Goal: Information Seeking & Learning: Learn about a topic

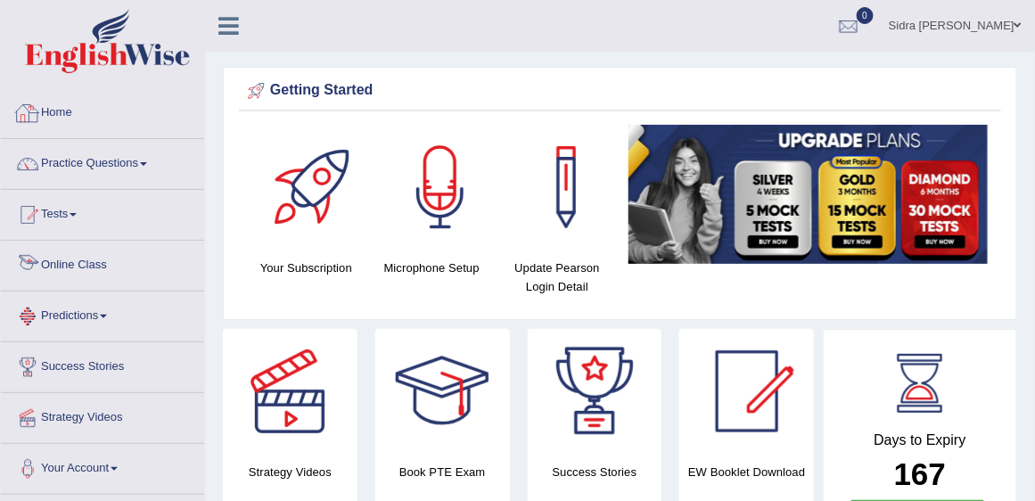
click at [66, 267] on link "Online Class" at bounding box center [102, 263] width 203 height 45
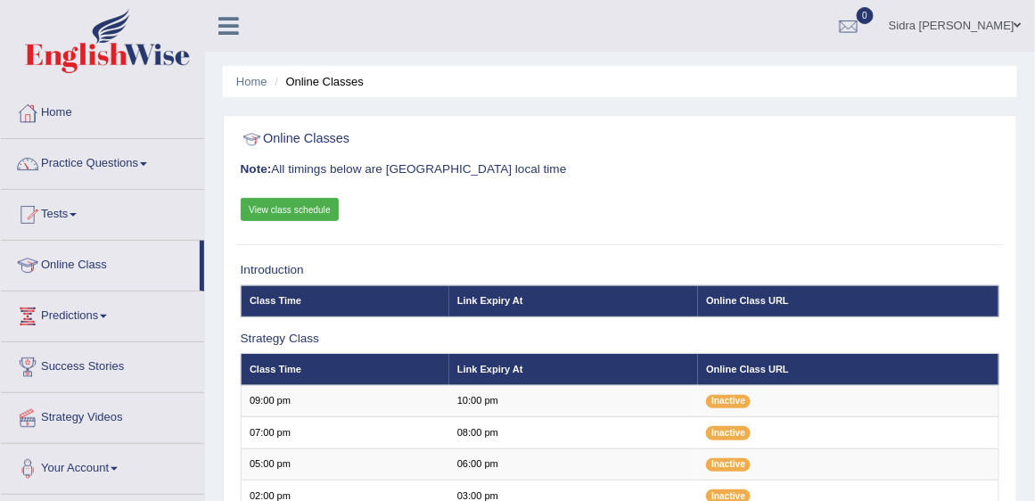
click at [263, 212] on link "View class schedule" at bounding box center [290, 209] width 99 height 23
click at [94, 161] on link "Practice Questions" at bounding box center [102, 161] width 203 height 45
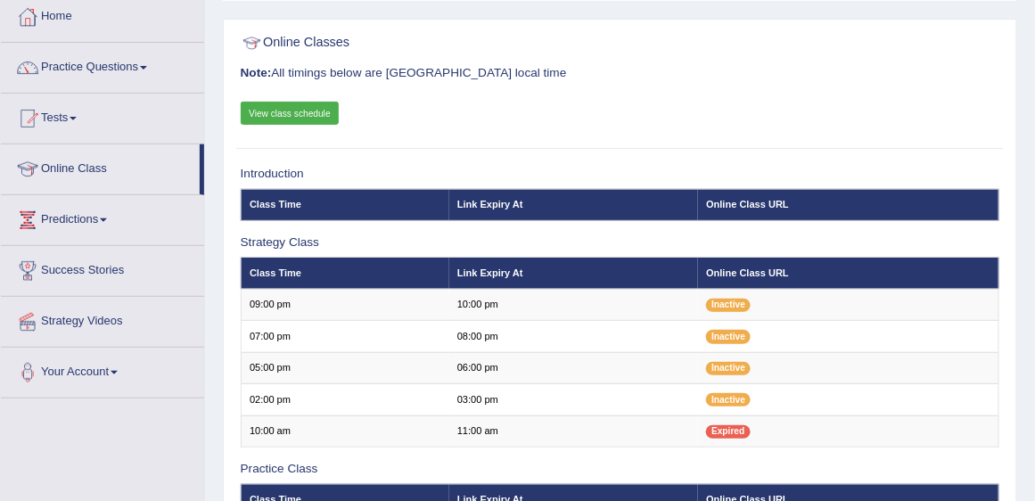
scroll to position [102, 0]
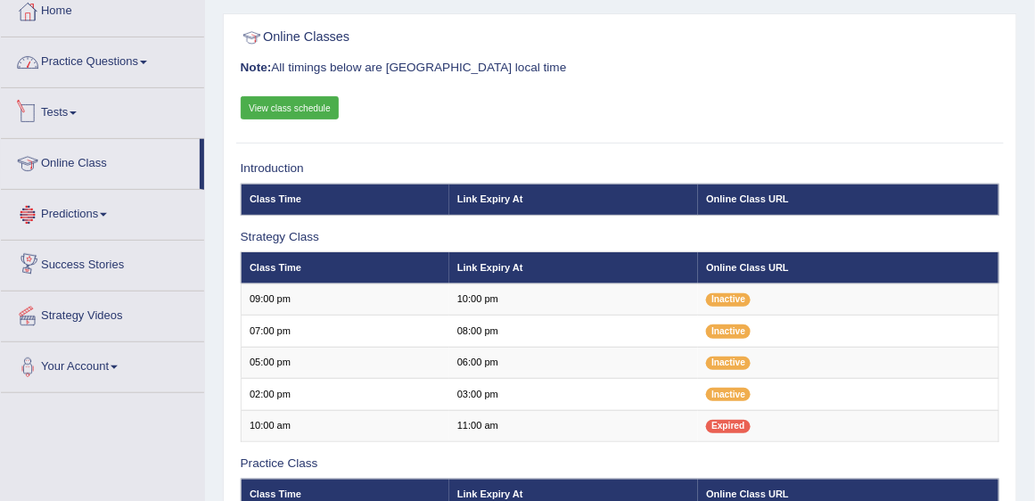
click at [86, 70] on link "Practice Questions" at bounding box center [102, 59] width 203 height 45
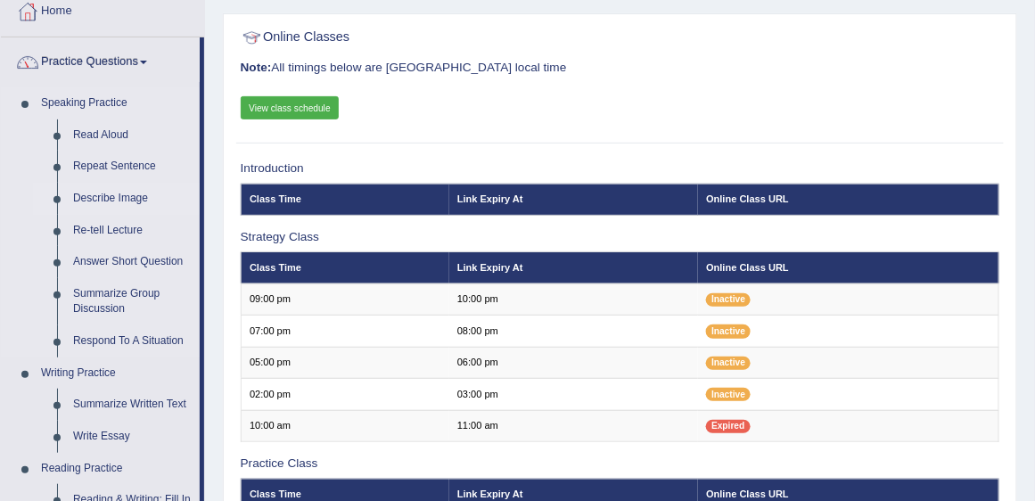
click at [86, 200] on link "Describe Image" at bounding box center [132, 199] width 135 height 32
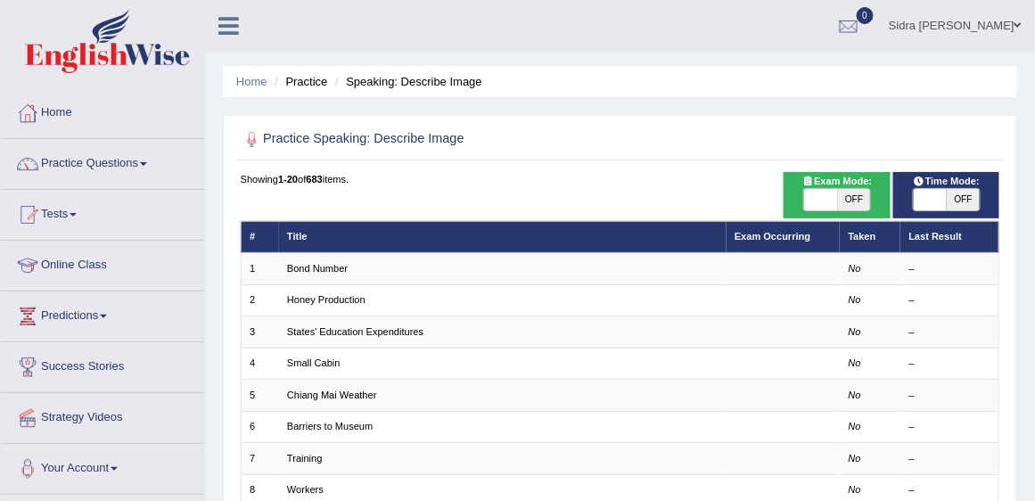
click at [859, 200] on span "OFF" at bounding box center [854, 199] width 33 height 21
checkbox input "true"
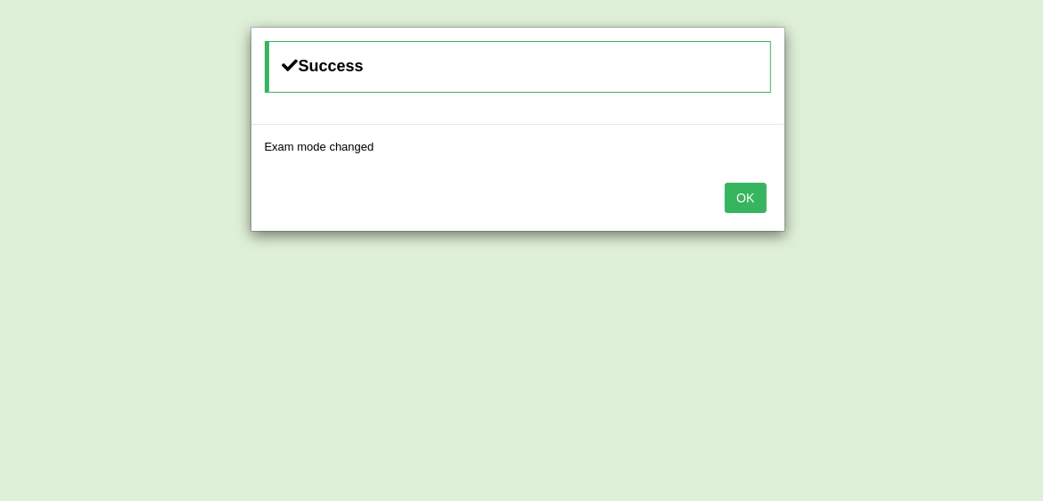
click at [763, 199] on button "OK" at bounding box center [745, 198] width 41 height 30
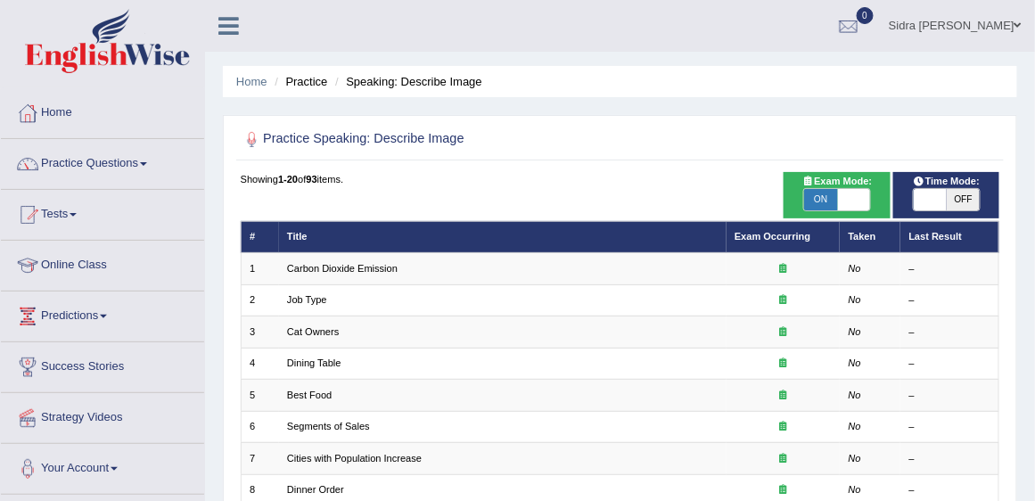
click at [766, 228] on th "Exam Occurring" at bounding box center [783, 236] width 114 height 31
click at [766, 234] on link "Exam Occurring" at bounding box center [772, 236] width 76 height 11
click at [963, 195] on span "OFF" at bounding box center [962, 199] width 33 height 21
checkbox input "true"
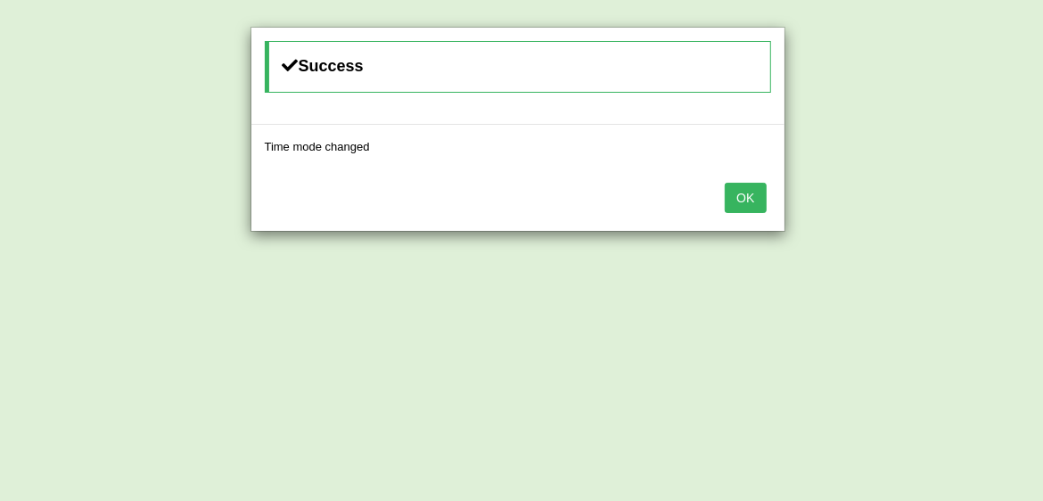
click at [758, 202] on button "OK" at bounding box center [745, 198] width 41 height 30
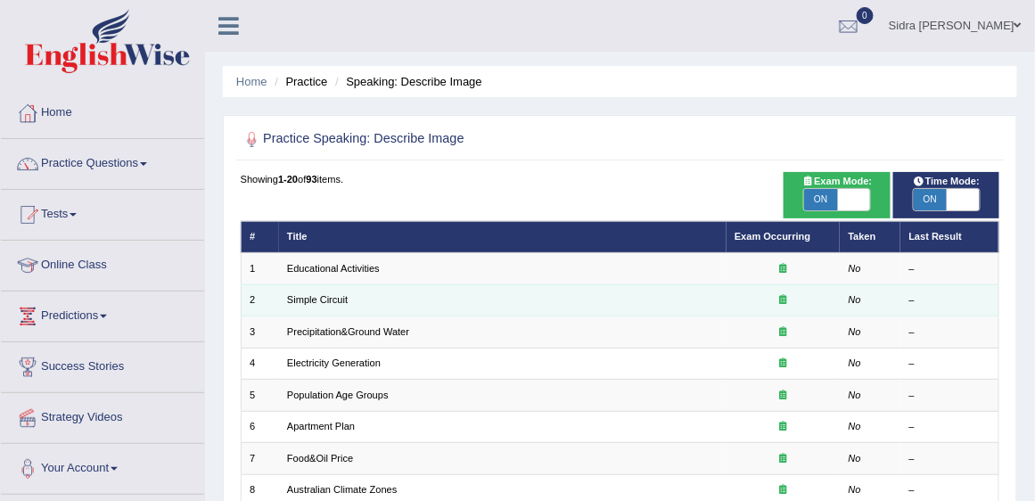
click at [622, 284] on td "Simple Circuit" at bounding box center [502, 299] width 447 height 31
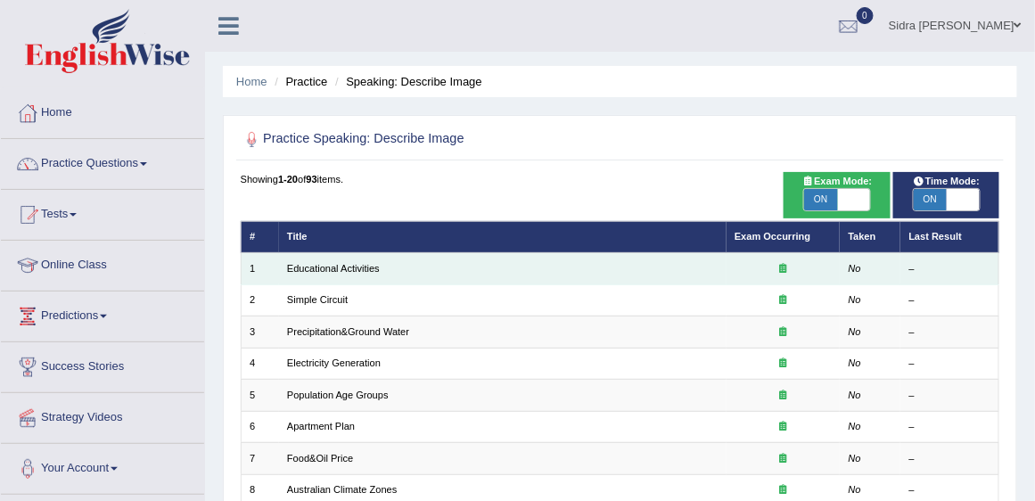
click at [624, 266] on td "Educational Activities" at bounding box center [502, 268] width 447 height 31
click at [354, 260] on td "Educational Activities" at bounding box center [502, 268] width 447 height 31
click at [348, 265] on link "Educational Activities" at bounding box center [333, 268] width 93 height 11
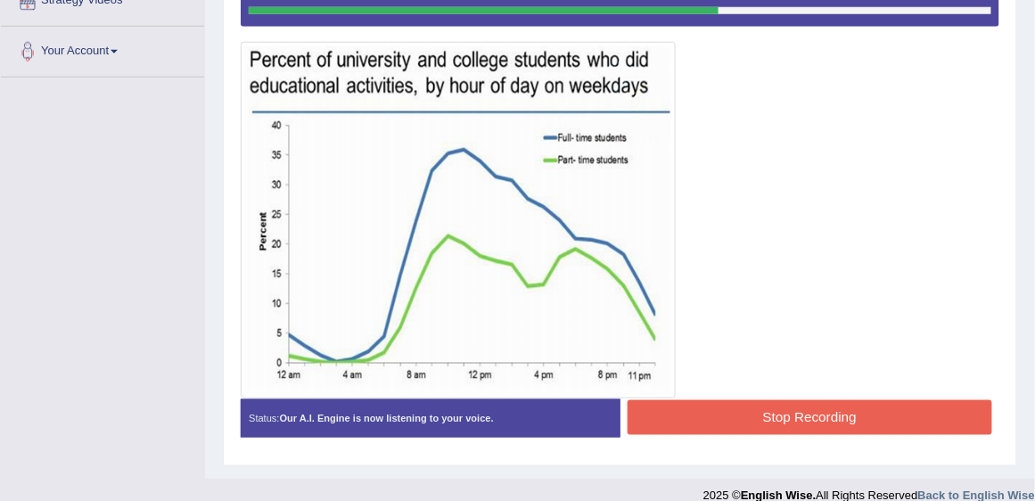
scroll to position [435, 0]
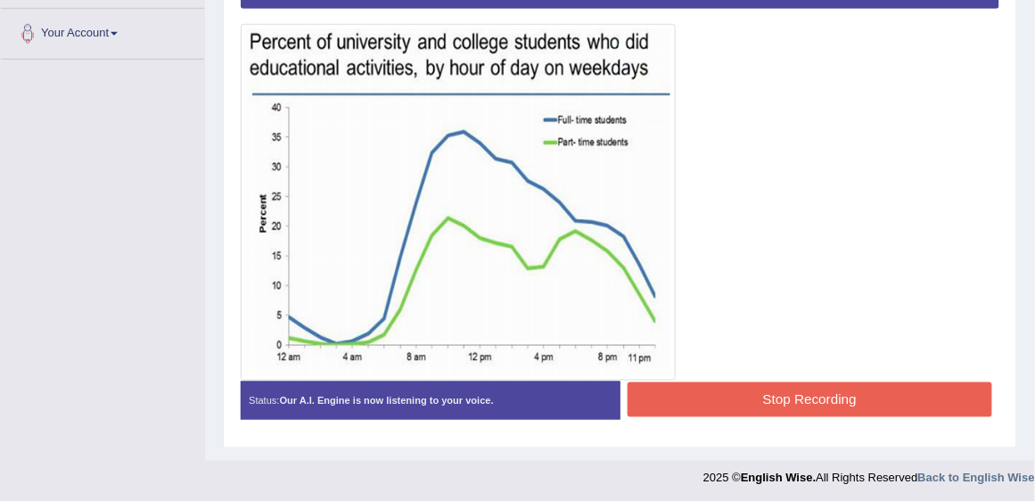
click at [774, 397] on button "Stop Recording" at bounding box center [809, 399] width 365 height 35
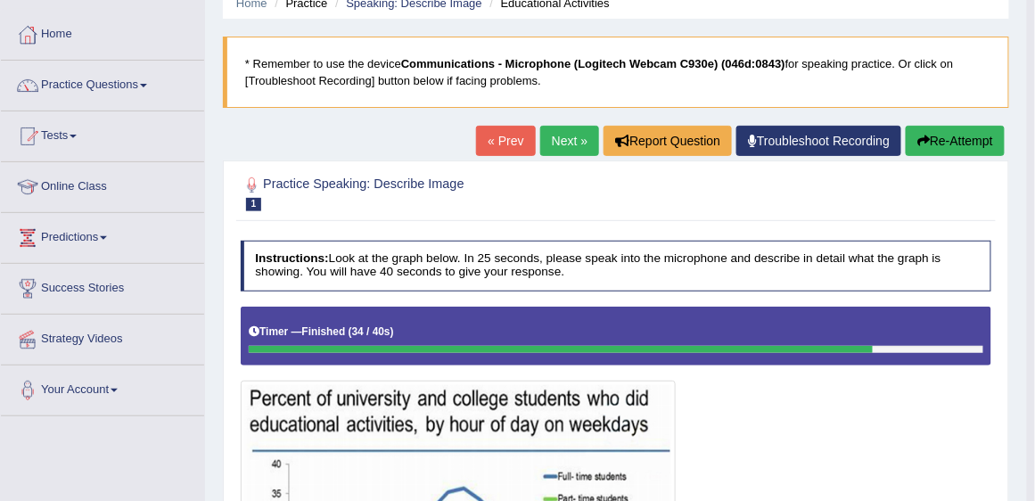
scroll to position [0, 0]
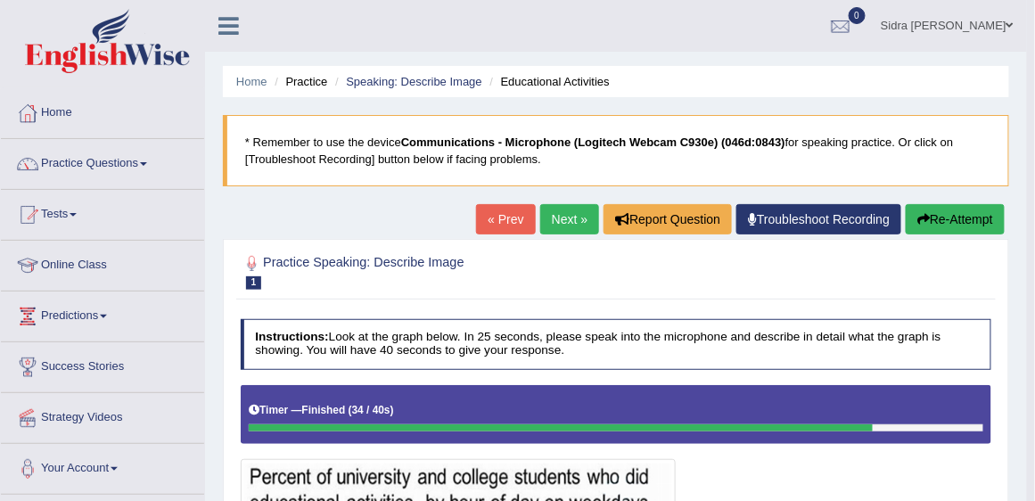
click at [575, 219] on link "Next »" at bounding box center [569, 219] width 59 height 30
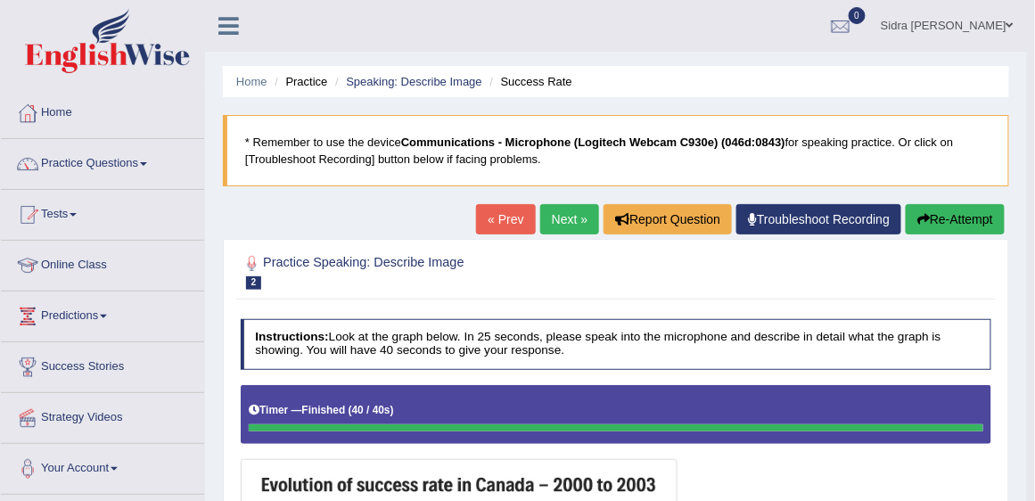
click at [579, 223] on link "Next »" at bounding box center [569, 219] width 59 height 30
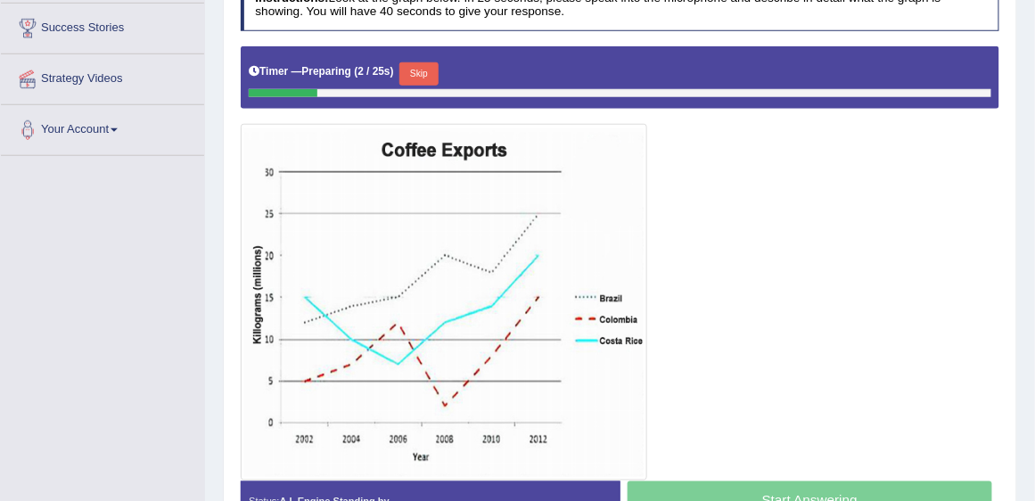
scroll to position [356, 0]
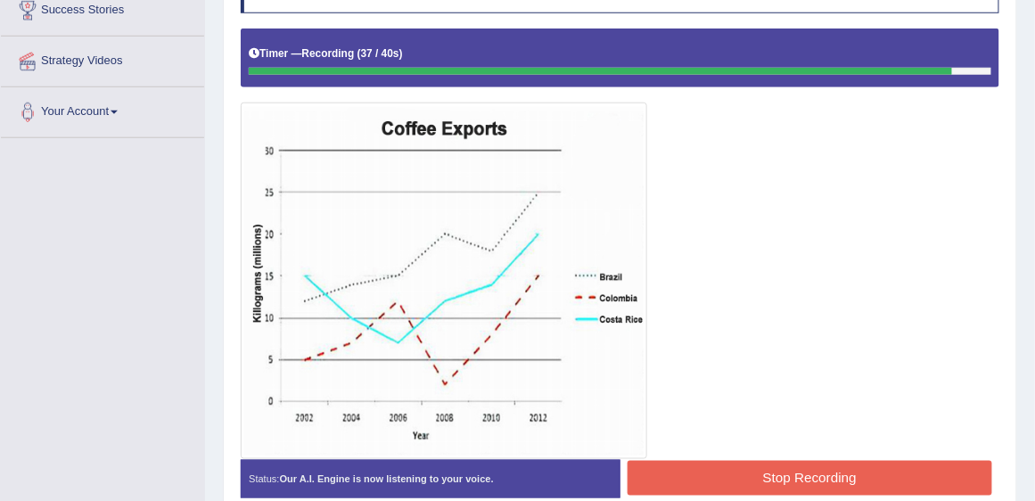
click at [863, 474] on button "Stop Recording" at bounding box center [809, 478] width 365 height 35
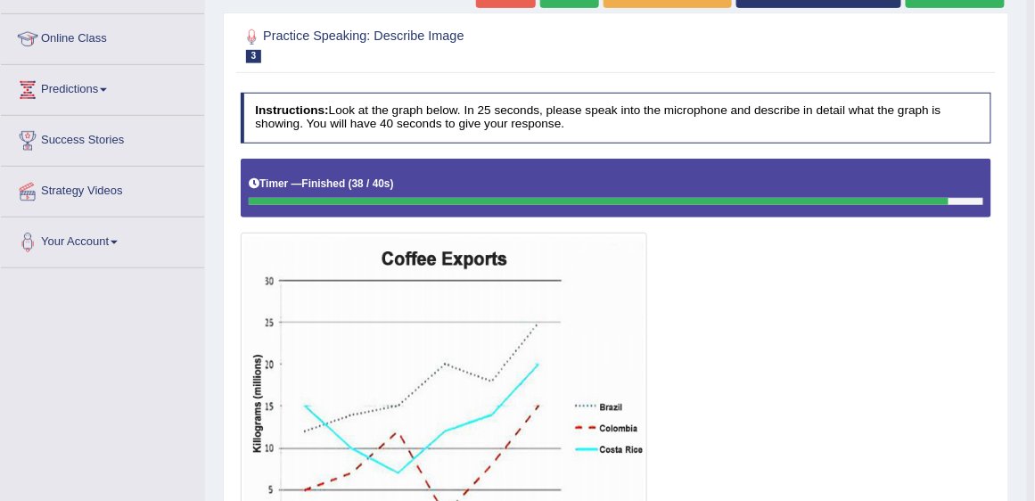
scroll to position [0, 0]
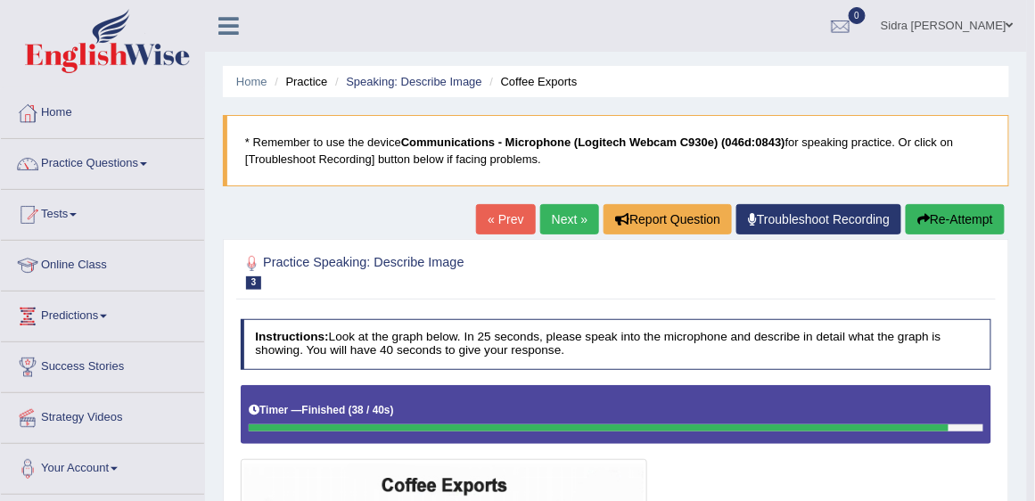
click at [574, 226] on link "Next »" at bounding box center [569, 219] width 59 height 30
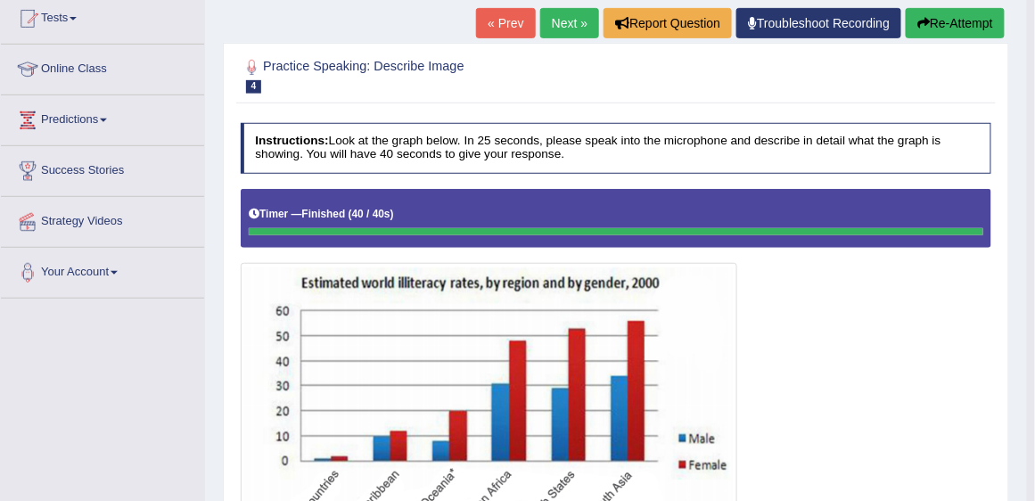
scroll to position [80, 0]
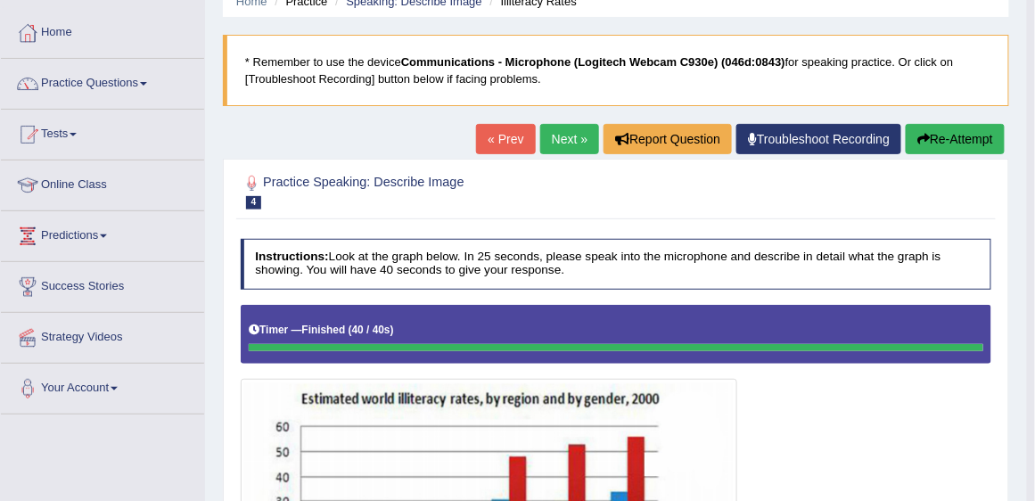
click at [561, 144] on link "Next »" at bounding box center [569, 139] width 59 height 30
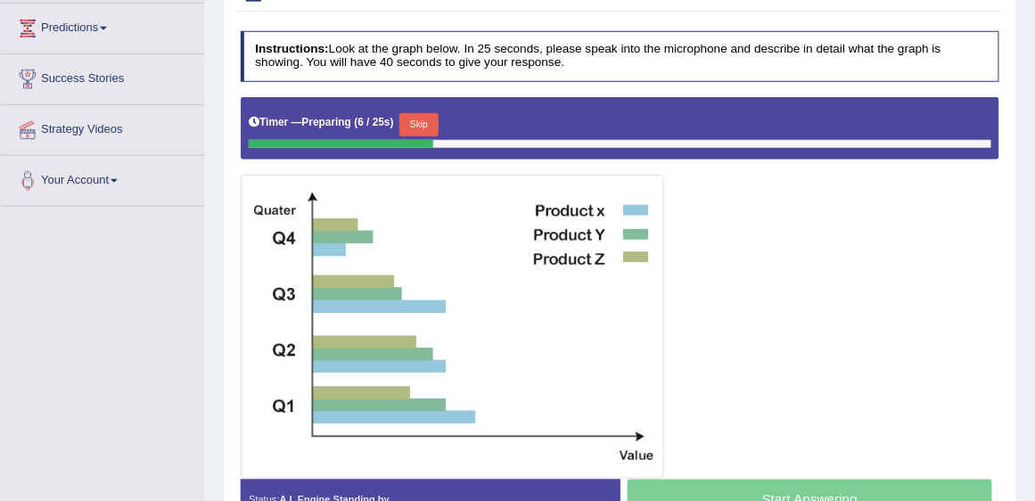
scroll to position [305, 0]
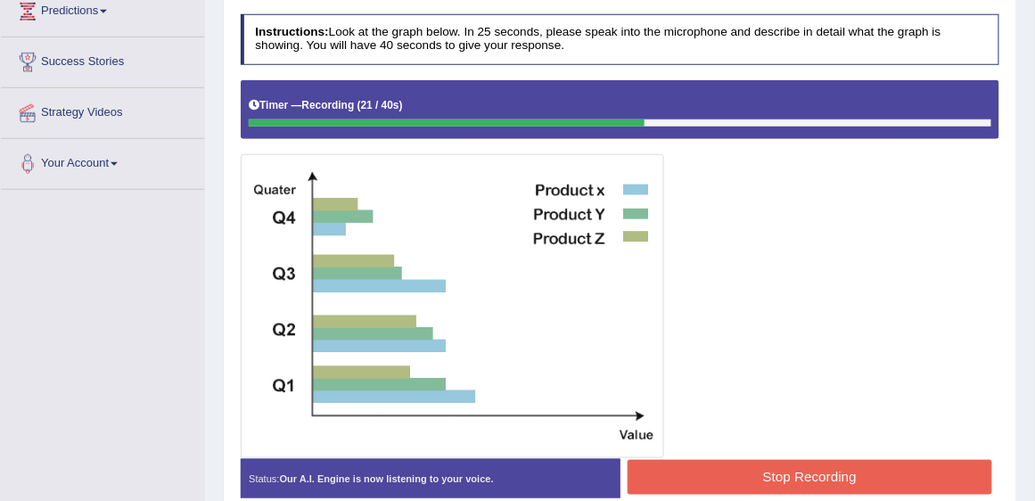
click at [823, 469] on button "Stop Recording" at bounding box center [809, 477] width 365 height 35
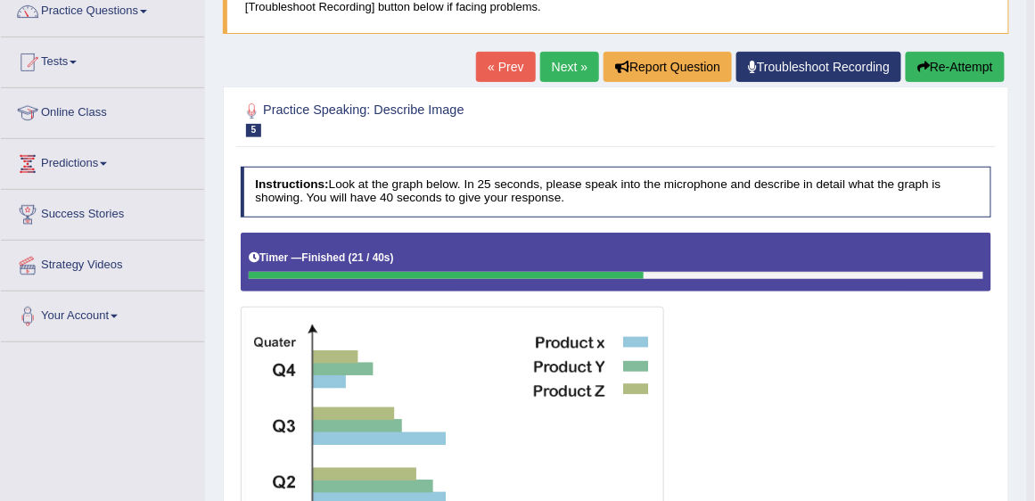
scroll to position [51, 0]
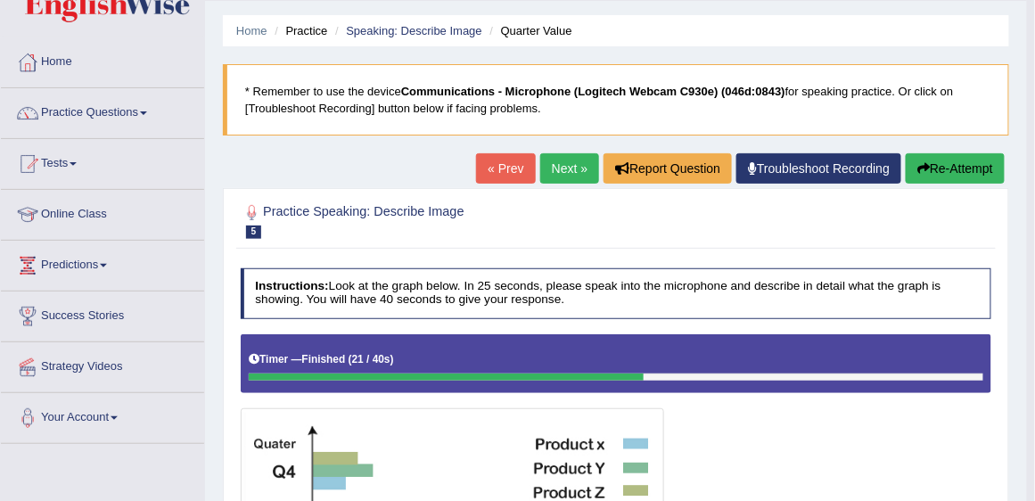
click at [556, 175] on link "Next »" at bounding box center [569, 168] width 59 height 30
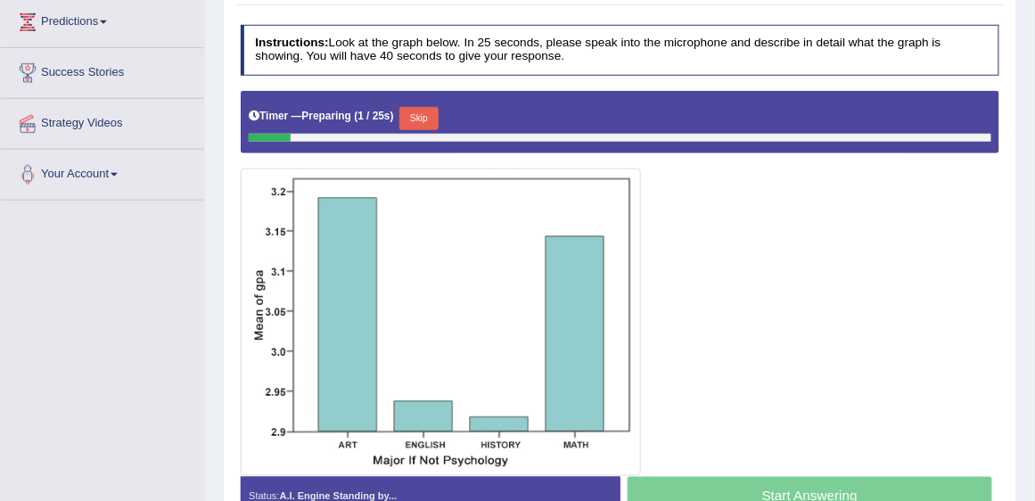
scroll to position [305, 0]
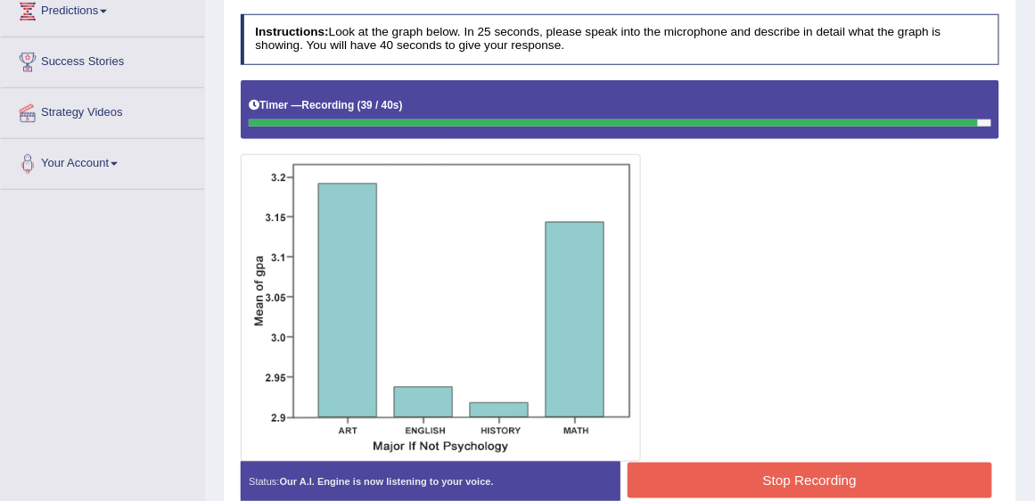
click at [739, 471] on button "Stop Recording" at bounding box center [809, 480] width 365 height 35
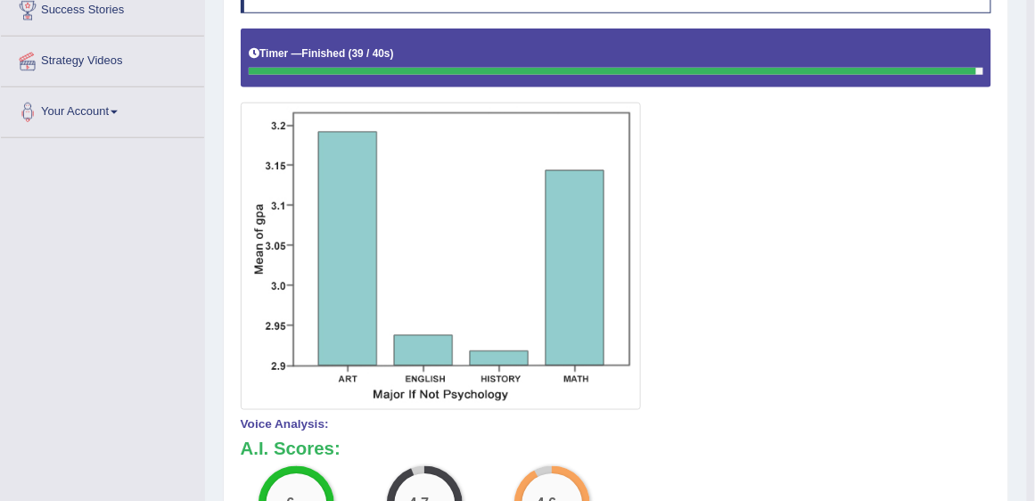
scroll to position [51, 0]
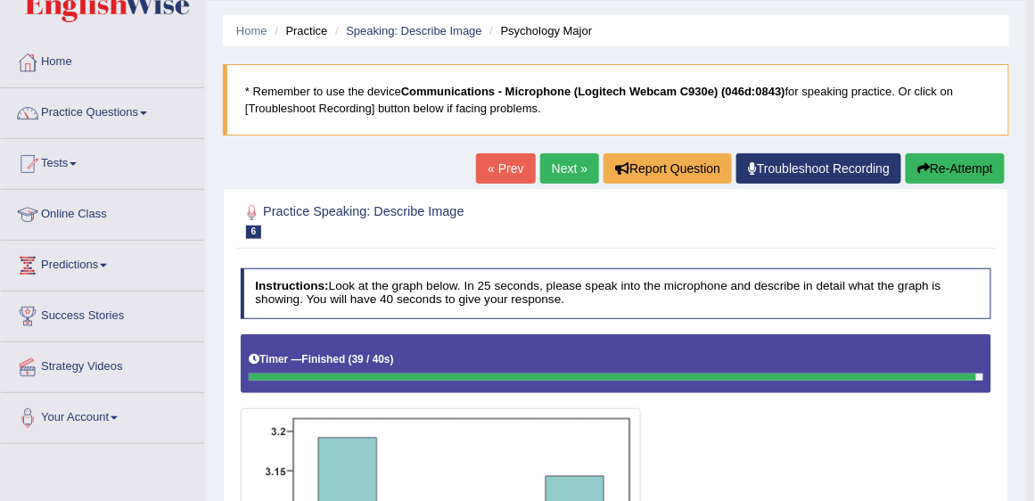
click at [568, 176] on link "Next »" at bounding box center [569, 168] width 59 height 30
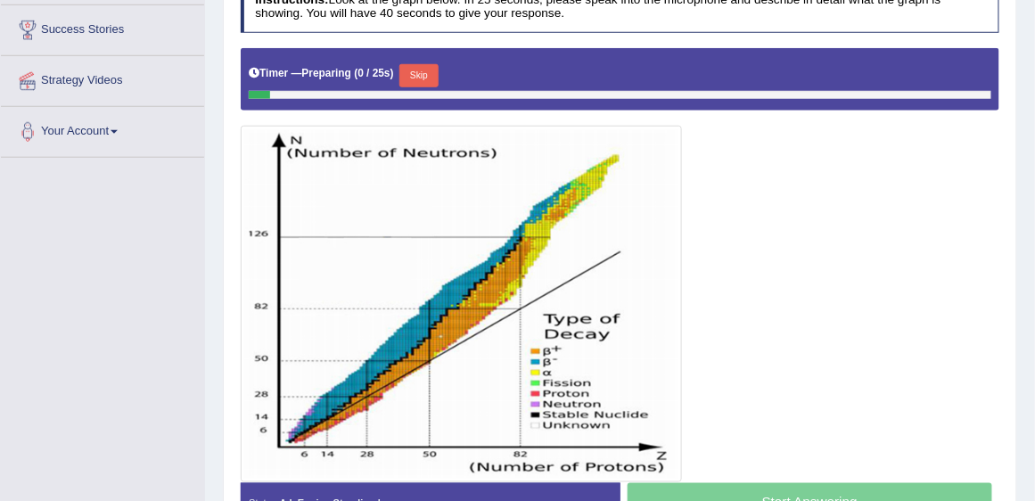
scroll to position [356, 0]
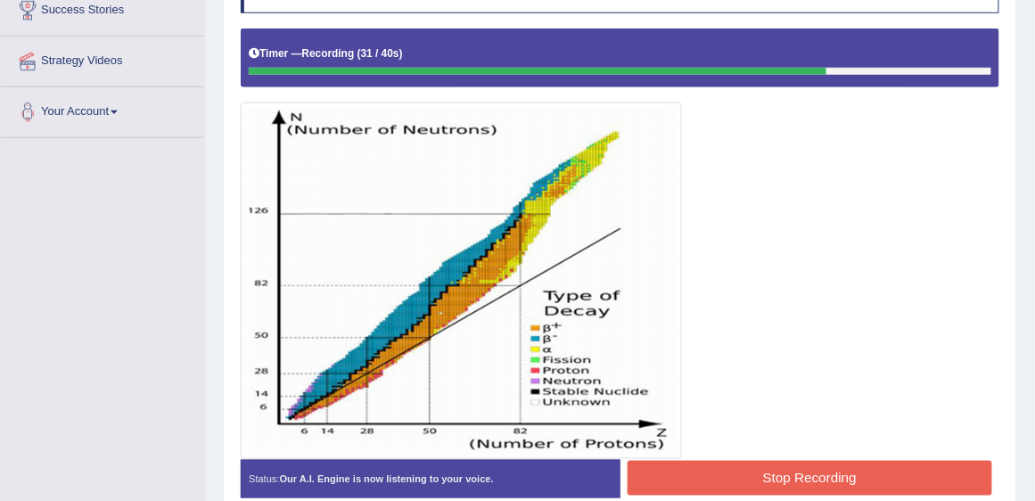
click at [775, 477] on button "Stop Recording" at bounding box center [809, 478] width 365 height 35
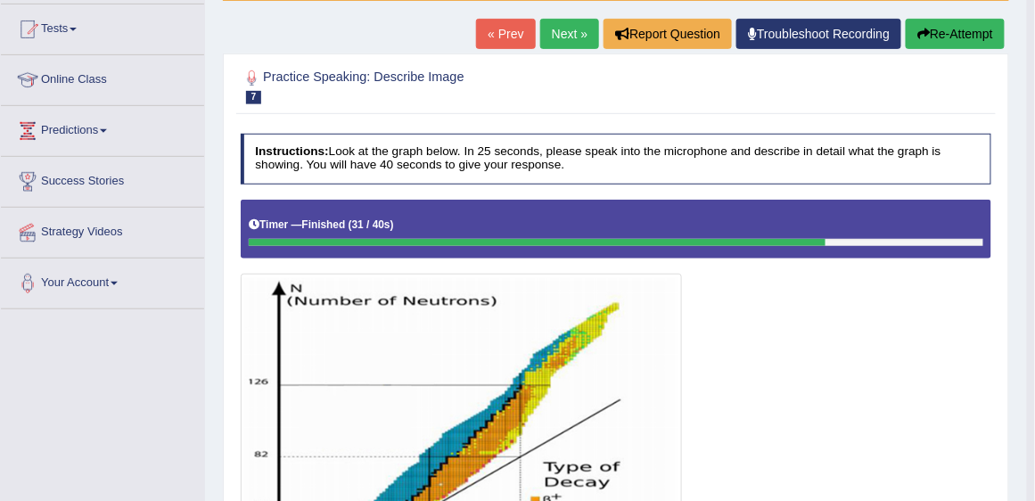
scroll to position [152, 0]
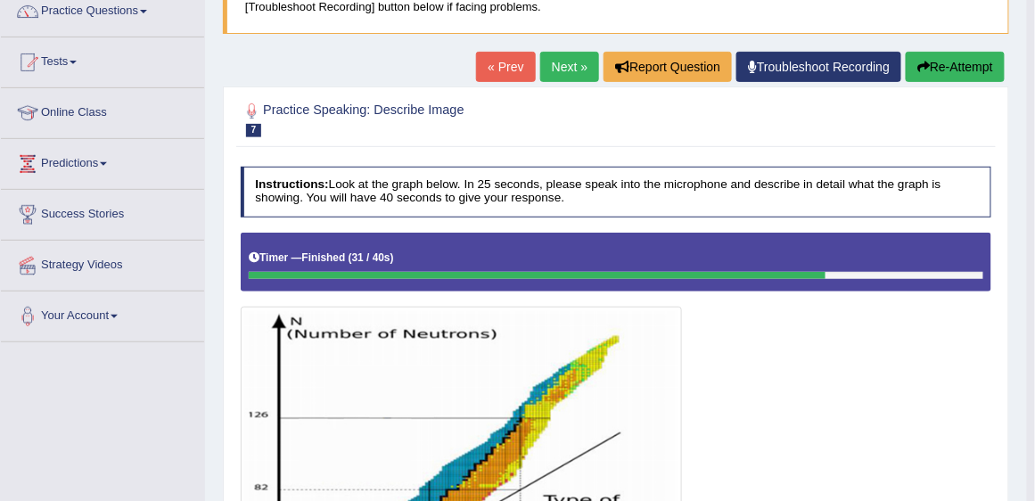
click at [551, 64] on link "Next »" at bounding box center [569, 67] width 59 height 30
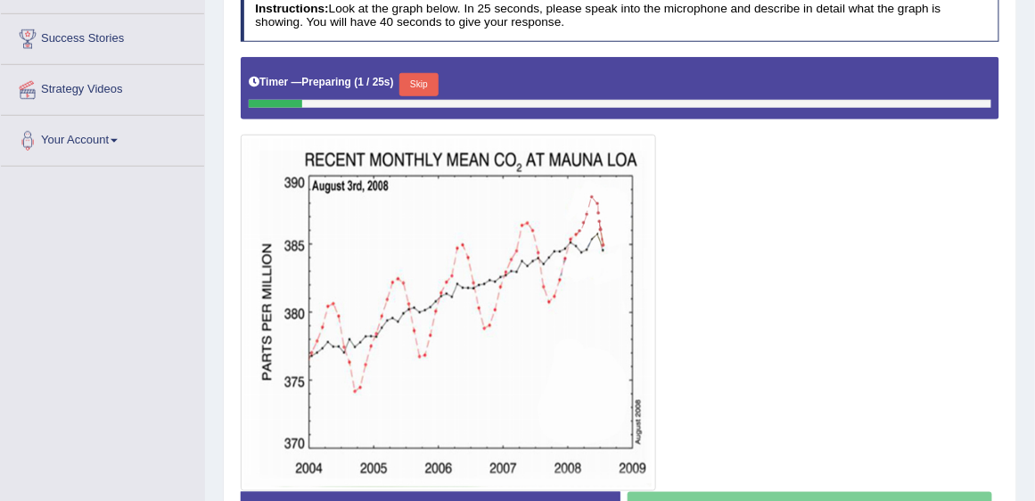
scroll to position [356, 0]
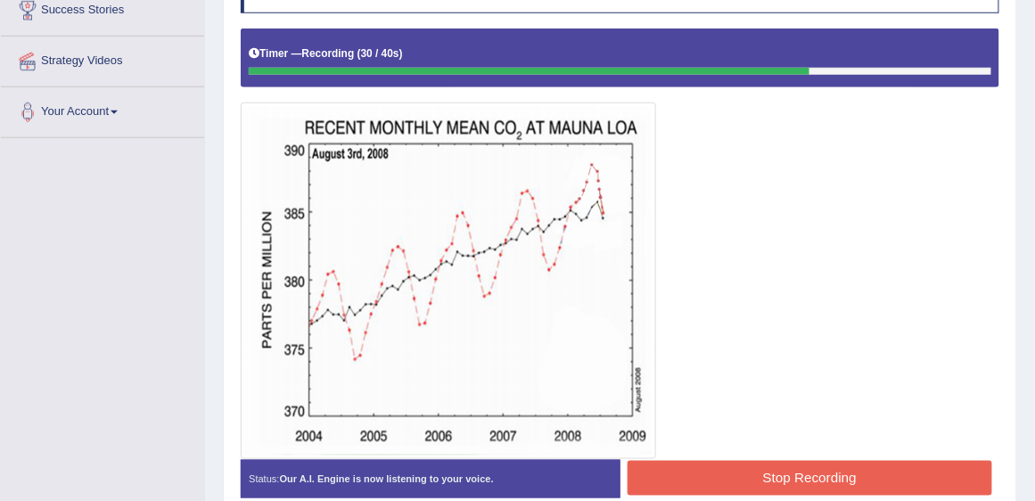
click at [738, 478] on button "Stop Recording" at bounding box center [809, 478] width 365 height 35
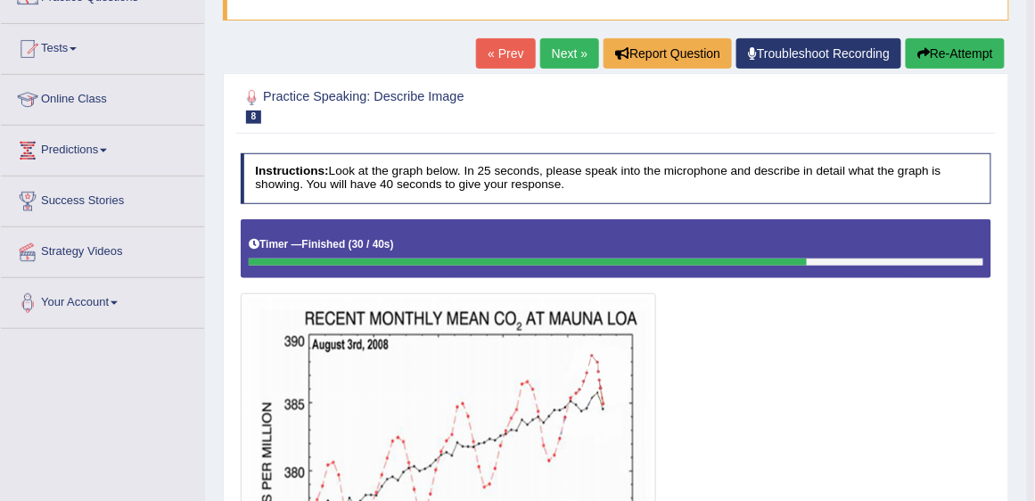
scroll to position [152, 0]
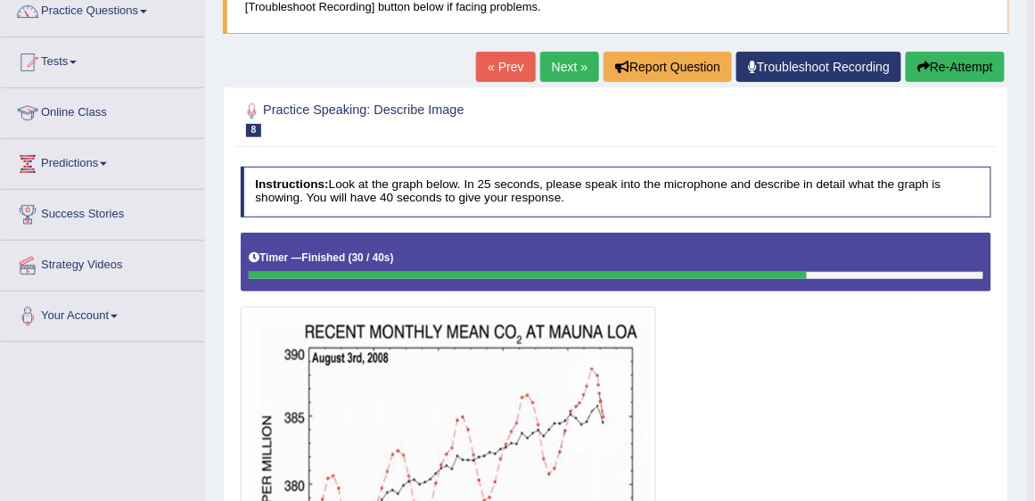
click at [558, 58] on link "Next »" at bounding box center [569, 67] width 59 height 30
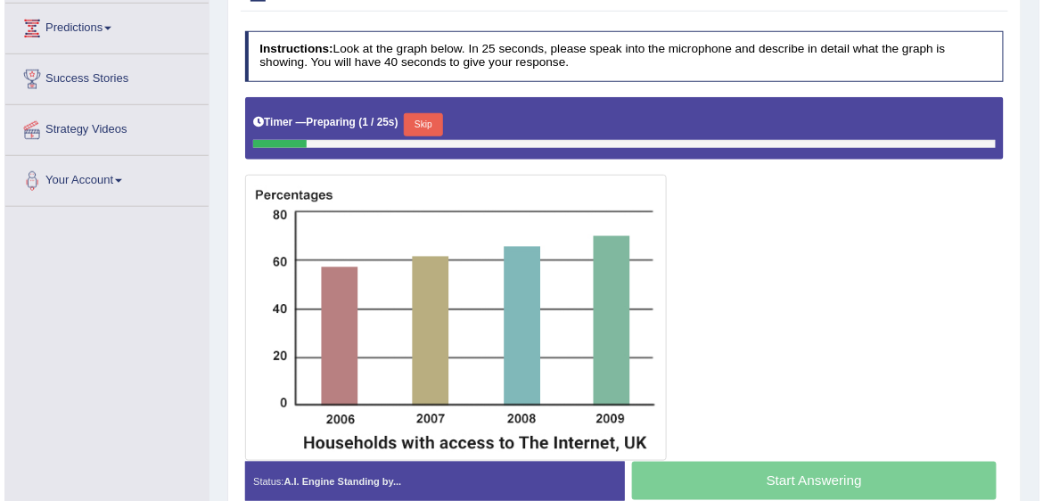
scroll to position [305, 0]
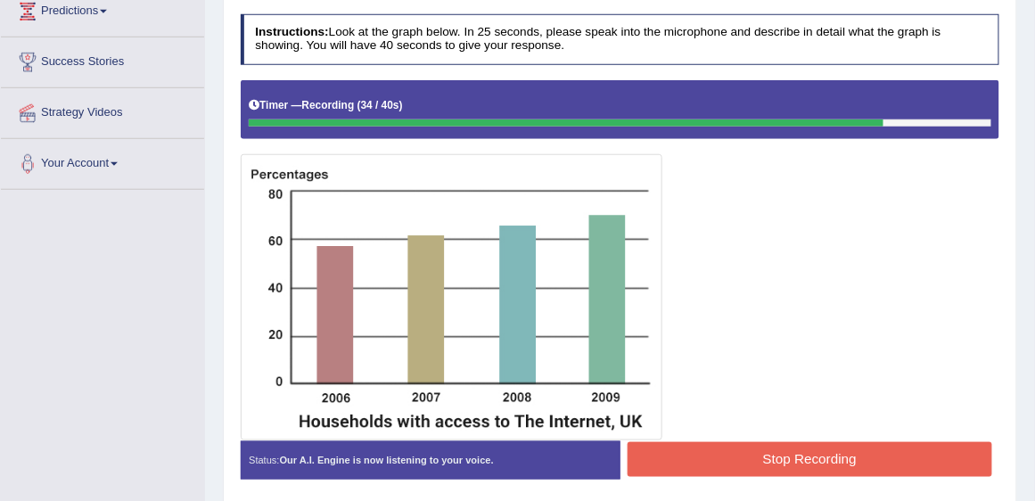
click at [812, 449] on button "Stop Recording" at bounding box center [809, 459] width 365 height 35
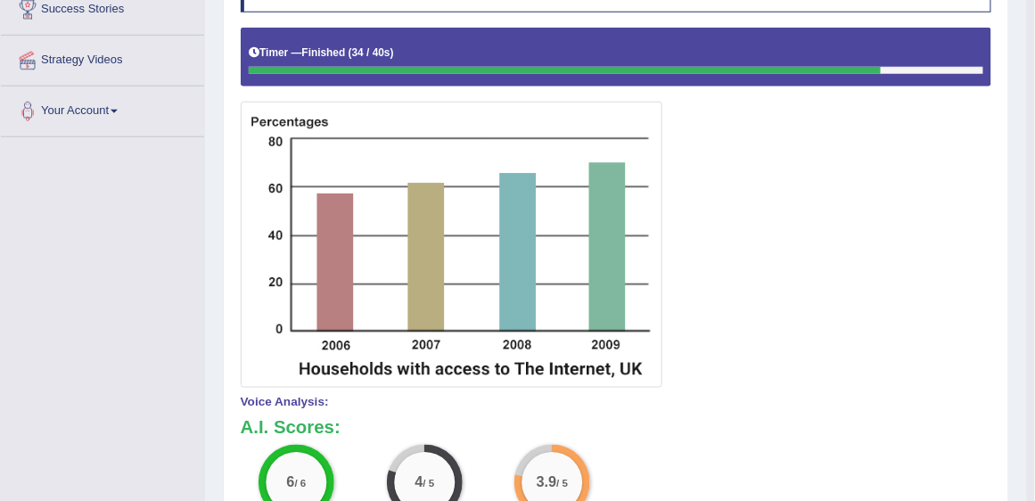
scroll to position [152, 0]
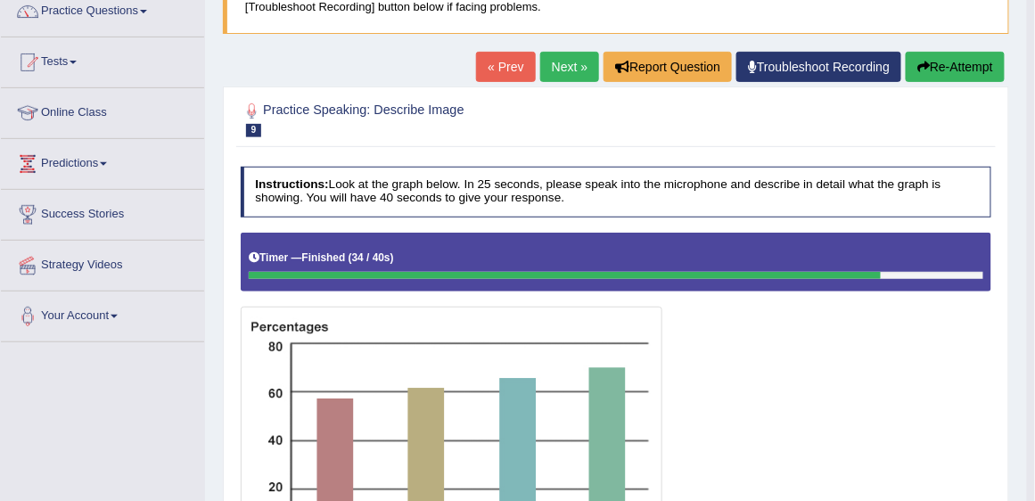
click at [563, 56] on link "Next »" at bounding box center [569, 67] width 59 height 30
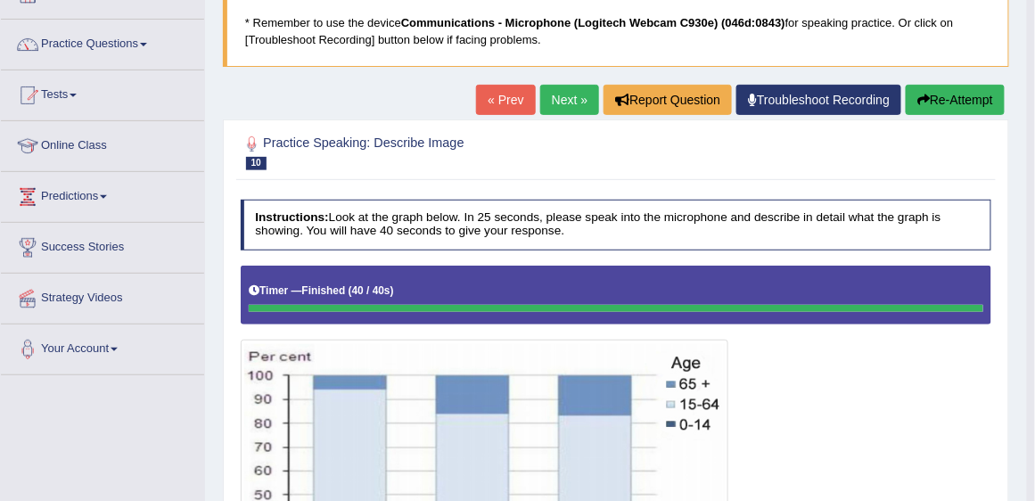
scroll to position [119, 0]
click at [561, 106] on link "Next »" at bounding box center [569, 100] width 59 height 30
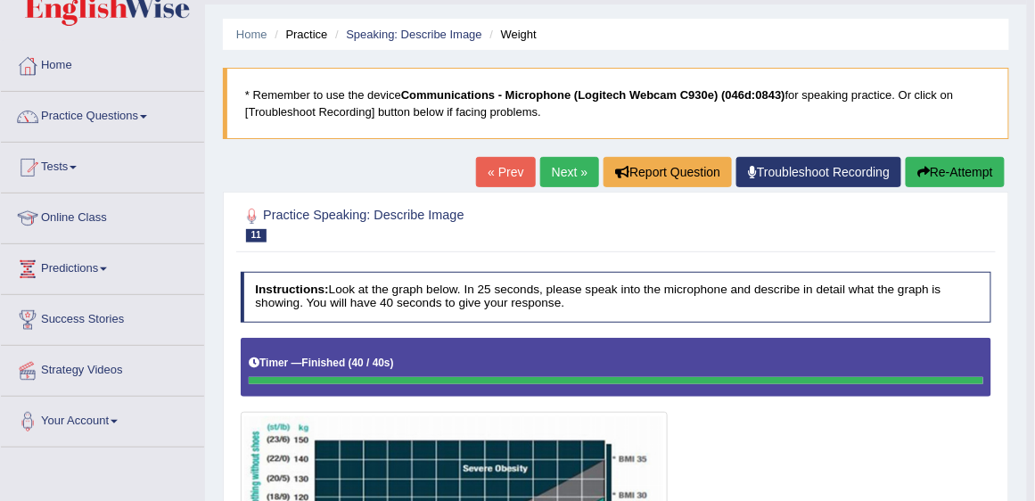
scroll to position [45, 0]
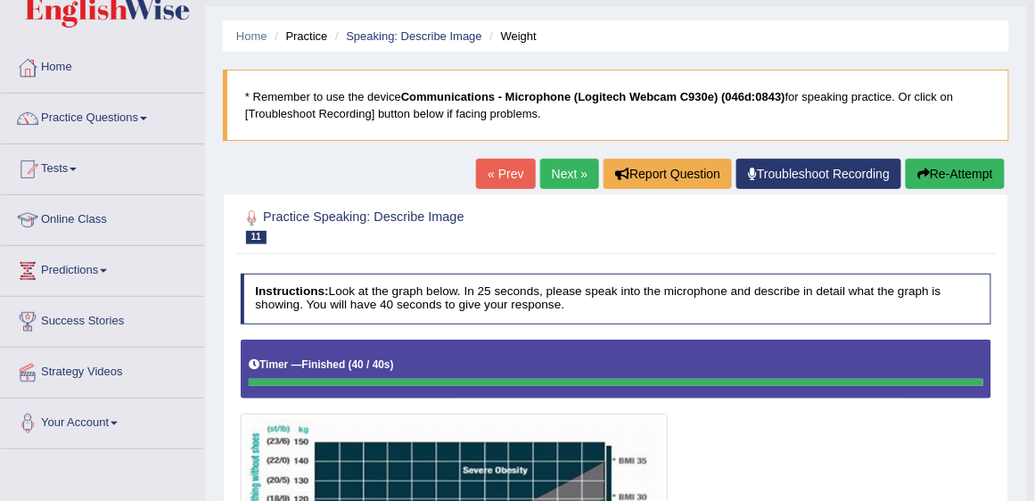
click at [569, 175] on link "Next »" at bounding box center [569, 174] width 59 height 30
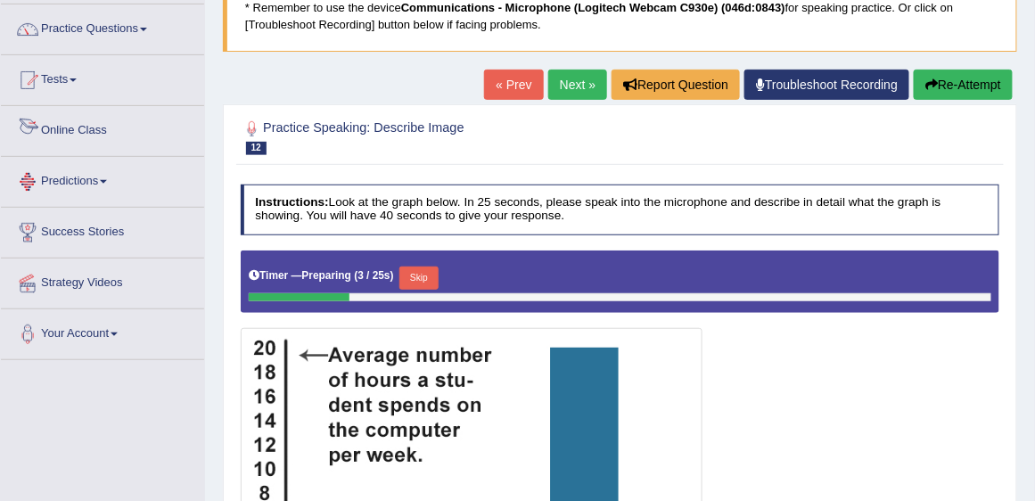
scroll to position [51, 0]
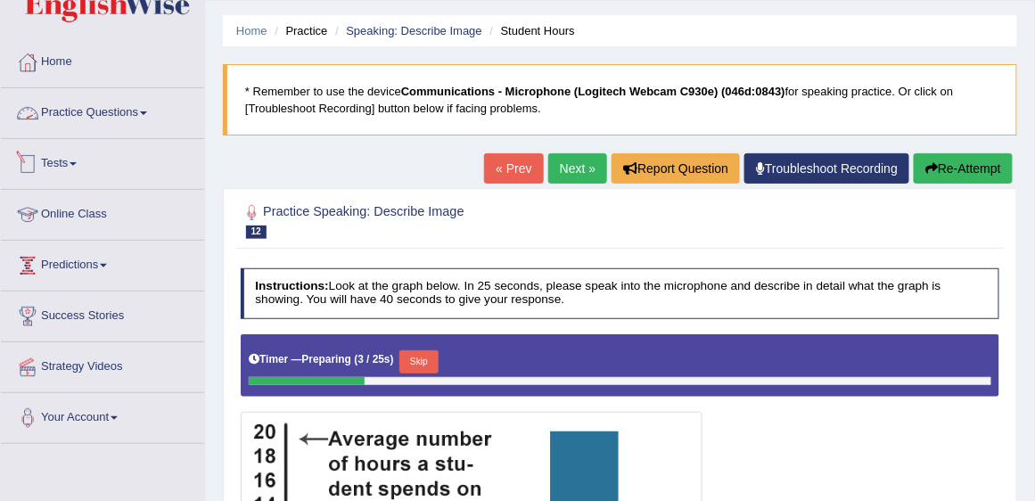
click at [124, 116] on link "Practice Questions" at bounding box center [102, 110] width 203 height 45
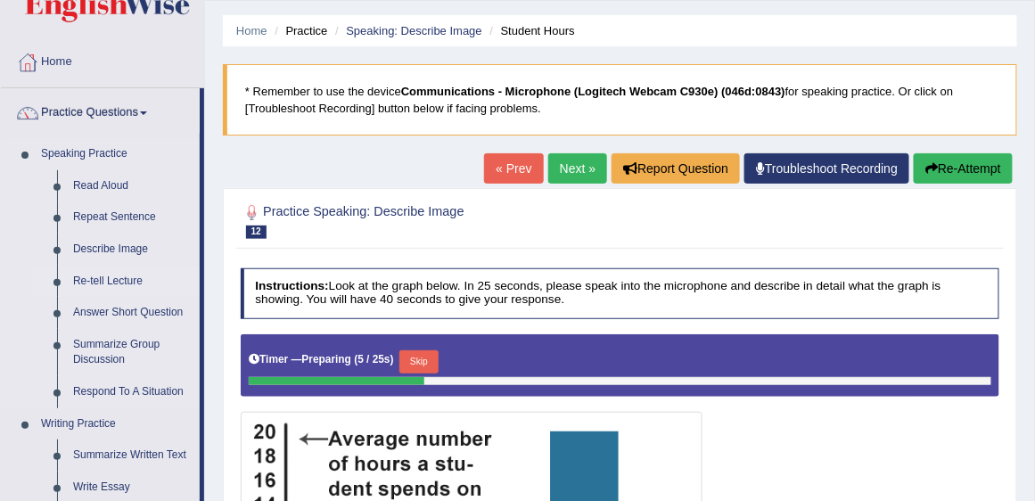
click at [107, 282] on link "Re-tell Lecture" at bounding box center [132, 282] width 135 height 32
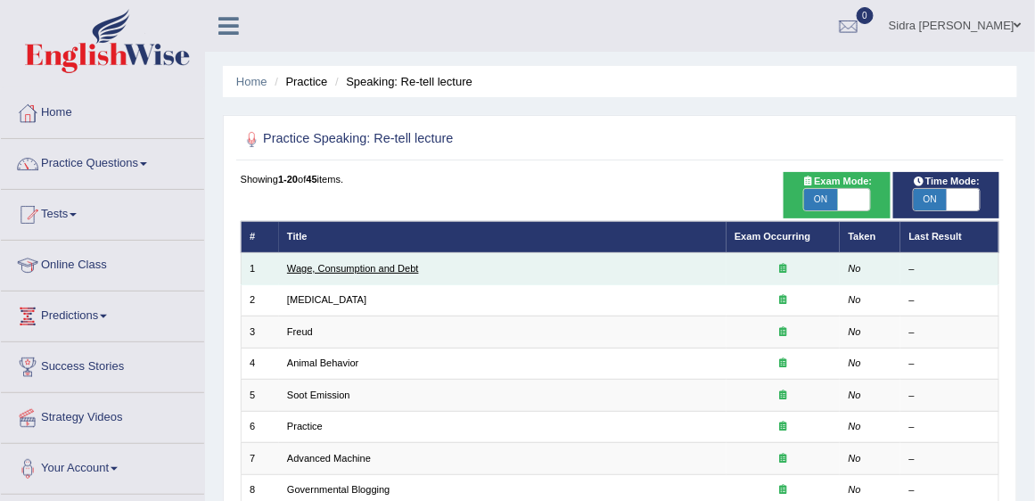
click at [372, 263] on link "Wage, Consumption and Debt" at bounding box center [353, 268] width 132 height 11
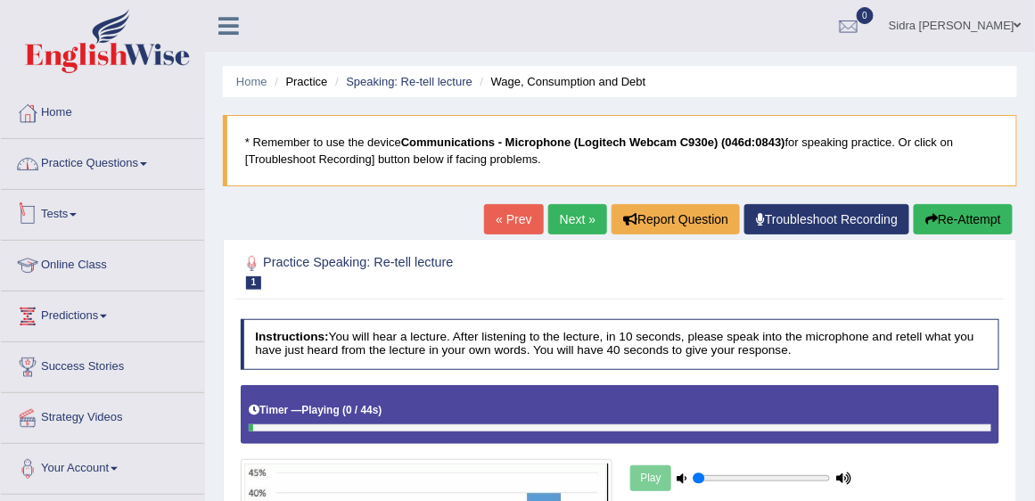
click at [110, 169] on link "Practice Questions" at bounding box center [102, 161] width 203 height 45
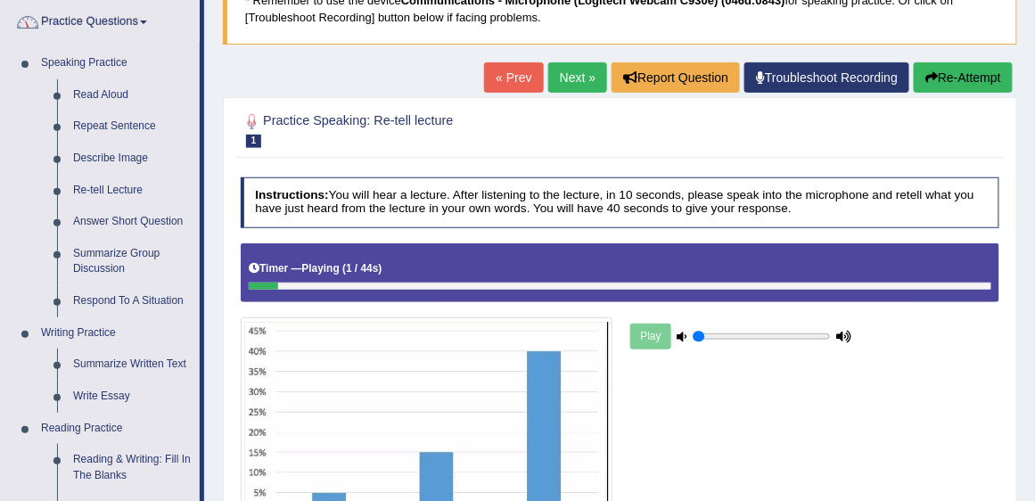
scroll to position [254, 0]
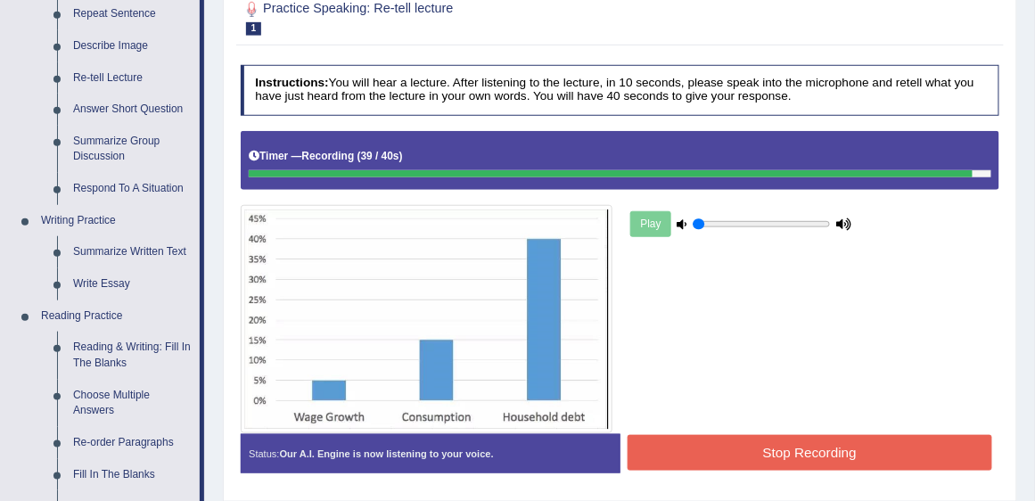
click at [881, 451] on button "Stop Recording" at bounding box center [809, 452] width 365 height 35
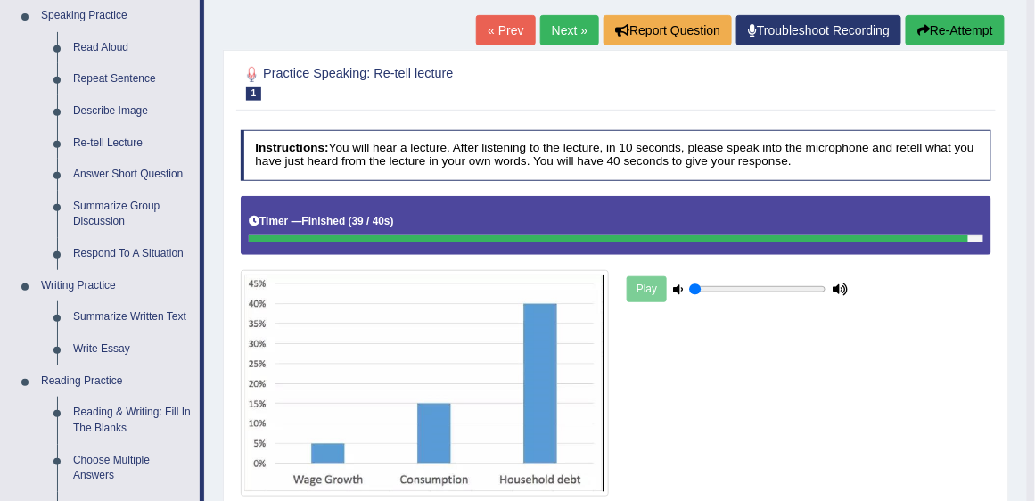
scroll to position [152, 0]
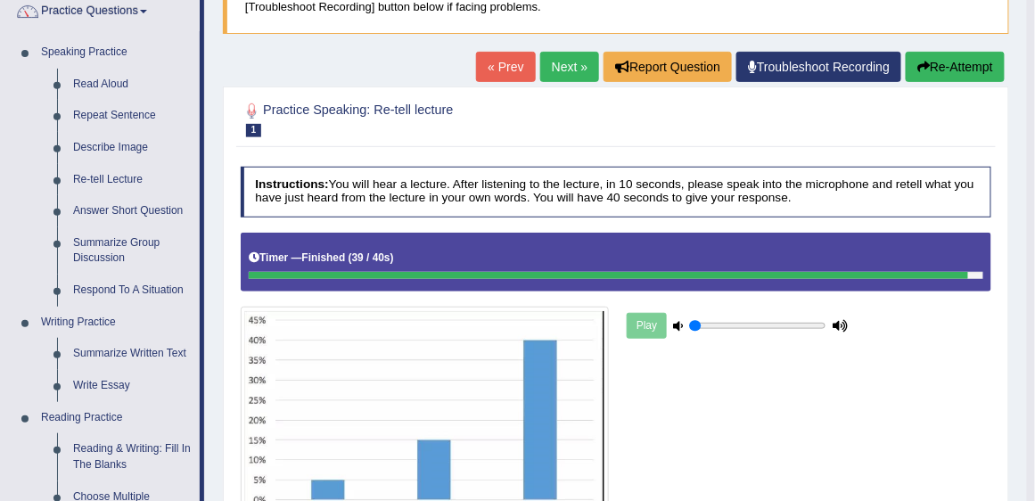
click at [653, 317] on div "Play" at bounding box center [737, 326] width 227 height 38
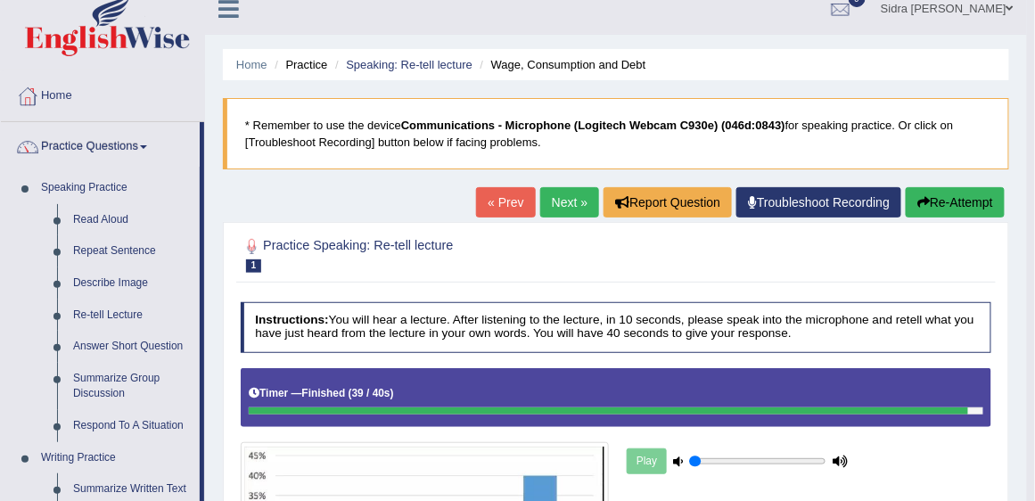
scroll to position [0, 0]
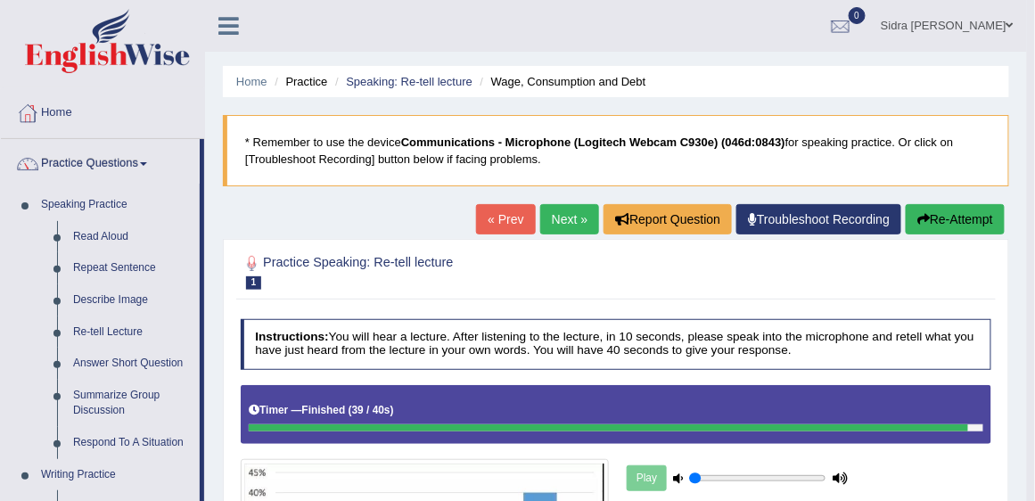
click at [552, 217] on link "Next »" at bounding box center [569, 219] width 59 height 30
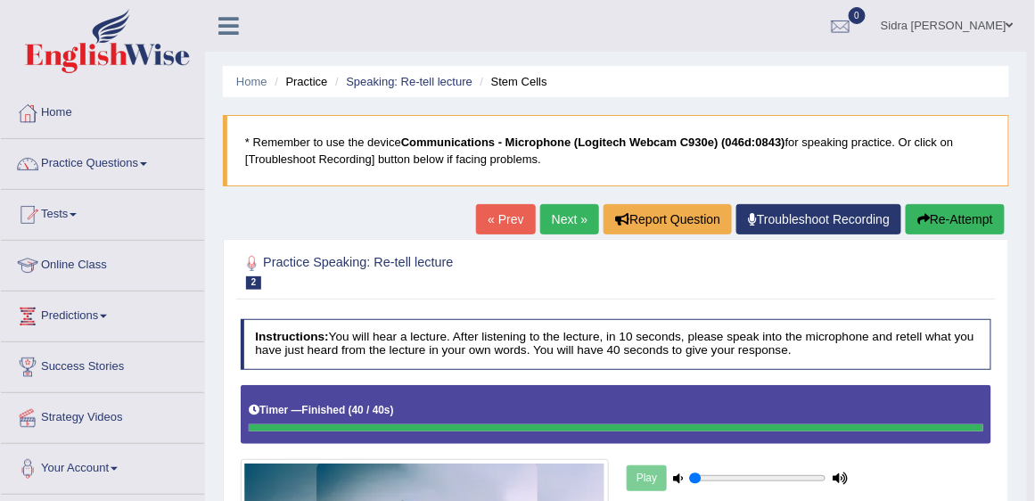
click at [561, 215] on link "Next »" at bounding box center [569, 219] width 59 height 30
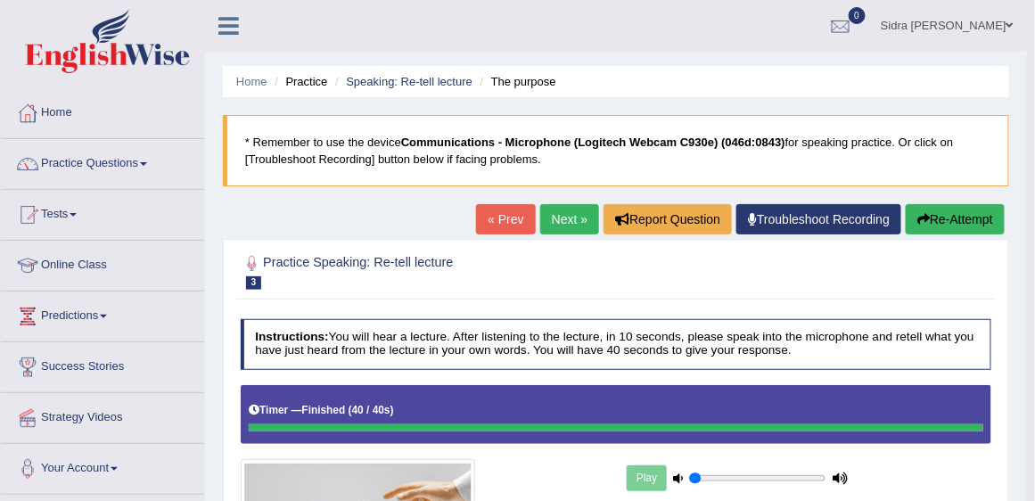
click at [575, 217] on link "Next »" at bounding box center [569, 219] width 59 height 30
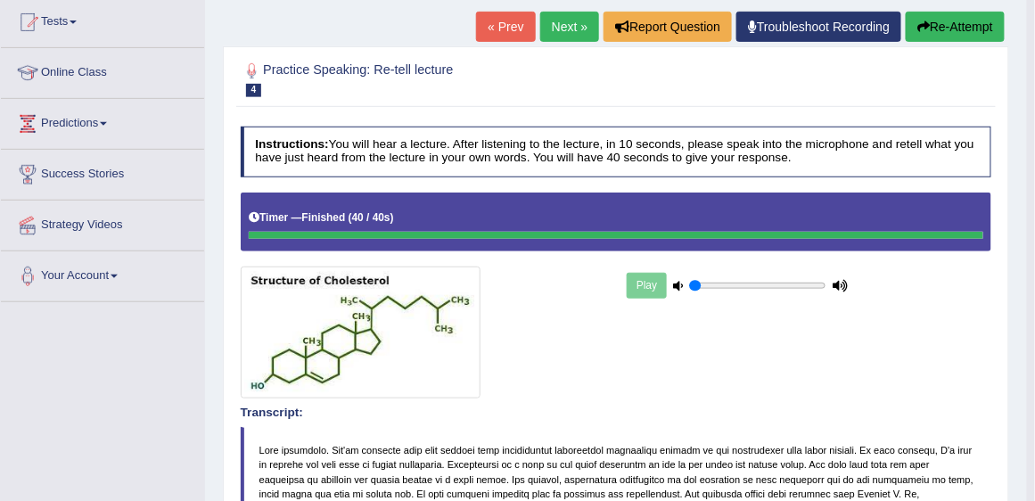
scroll to position [184, 0]
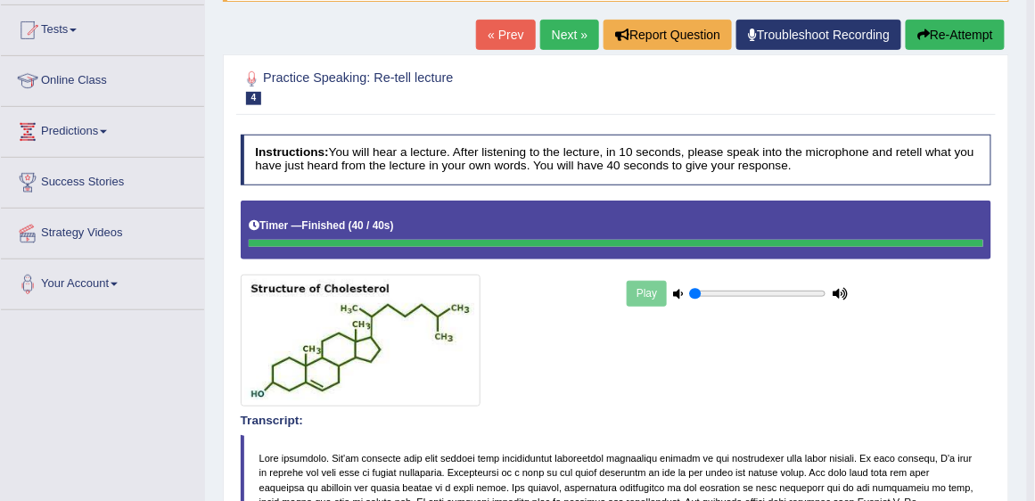
click at [582, 38] on link "Next »" at bounding box center [569, 35] width 59 height 30
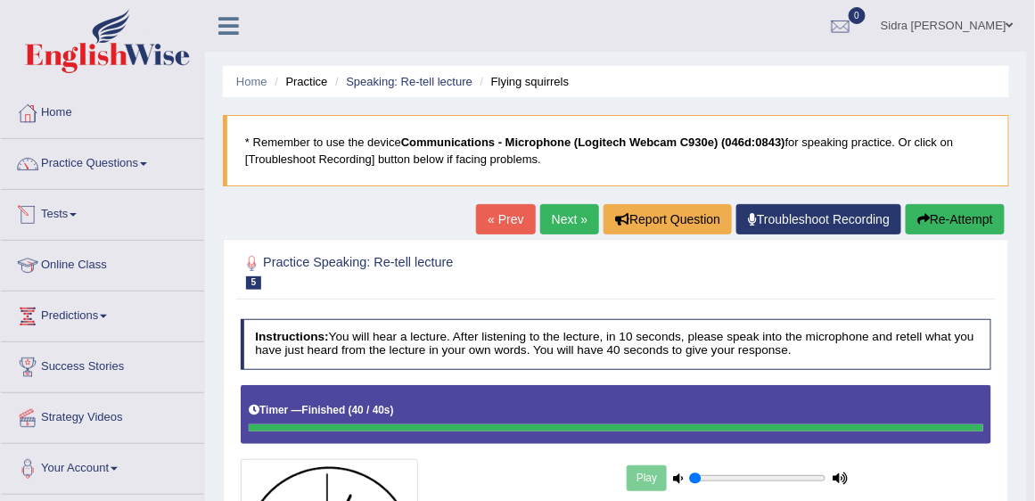
click at [557, 221] on link "Next »" at bounding box center [569, 219] width 59 height 30
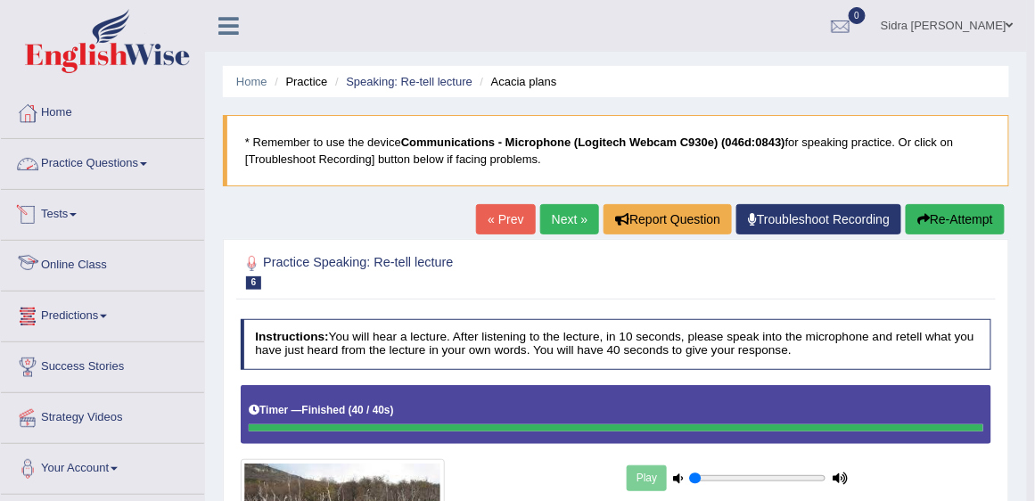
click at [143, 154] on link "Practice Questions" at bounding box center [102, 161] width 203 height 45
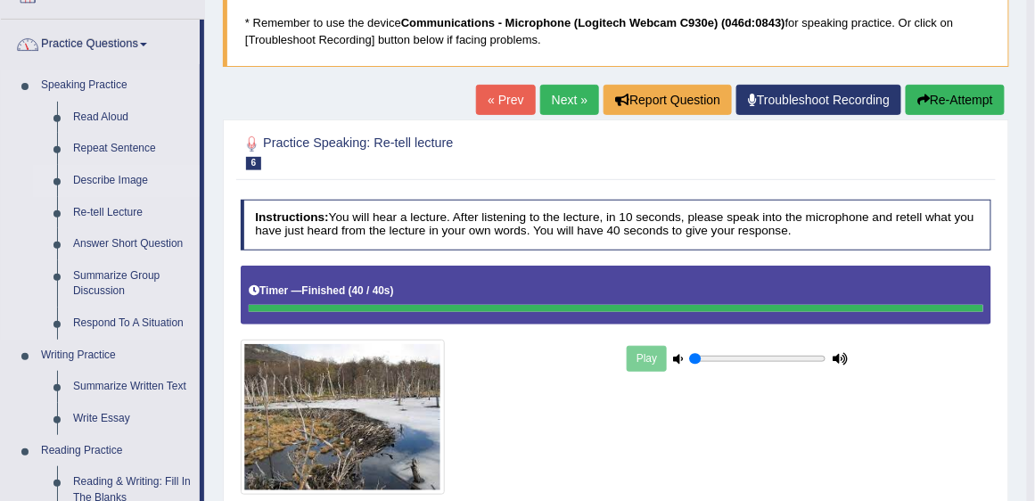
scroll to position [152, 0]
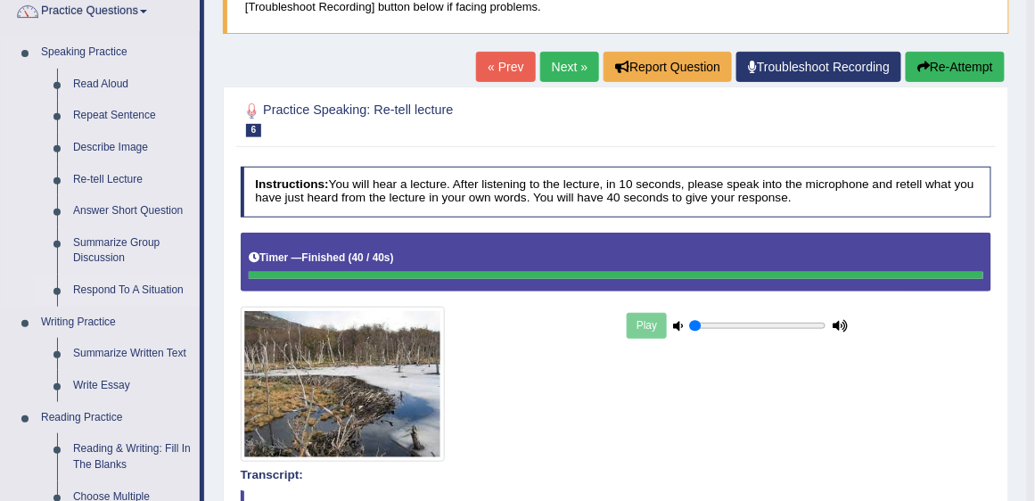
click at [119, 291] on link "Respond To A Situation" at bounding box center [132, 290] width 135 height 32
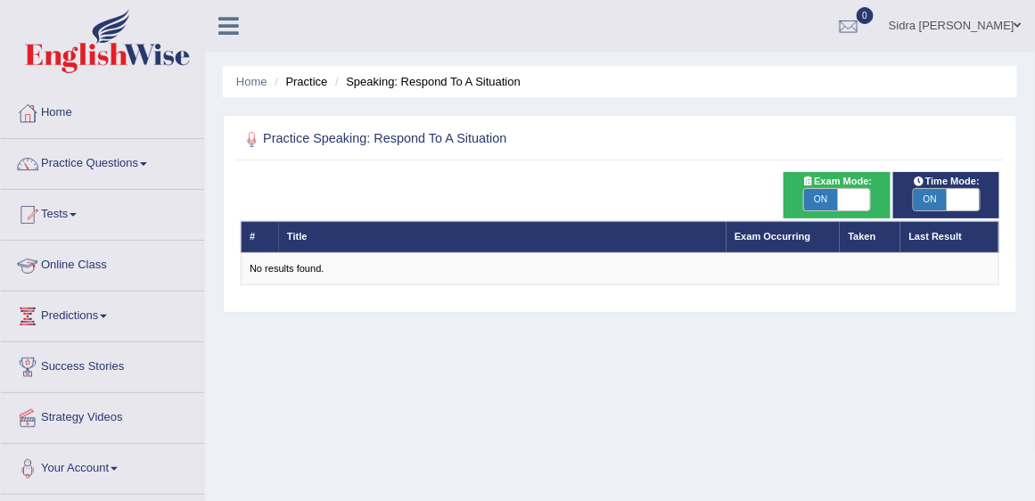
click at [832, 205] on span "ON" at bounding box center [820, 199] width 33 height 21
checkbox input "false"
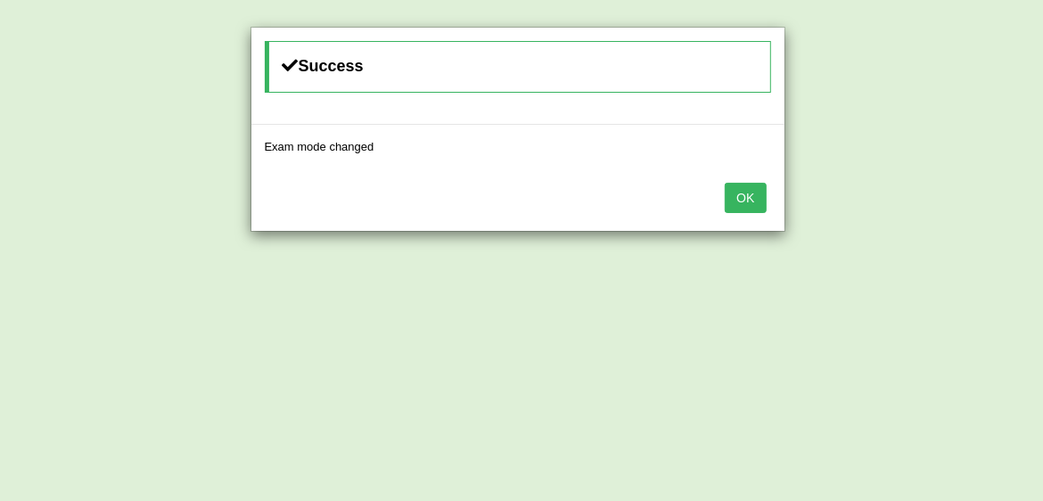
click at [743, 200] on button "OK" at bounding box center [745, 198] width 41 height 30
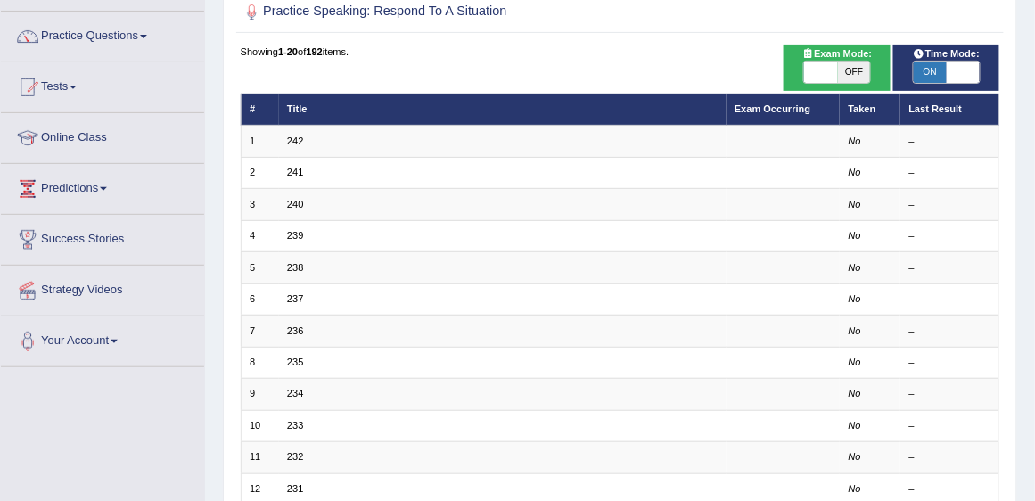
scroll to position [203, 0]
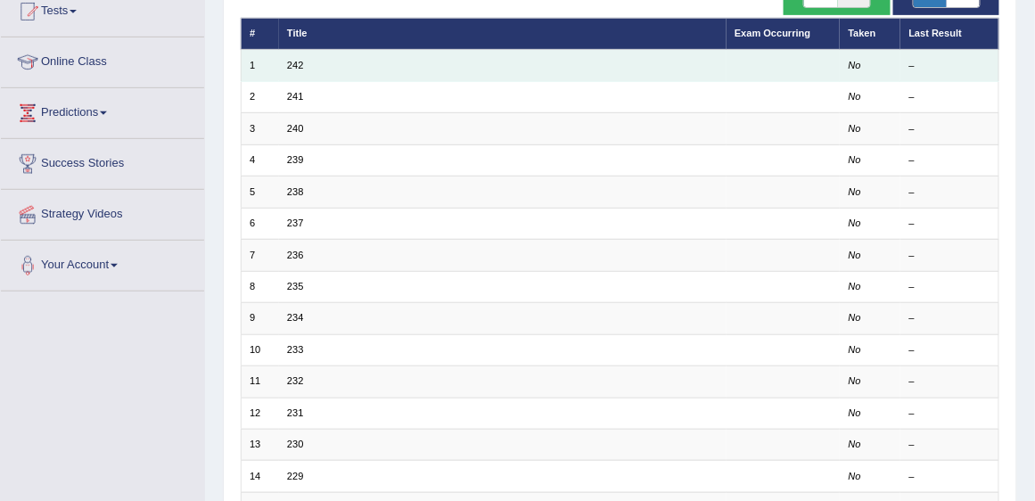
click at [356, 67] on td "242" at bounding box center [502, 65] width 447 height 31
click at [299, 65] on link "242" at bounding box center [295, 65] width 16 height 11
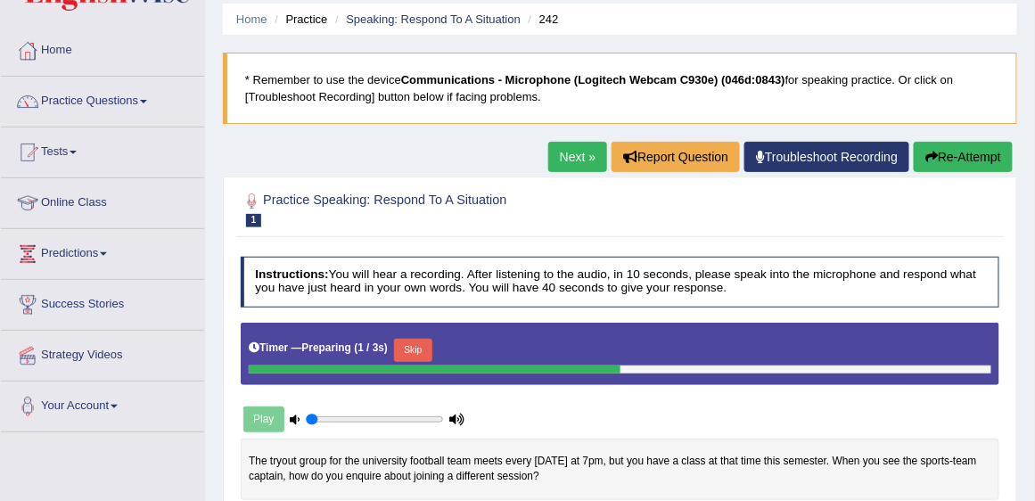
scroll to position [152, 0]
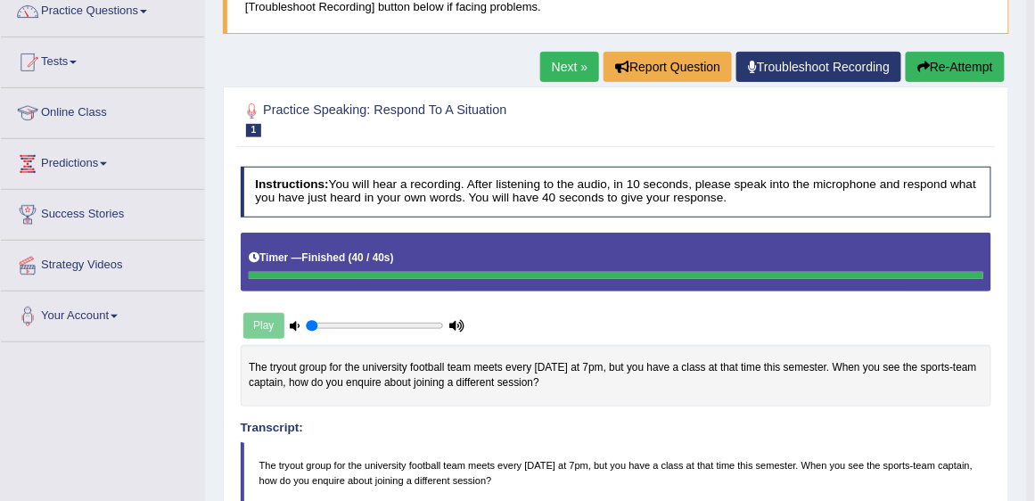
click at [972, 53] on button "Re-Attempt" at bounding box center [954, 67] width 99 height 30
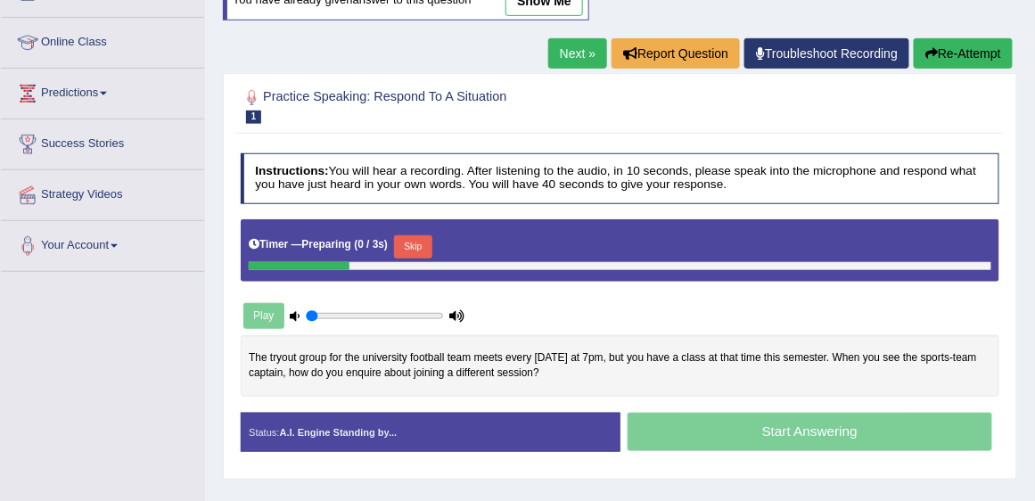
scroll to position [356, 0]
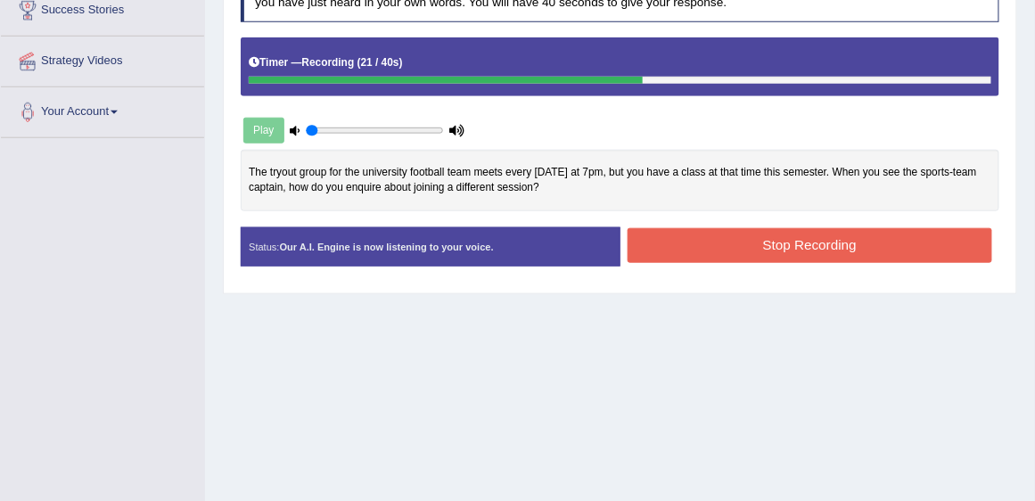
click at [823, 252] on button "Stop Recording" at bounding box center [809, 245] width 365 height 35
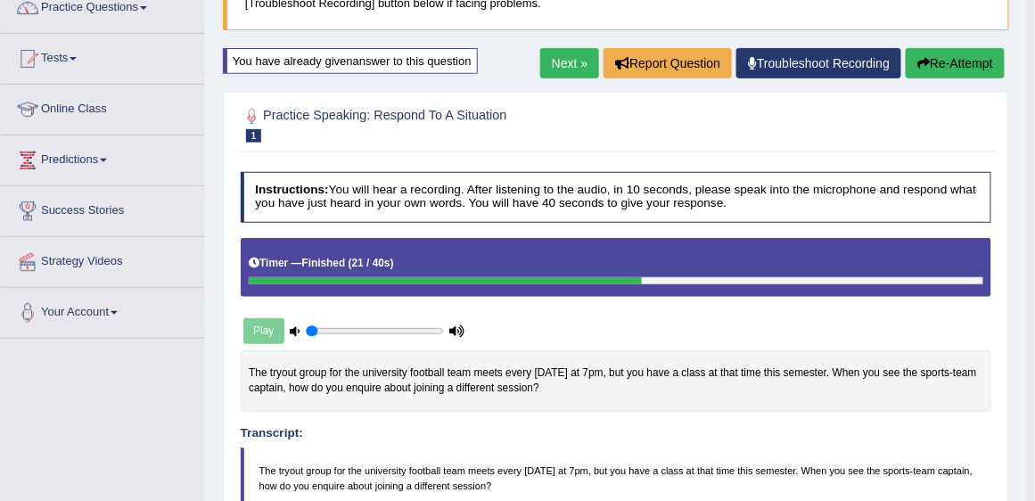
scroll to position [152, 0]
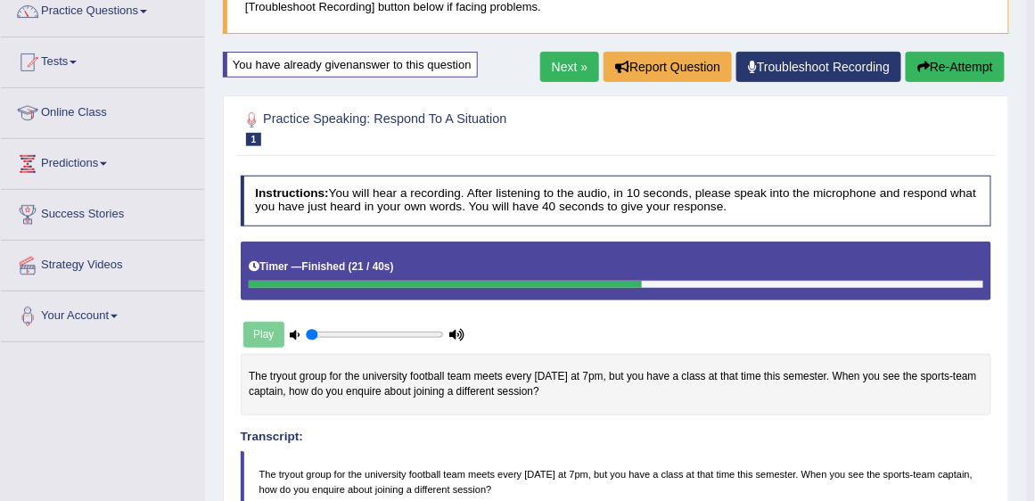
click at [954, 50] on div "Home Practice Speaking: Respond To A Situation 242 * Remember to use the device…" at bounding box center [616, 430] width 822 height 1164
click at [947, 64] on button "Re-Attempt" at bounding box center [954, 67] width 99 height 30
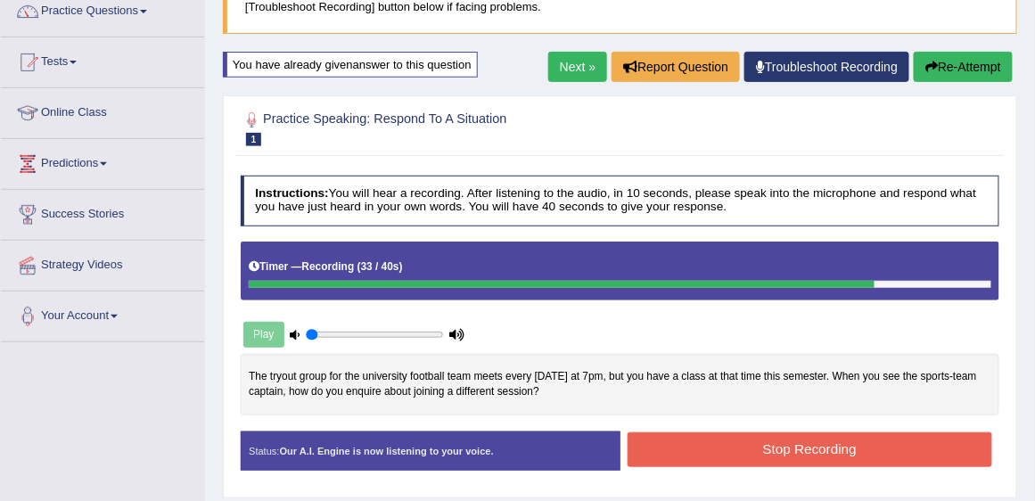
click at [684, 456] on button "Stop Recording" at bounding box center [809, 449] width 365 height 35
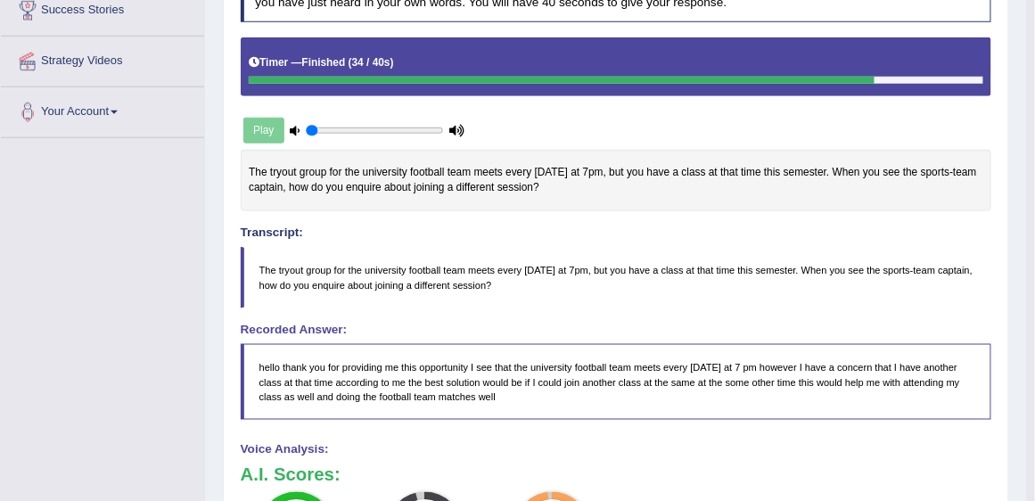
scroll to position [102, 0]
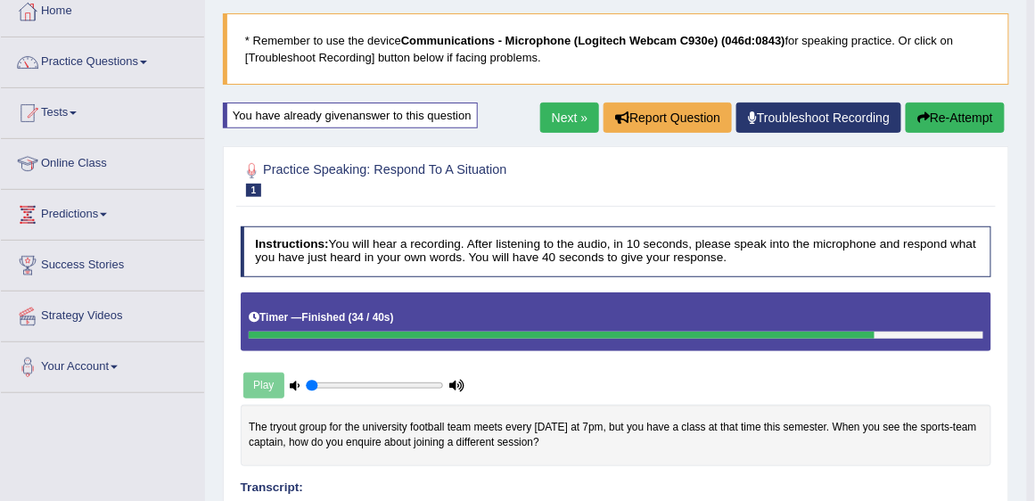
click at [561, 123] on link "Next »" at bounding box center [569, 117] width 59 height 30
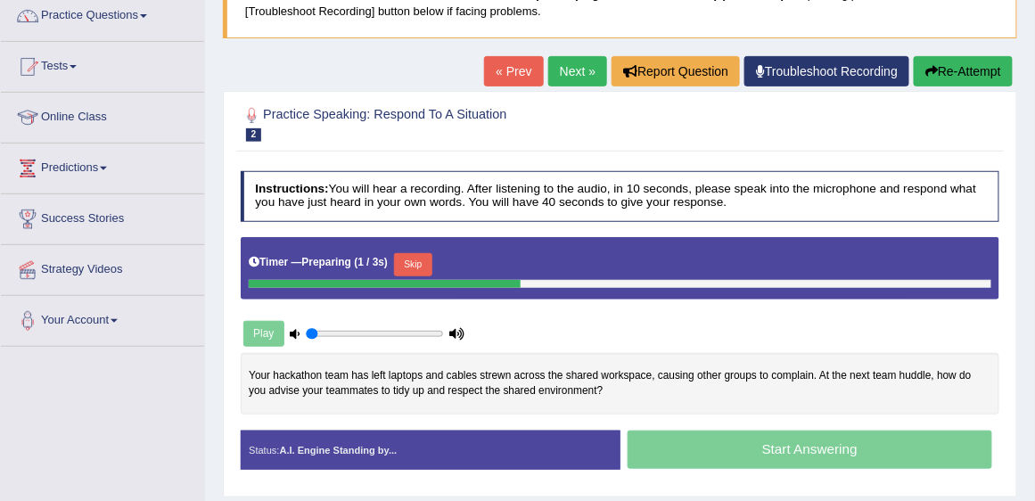
scroll to position [152, 0]
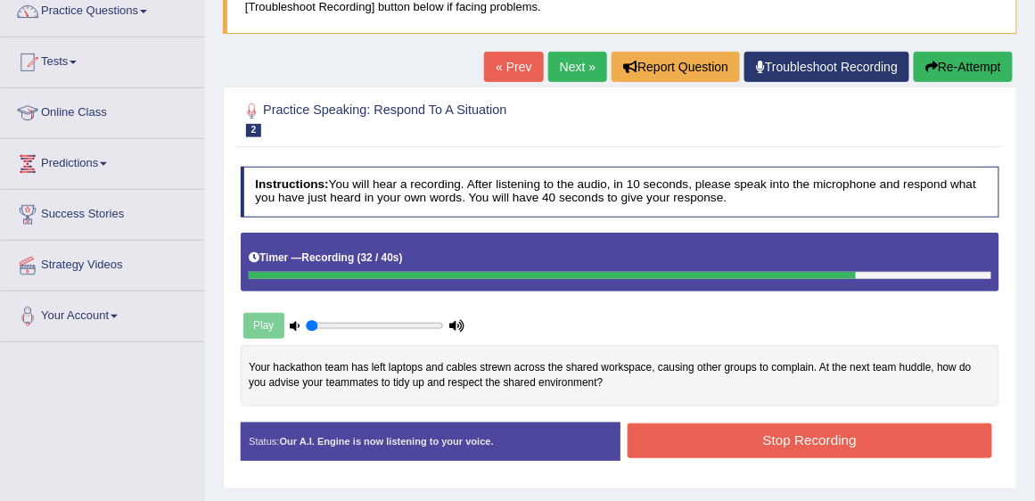
click at [736, 443] on button "Stop Recording" at bounding box center [809, 440] width 365 height 35
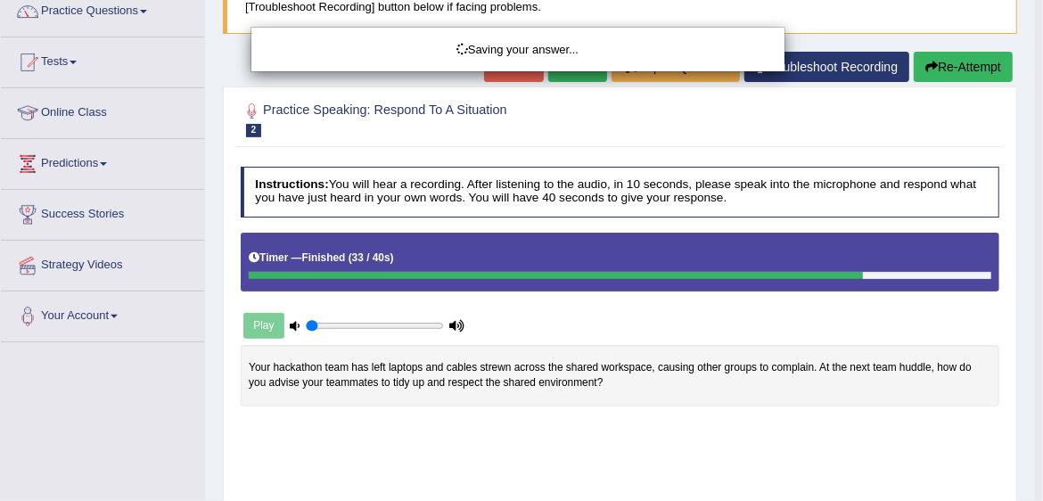
click at [944, 69] on div "Saving your answer..." at bounding box center [521, 250] width 1043 height 501
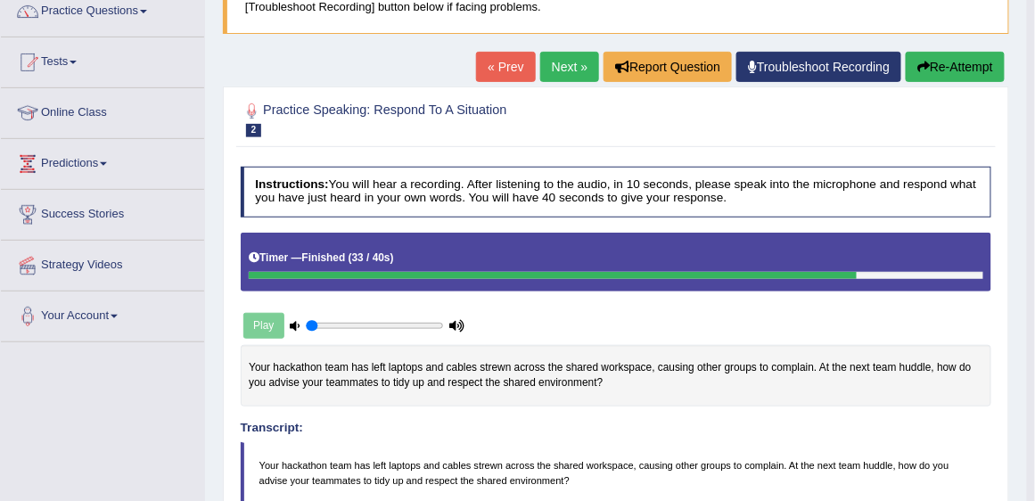
click at [945, 63] on button "Re-Attempt" at bounding box center [954, 67] width 99 height 30
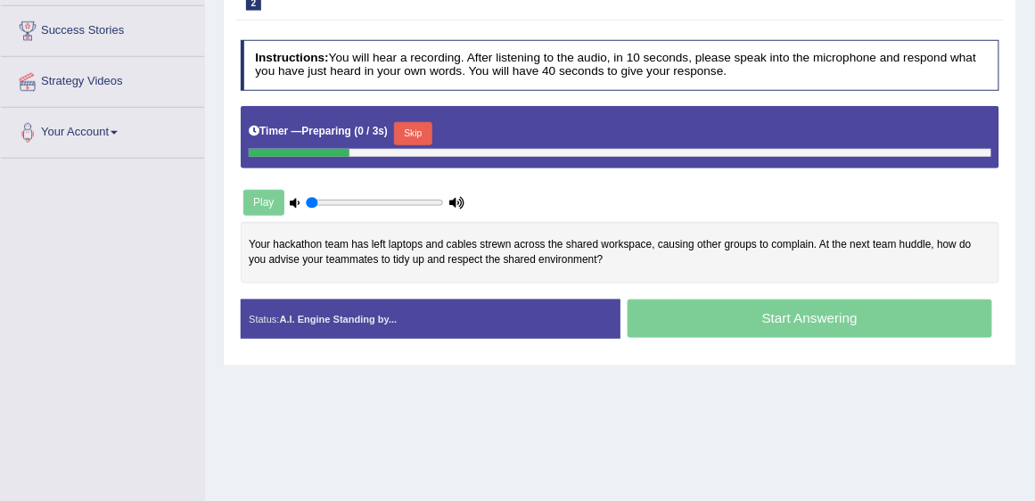
scroll to position [356, 0]
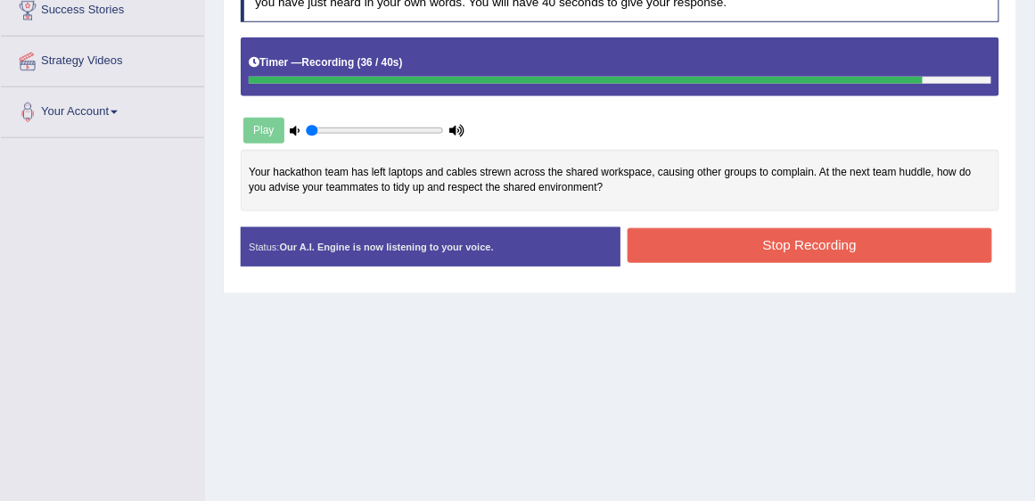
click at [791, 263] on button "Stop Recording" at bounding box center [809, 245] width 365 height 35
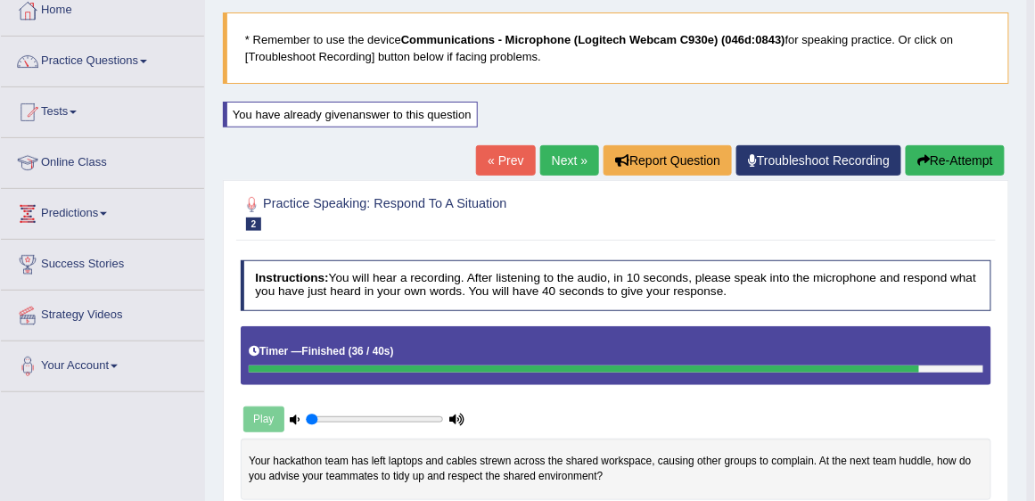
scroll to position [102, 0]
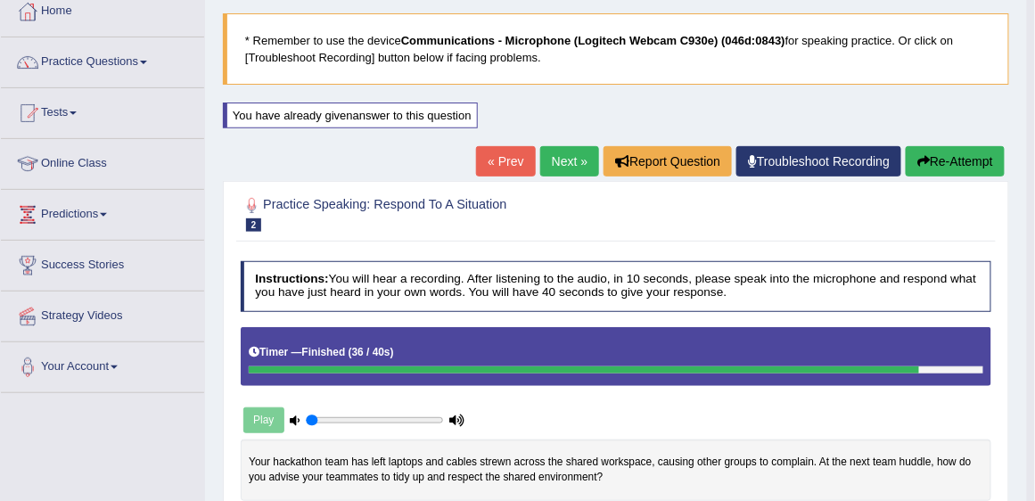
click at [548, 166] on link "Next »" at bounding box center [569, 161] width 59 height 30
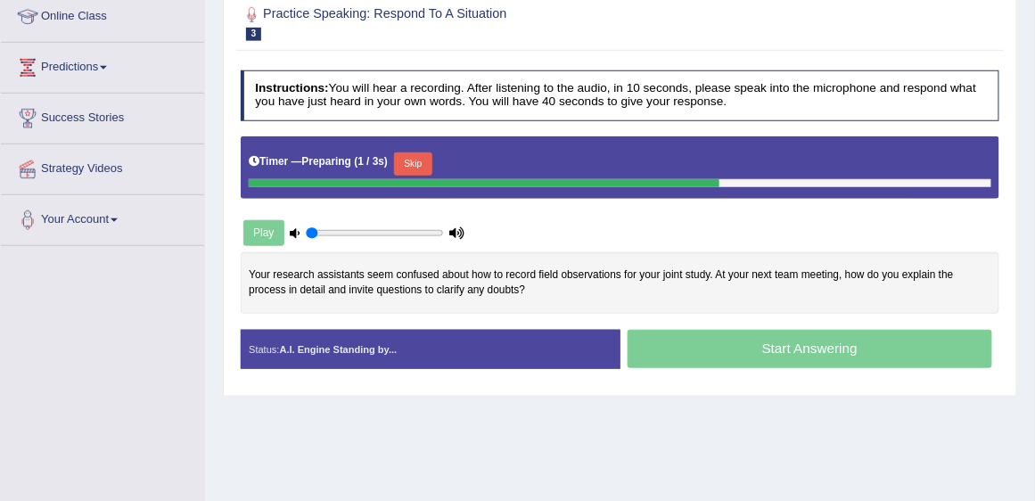
scroll to position [254, 0]
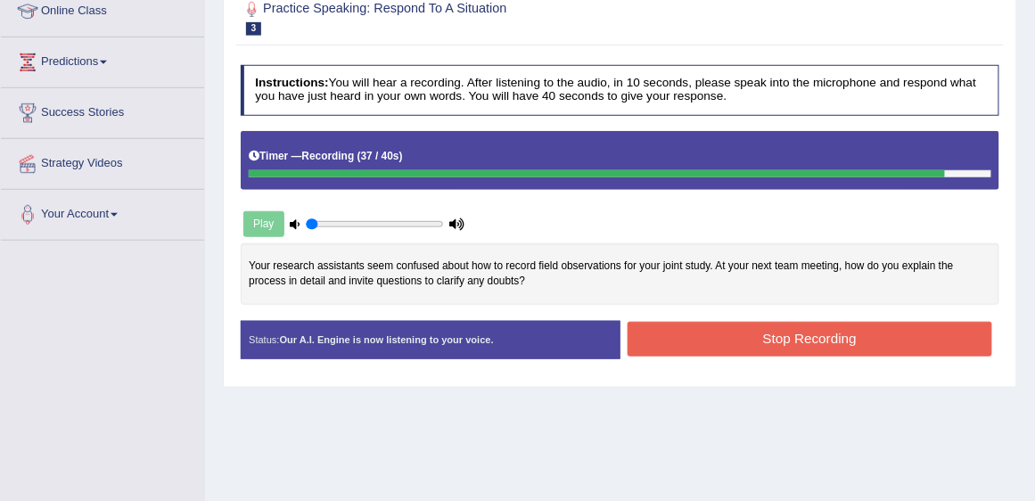
click at [727, 352] on div "Stop Recording" at bounding box center [810, 341] width 380 height 39
click at [722, 338] on button "Stop Recording" at bounding box center [809, 339] width 365 height 35
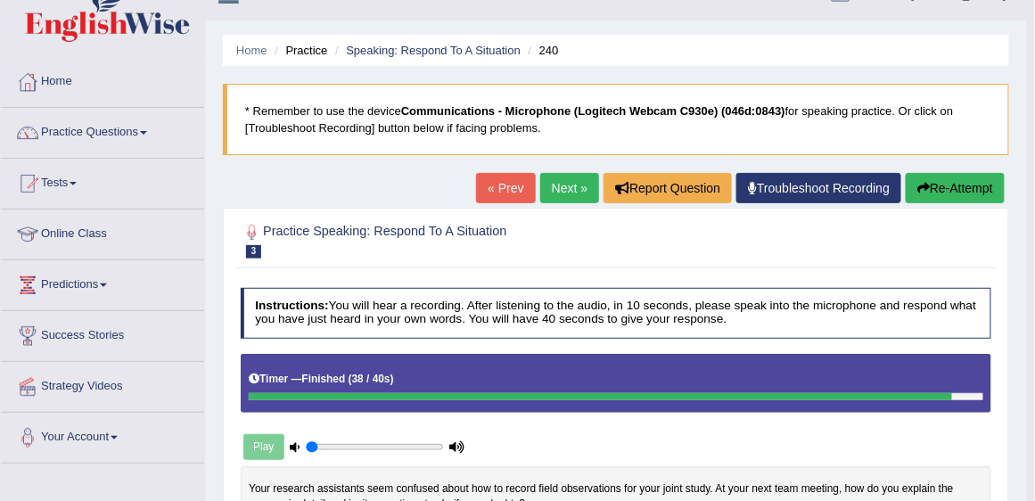
scroll to position [0, 0]
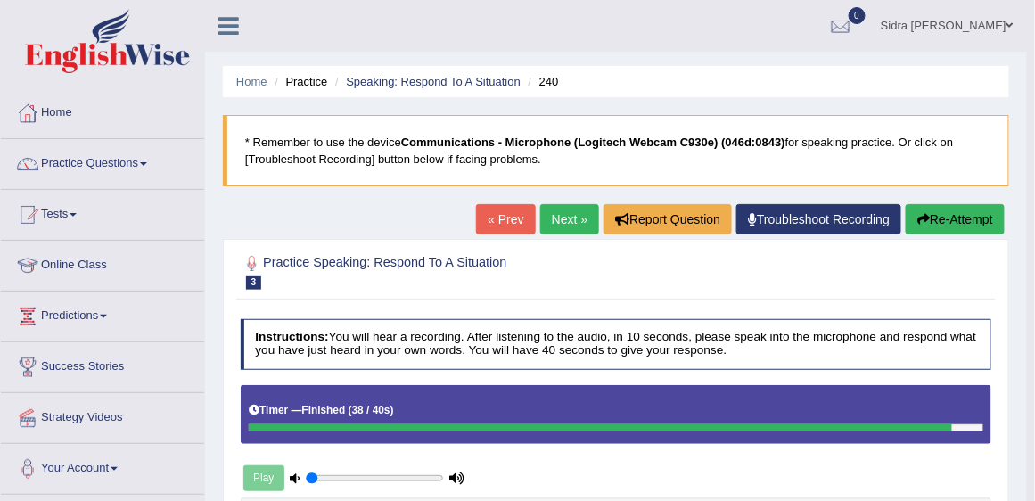
click at [565, 221] on link "Next »" at bounding box center [569, 219] width 59 height 30
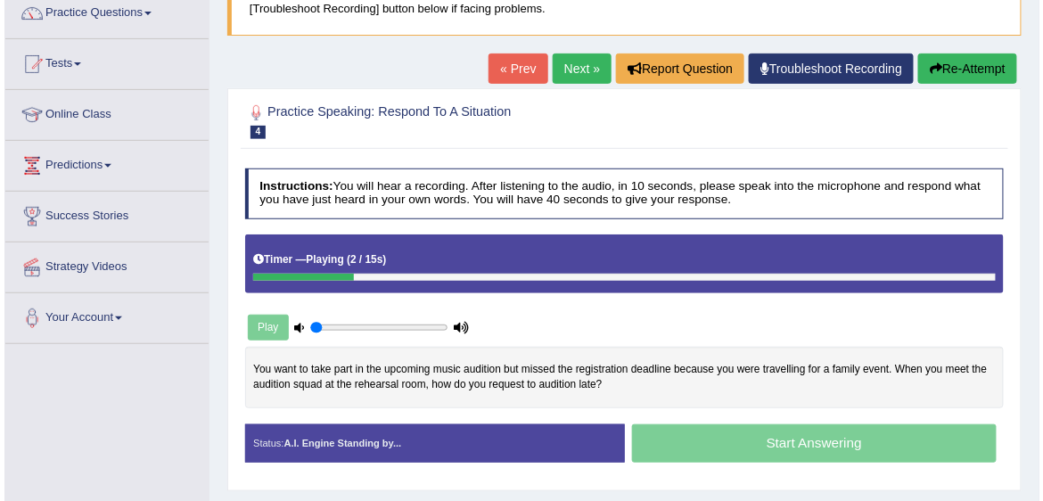
scroll to position [152, 0]
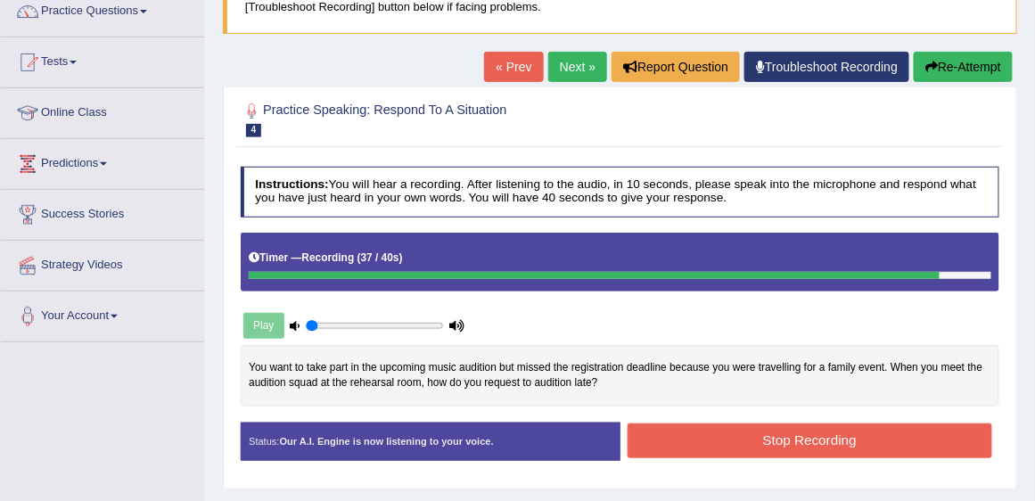
click at [801, 446] on button "Stop Recording" at bounding box center [809, 440] width 365 height 35
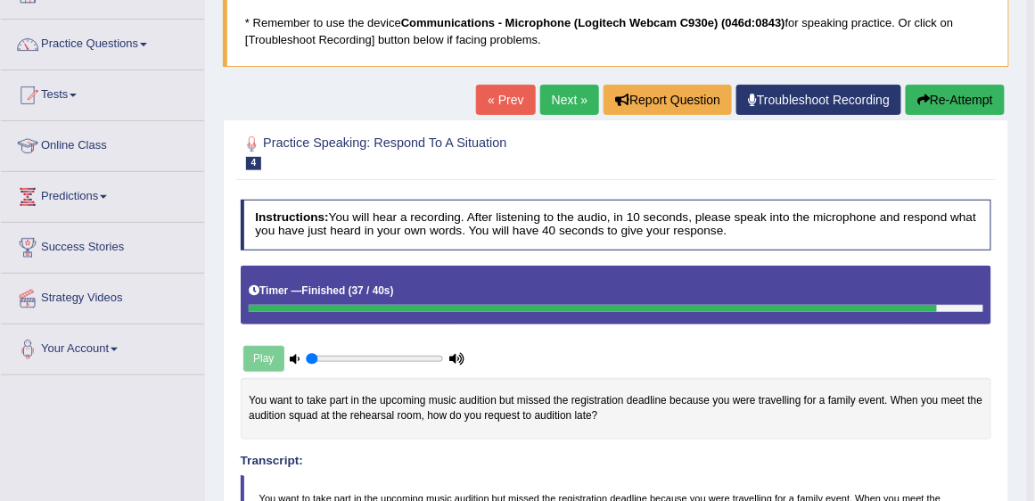
scroll to position [119, 0]
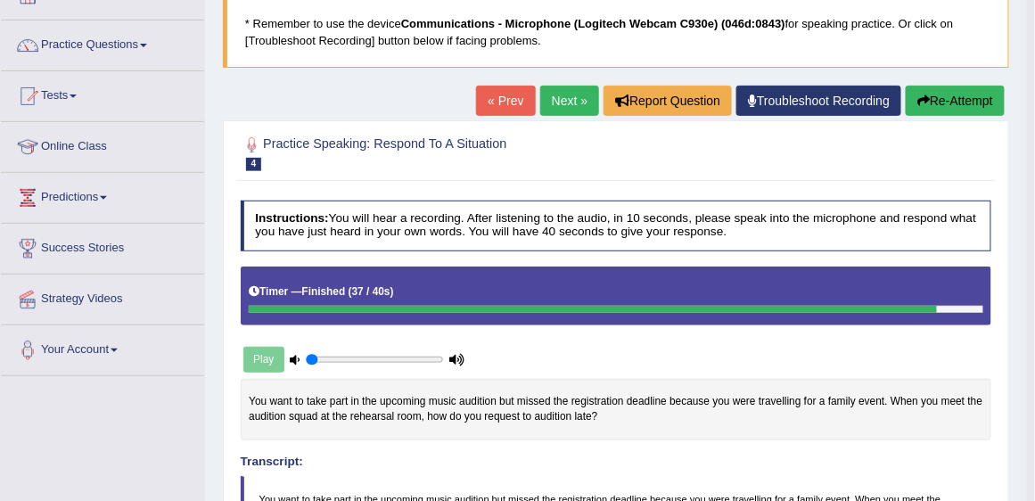
click at [956, 93] on button "Re-Attempt" at bounding box center [954, 101] width 99 height 30
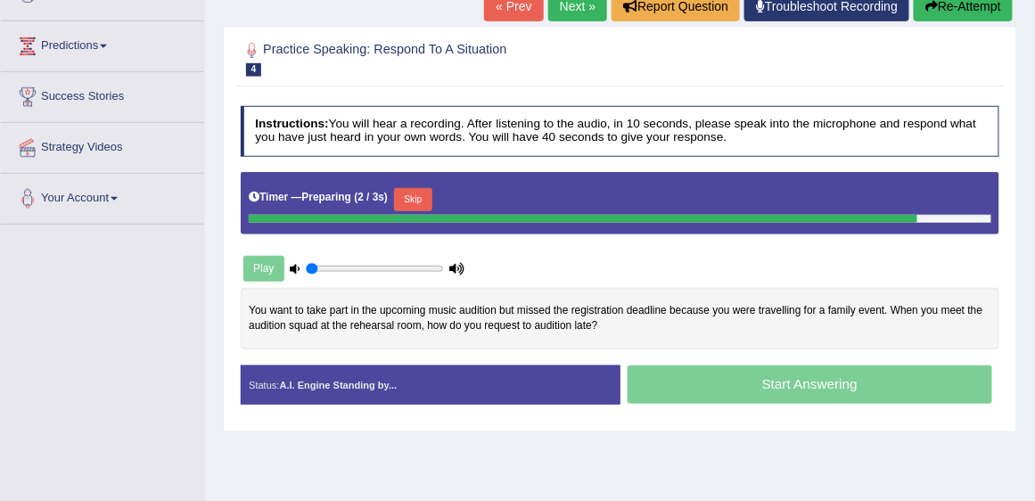
scroll to position [271, 0]
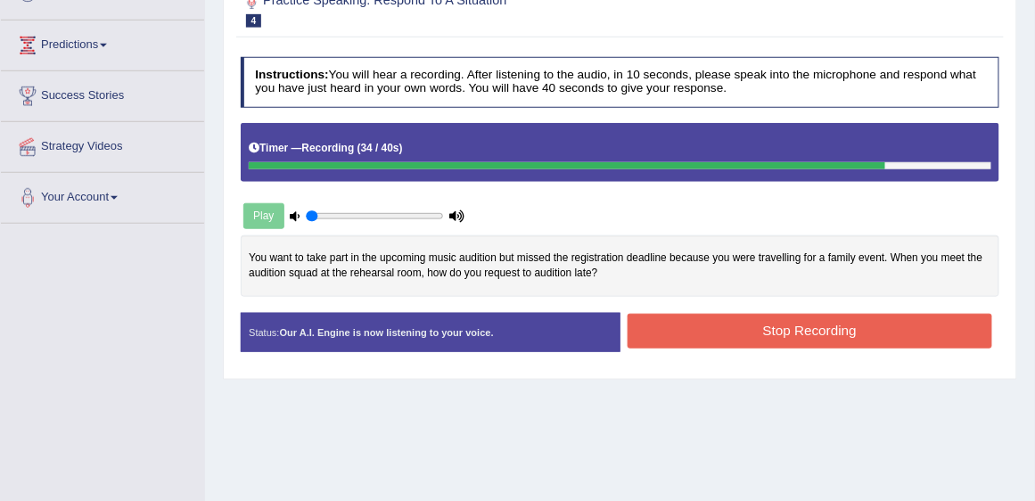
click at [824, 348] on button "Stop Recording" at bounding box center [809, 331] width 365 height 35
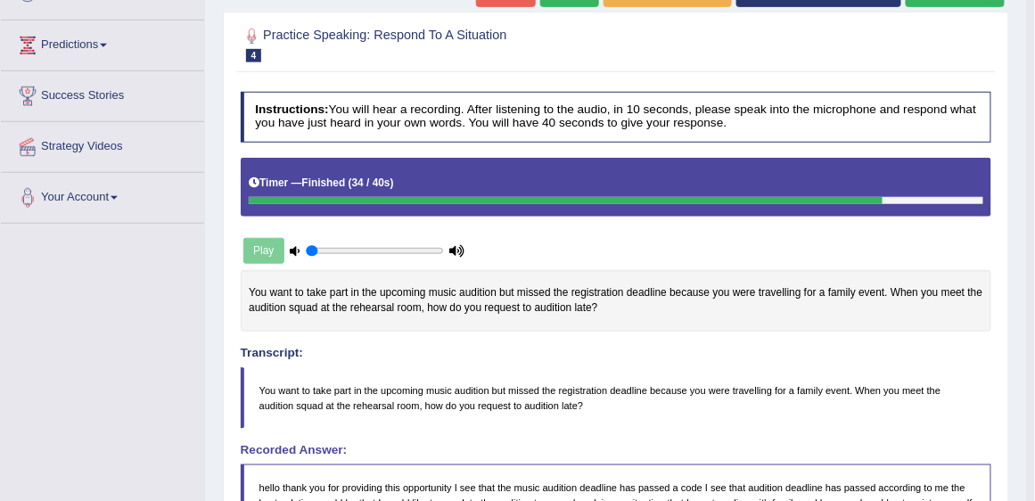
scroll to position [68, 0]
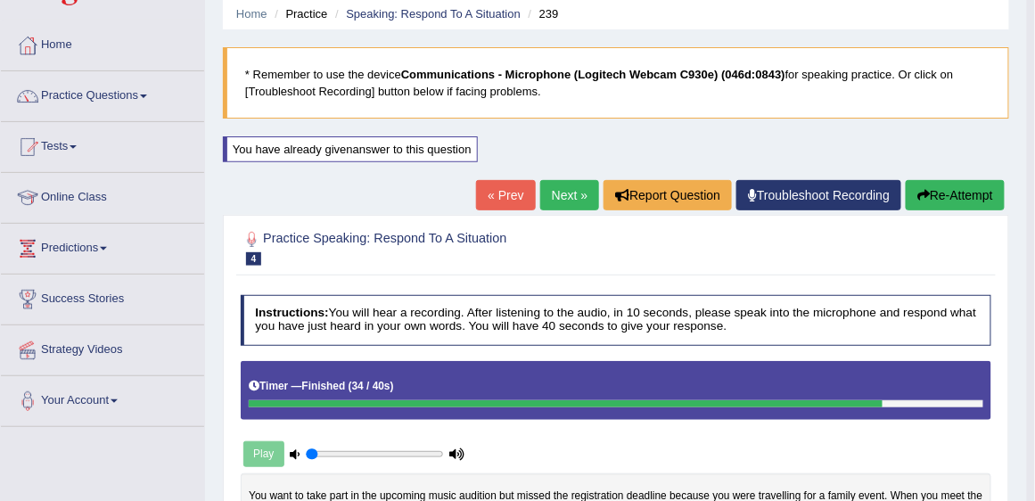
click at [554, 192] on link "Next »" at bounding box center [569, 195] width 59 height 30
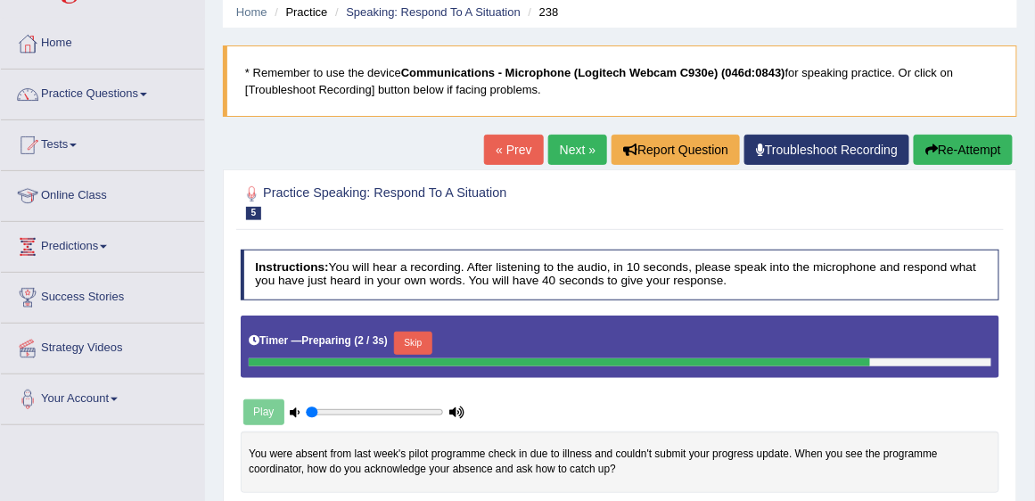
scroll to position [203, 0]
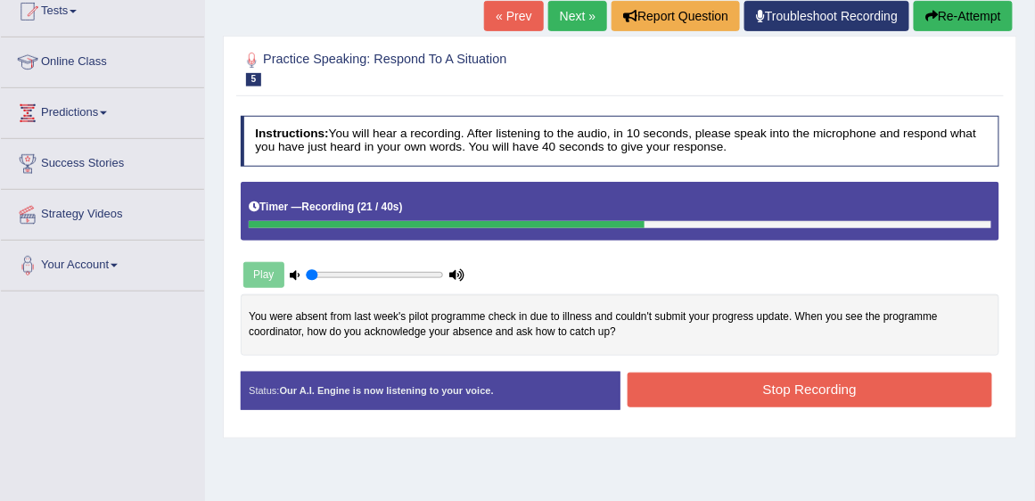
click at [956, 14] on button "Re-Attempt" at bounding box center [963, 16] width 99 height 30
click at [746, 386] on button "Stop Recording" at bounding box center [809, 390] width 365 height 35
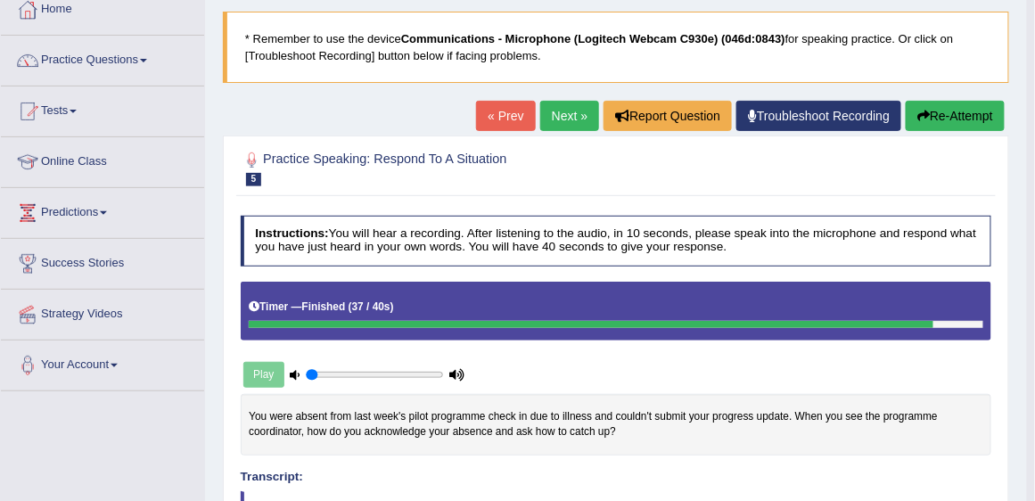
scroll to position [102, 0]
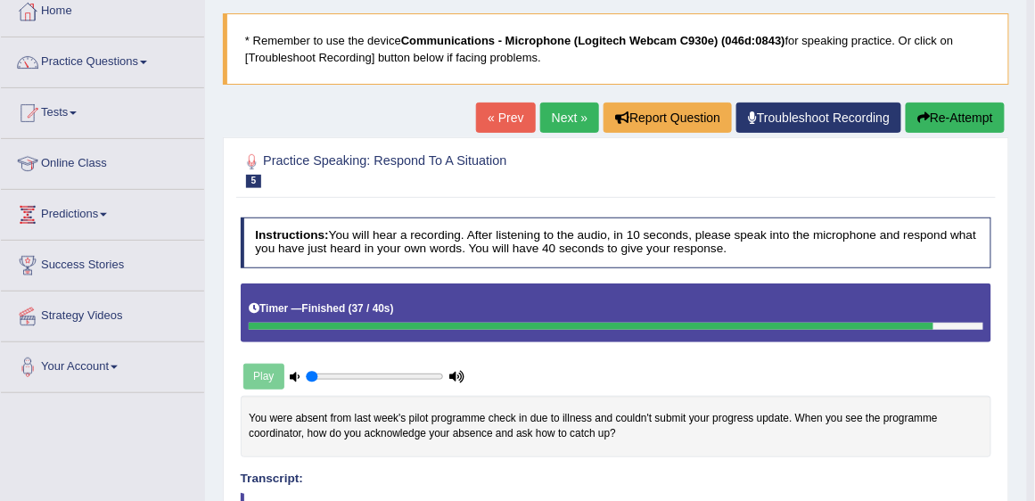
click at [949, 105] on button "Re-Attempt" at bounding box center [954, 117] width 99 height 30
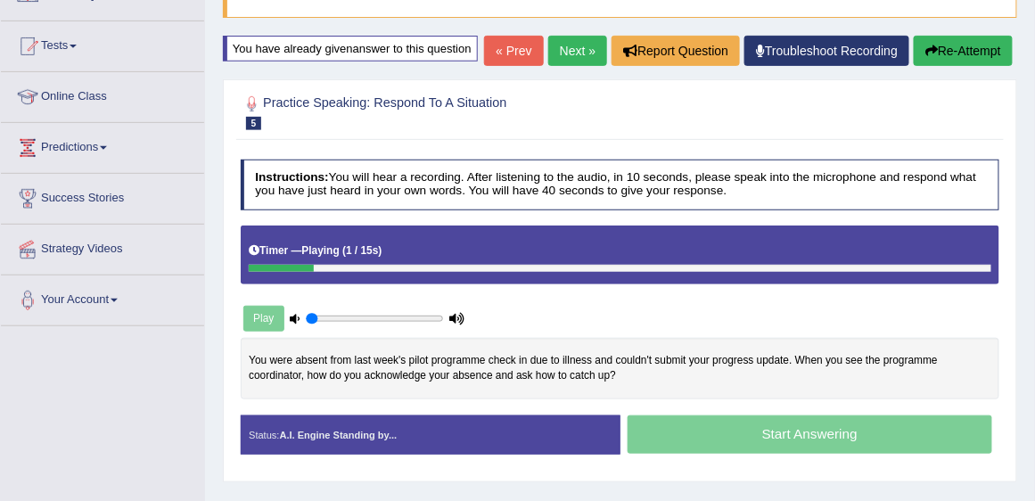
scroll to position [254, 0]
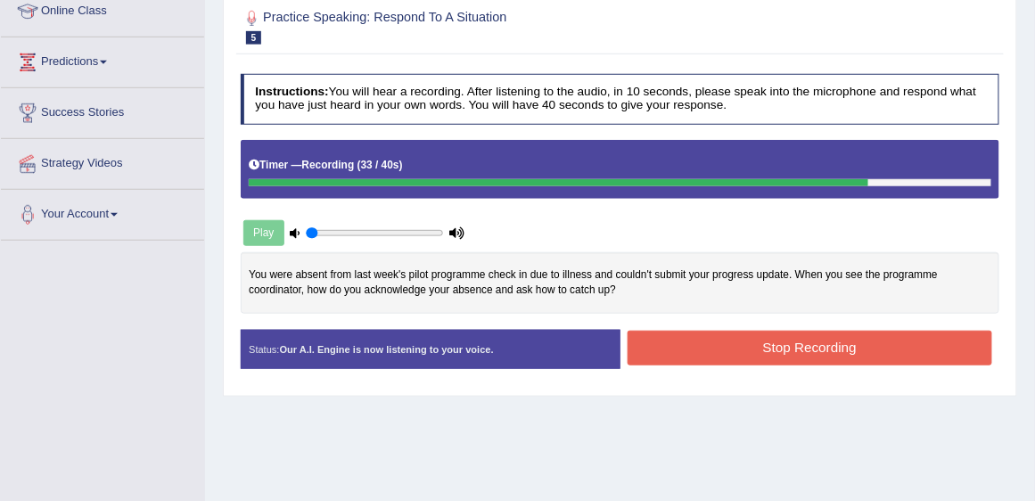
click at [713, 365] on button "Stop Recording" at bounding box center [809, 348] width 365 height 35
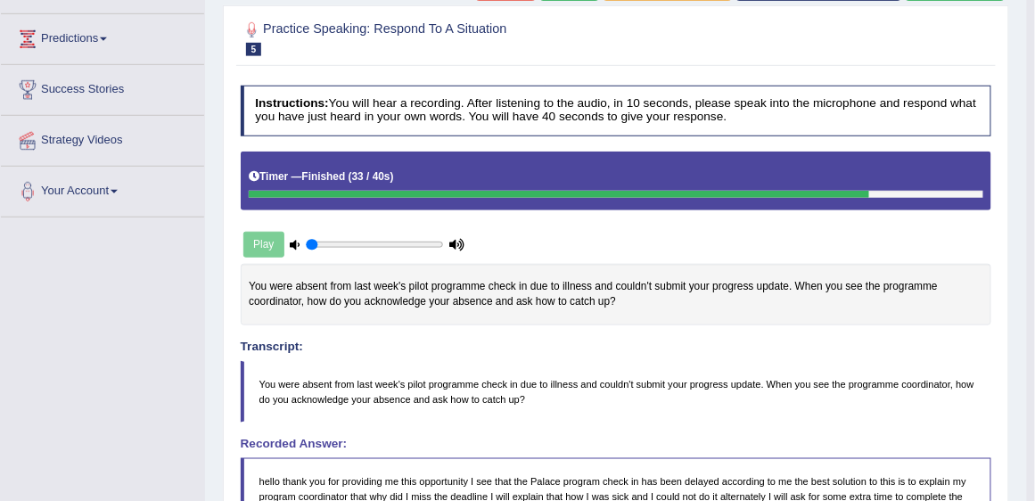
scroll to position [152, 0]
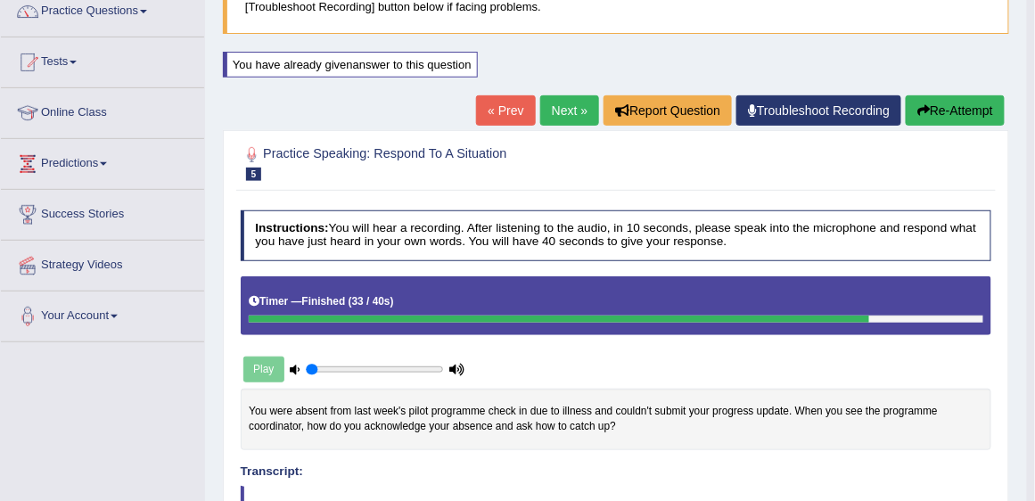
click at [958, 113] on button "Re-Attempt" at bounding box center [954, 110] width 99 height 30
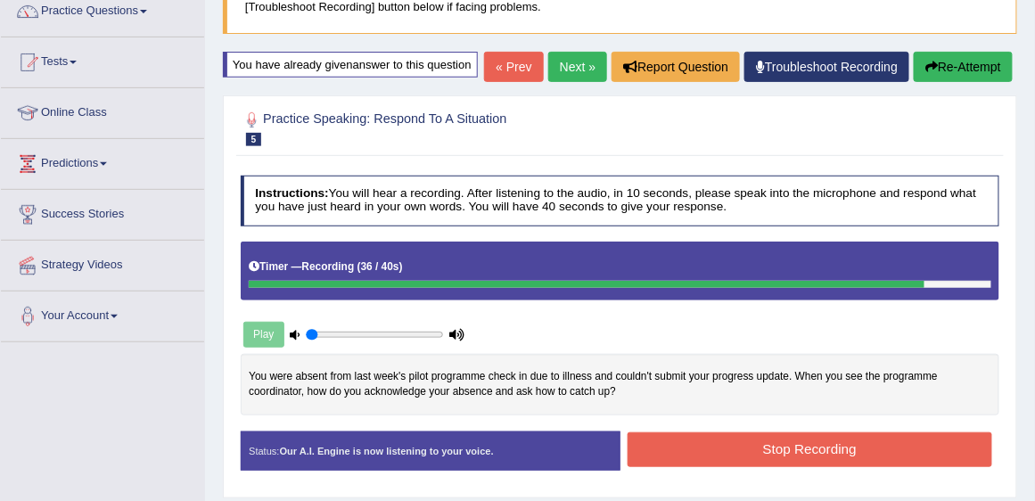
click at [716, 467] on button "Stop Recording" at bounding box center [809, 449] width 365 height 35
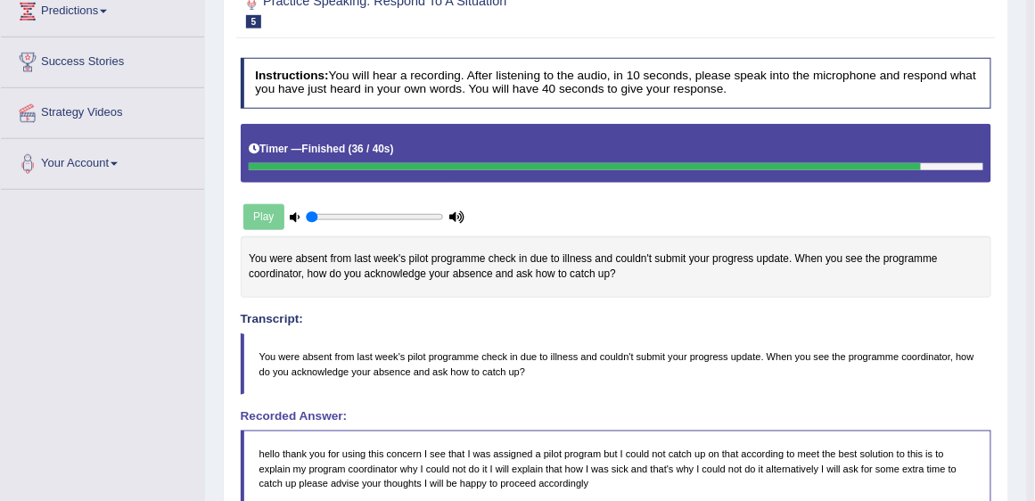
scroll to position [152, 0]
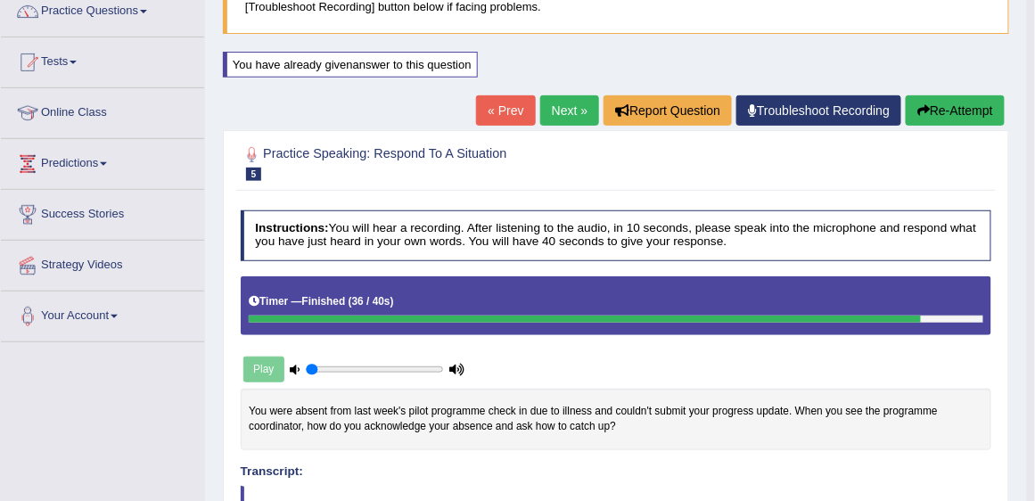
click at [569, 111] on link "Next »" at bounding box center [569, 110] width 59 height 30
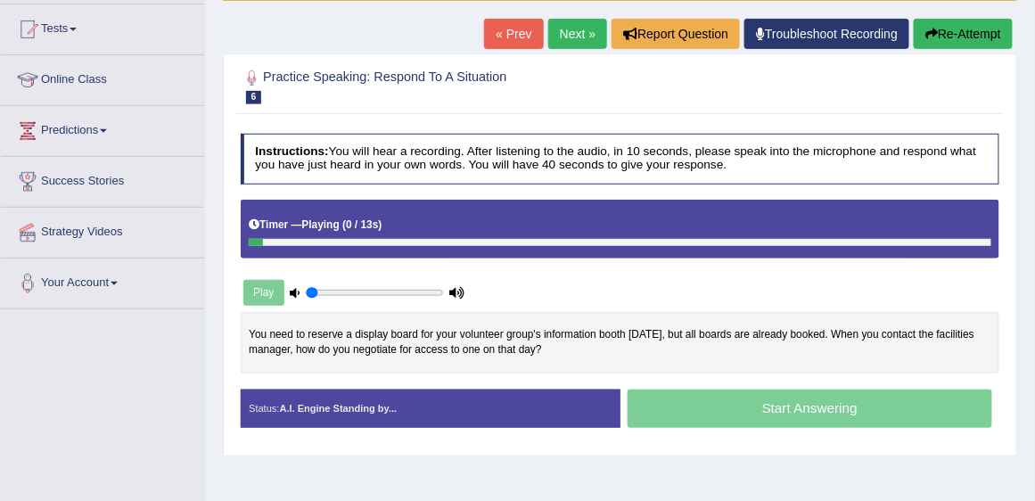
scroll to position [203, 0]
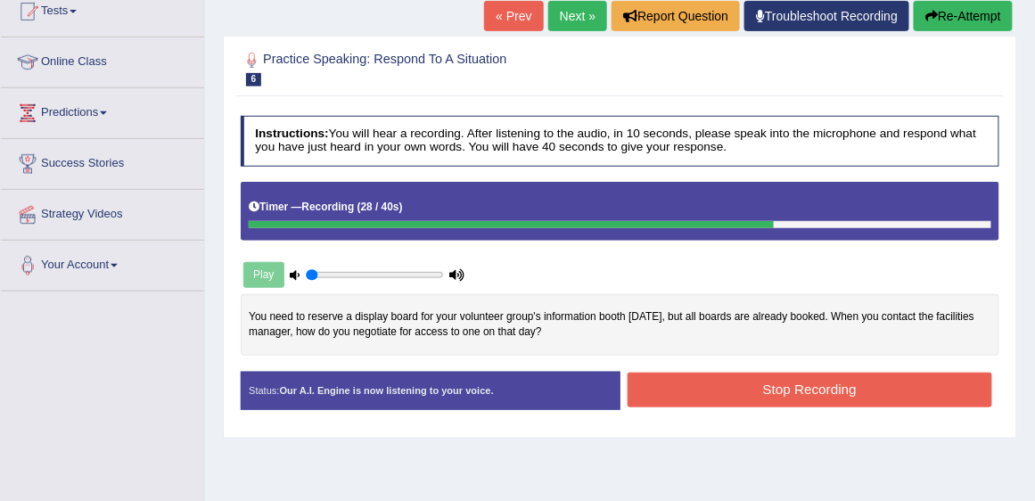
click at [980, 22] on button "Re-Attempt" at bounding box center [963, 16] width 99 height 30
click at [966, 18] on button "Re-Attempt" at bounding box center [963, 16] width 99 height 30
click at [779, 379] on button "Stop Recording" at bounding box center [809, 390] width 365 height 35
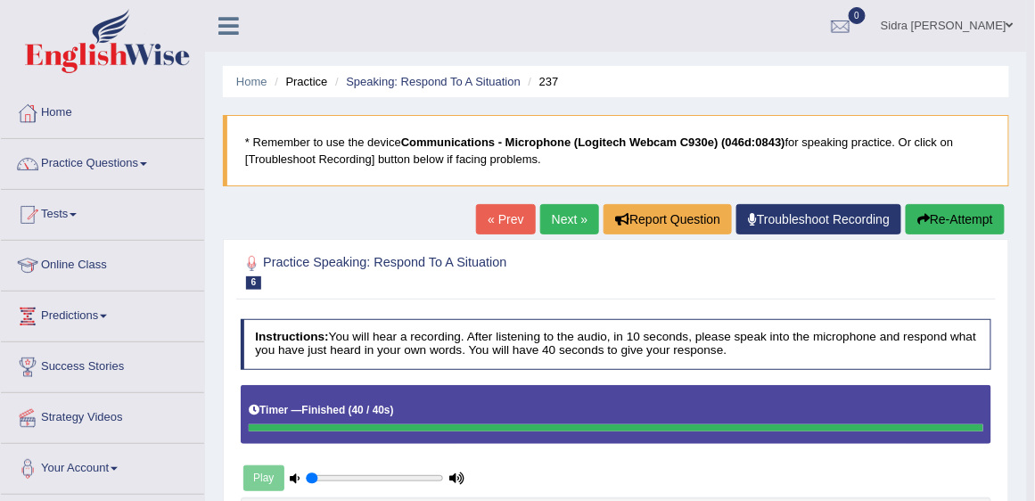
click at [545, 223] on link "Next »" at bounding box center [569, 219] width 59 height 30
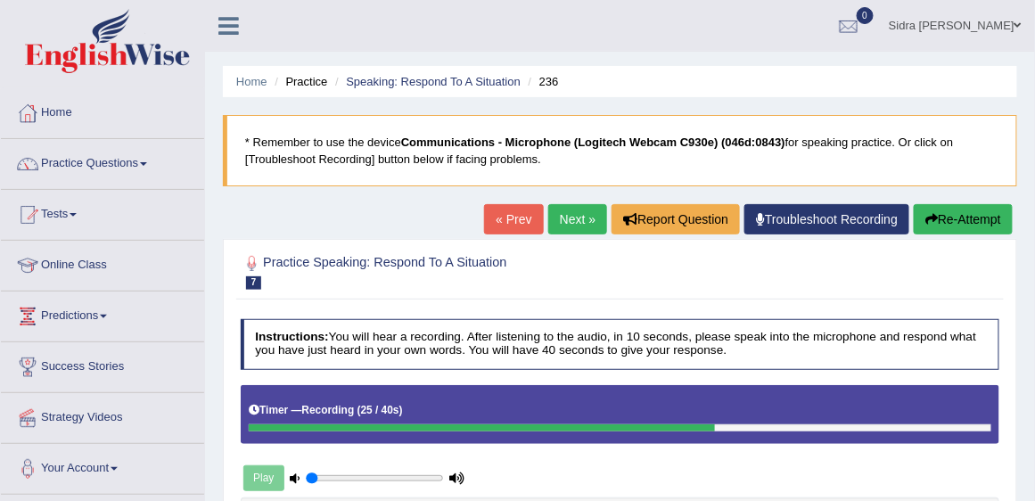
click at [931, 214] on icon "button" at bounding box center [931, 219] width 12 height 12
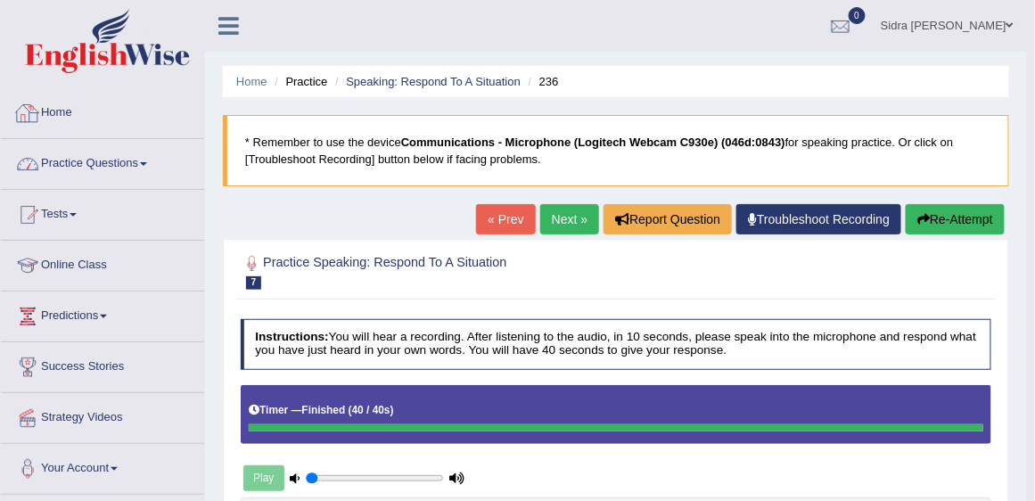
click at [86, 160] on link "Practice Questions" at bounding box center [102, 161] width 203 height 45
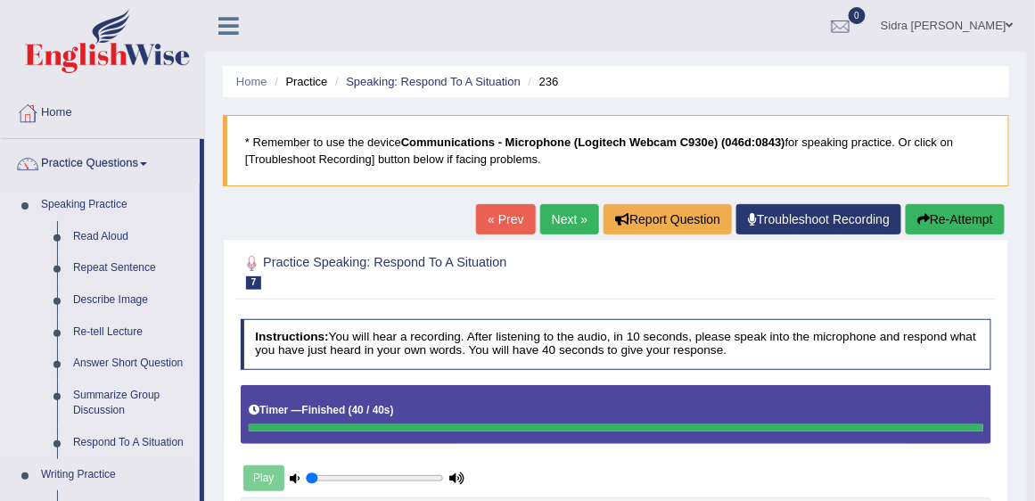
click at [107, 391] on link "Summarize Group Discussion" at bounding box center [132, 403] width 135 height 47
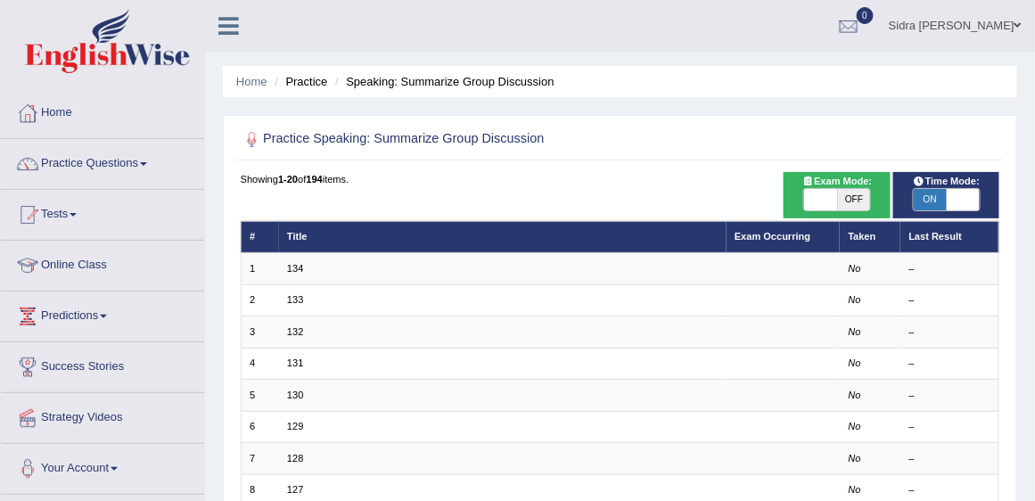
click at [848, 203] on span "OFF" at bounding box center [854, 199] width 33 height 21
checkbox input "true"
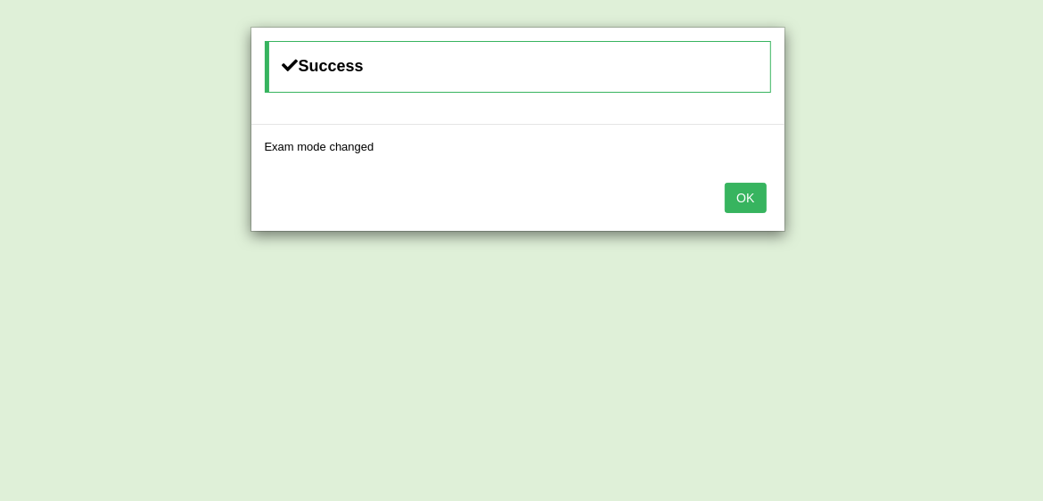
click at [749, 193] on button "OK" at bounding box center [745, 198] width 41 height 30
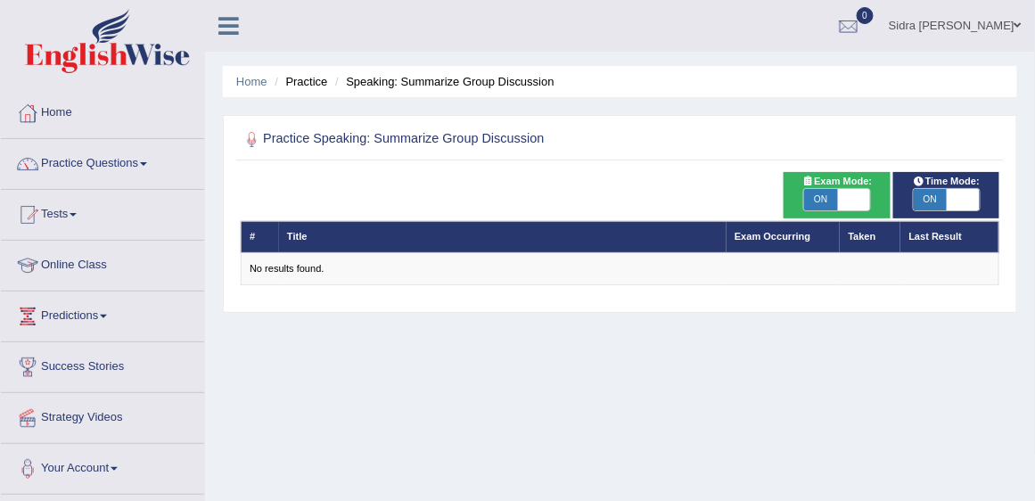
click at [807, 198] on span "ON" at bounding box center [820, 199] width 33 height 21
checkbox input "false"
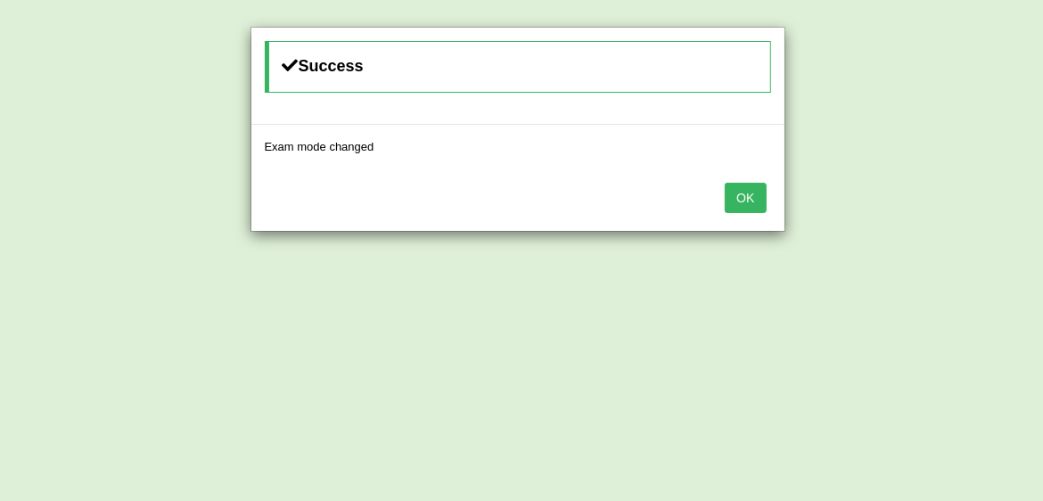
click at [757, 196] on button "OK" at bounding box center [745, 198] width 41 height 30
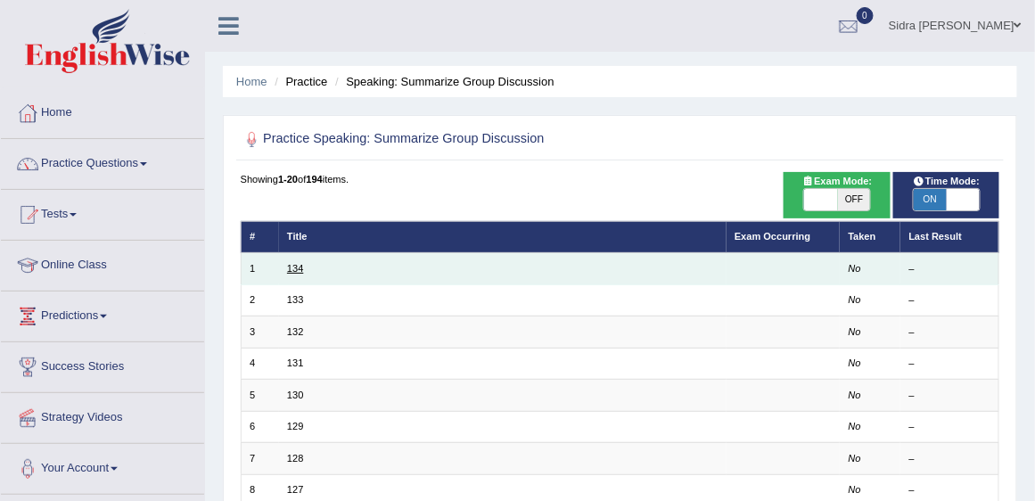
click at [294, 266] on link "134" at bounding box center [295, 268] width 16 height 11
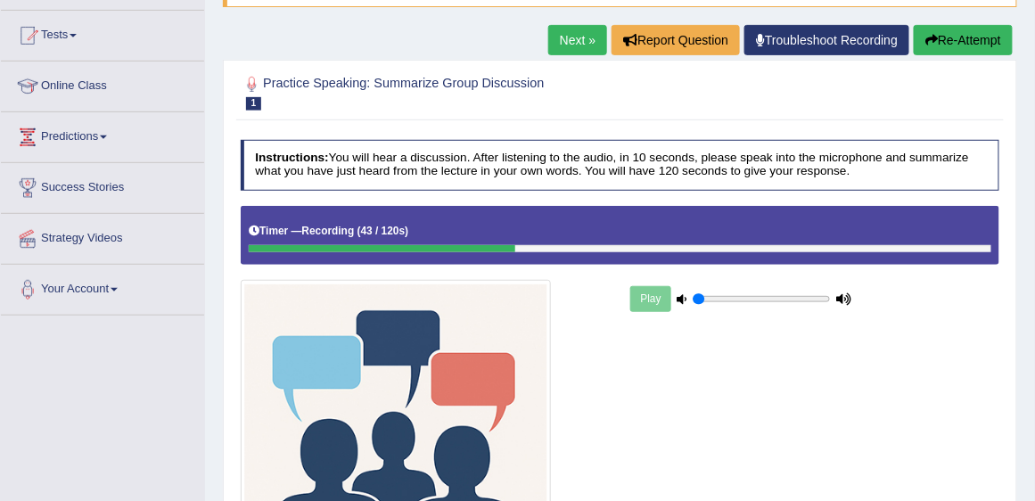
scroll to position [152, 0]
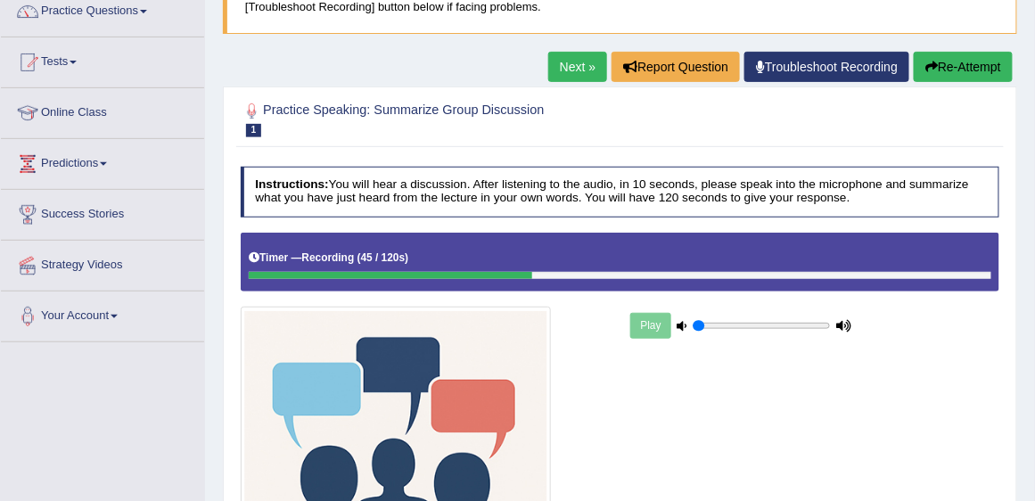
click at [953, 75] on button "Re-Attempt" at bounding box center [963, 67] width 99 height 30
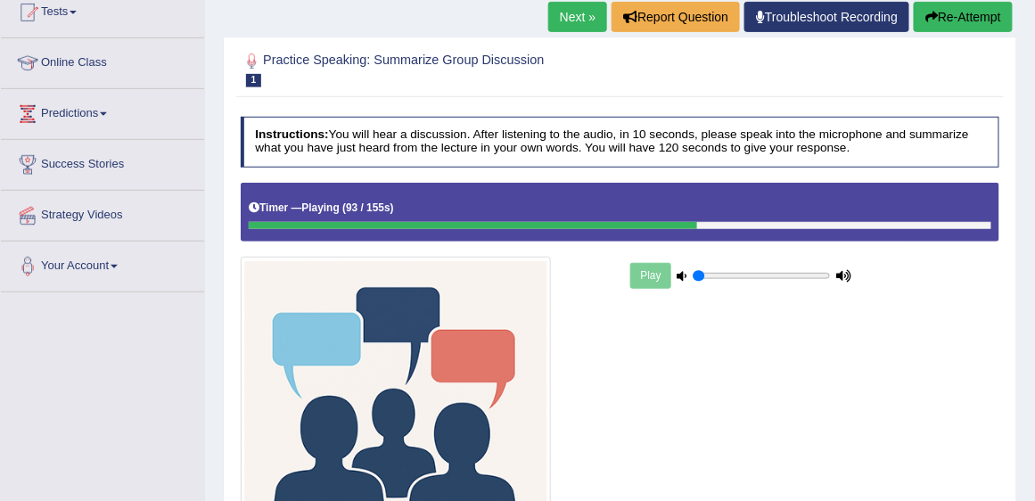
scroll to position [305, 0]
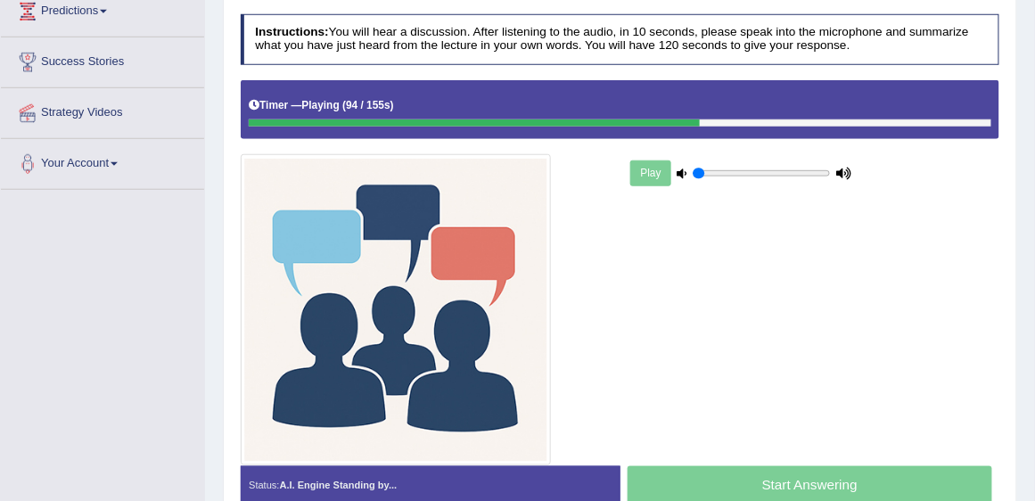
click at [759, 486] on div "Start Answering" at bounding box center [810, 487] width 380 height 43
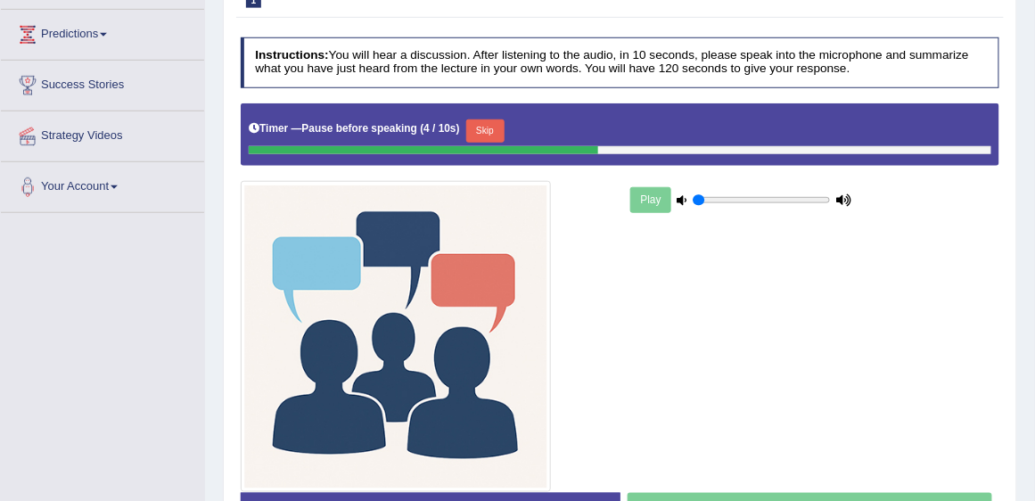
scroll to position [332, 0]
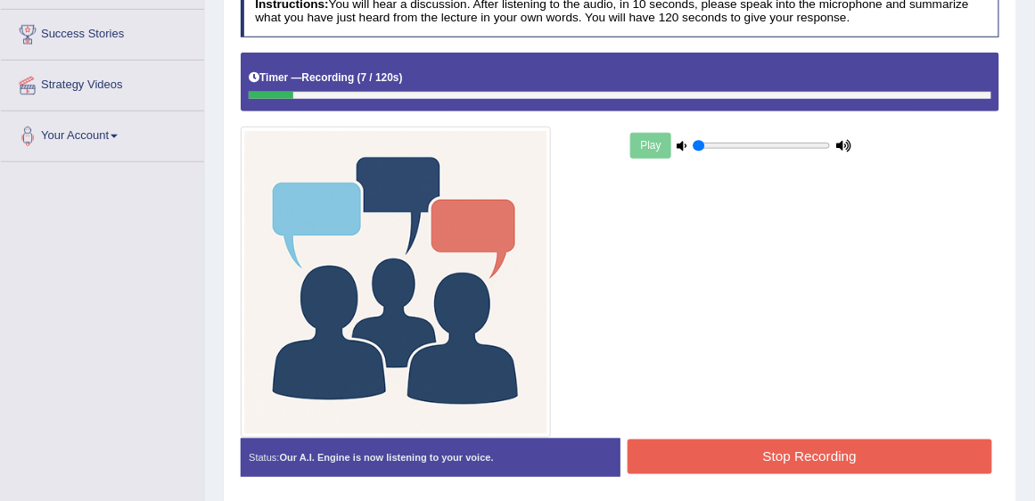
click at [765, 454] on button "Stop Recording" at bounding box center [809, 456] width 365 height 35
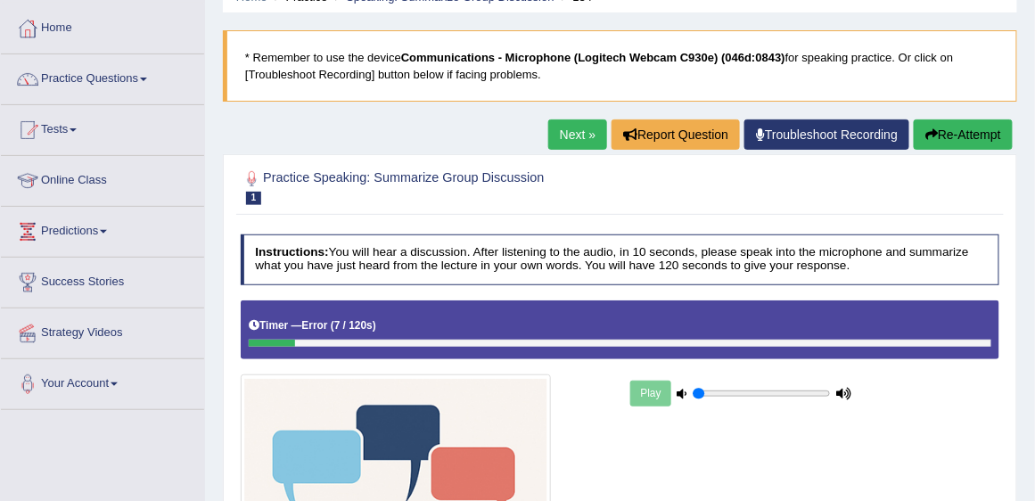
scroll to position [28, 0]
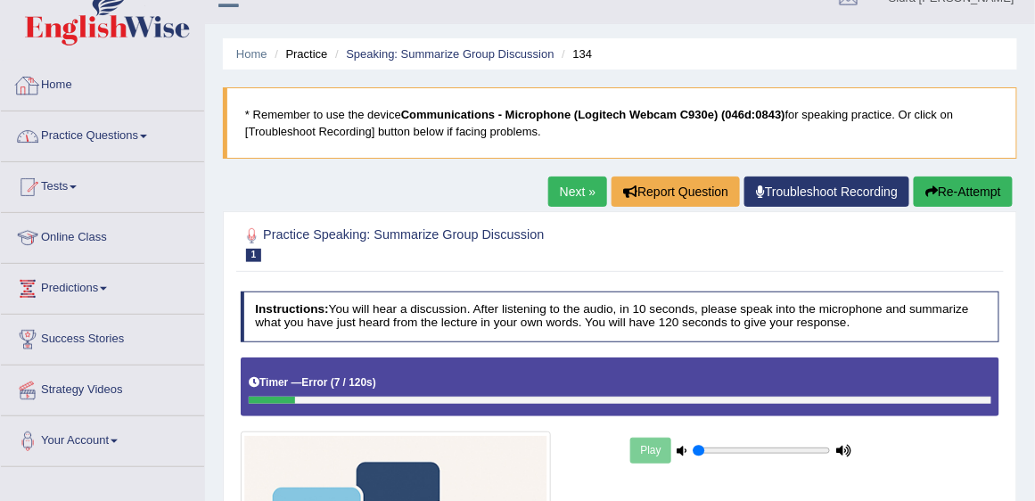
click at [111, 136] on link "Practice Questions" at bounding box center [102, 133] width 203 height 45
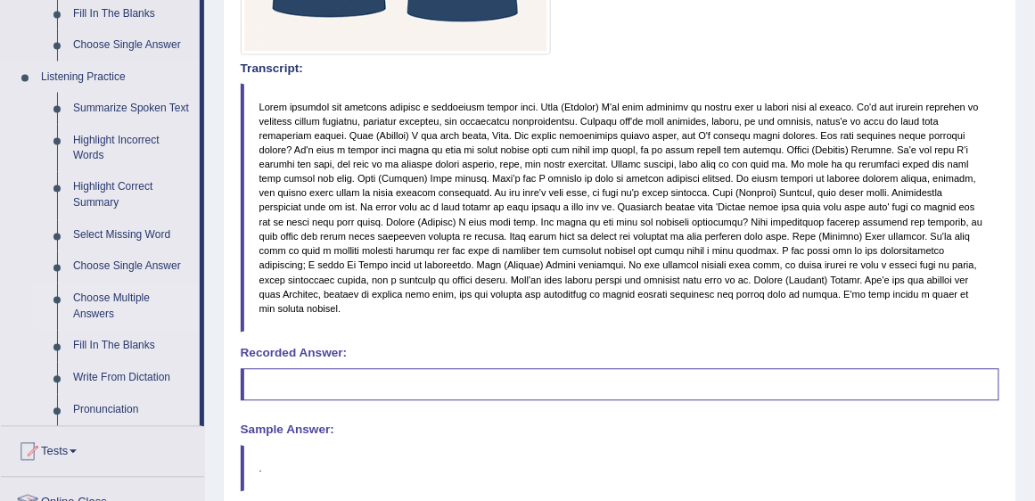
scroll to position [741, 0]
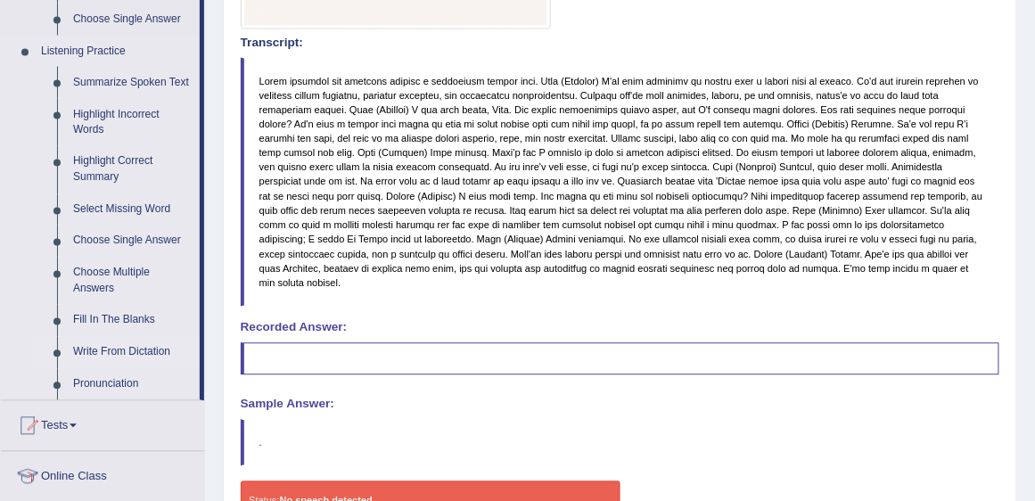
click at [136, 355] on link "Write From Dictation" at bounding box center [132, 353] width 135 height 32
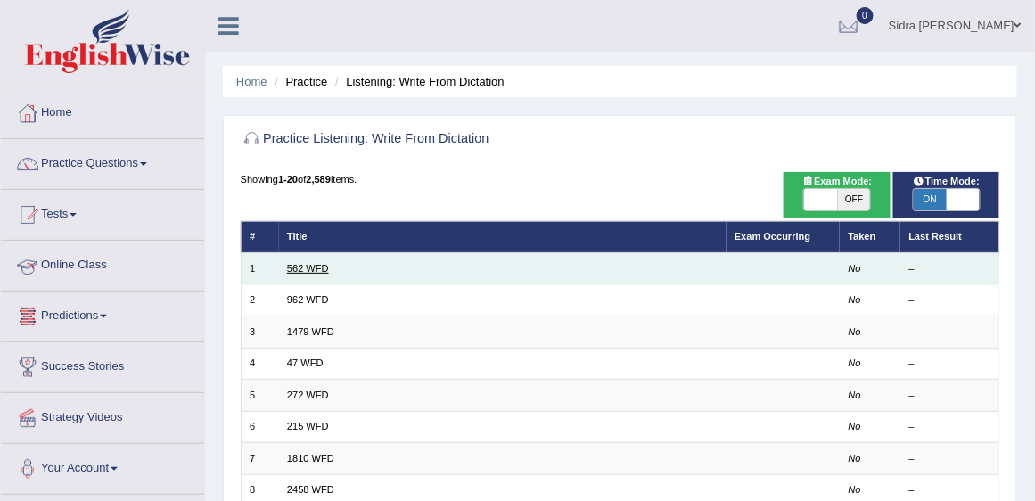
click at [302, 267] on link "562 WFD" at bounding box center [308, 268] width 42 height 11
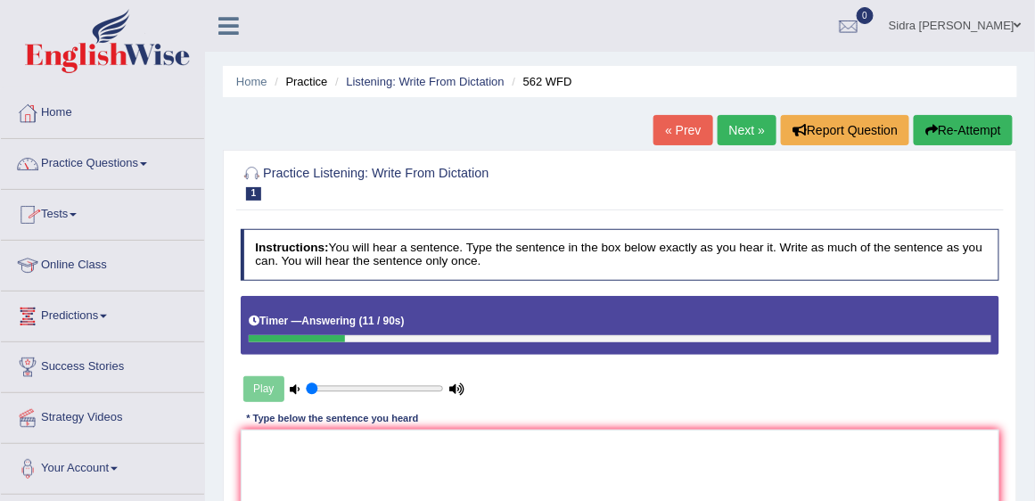
click at [949, 126] on button "Re-Attempt" at bounding box center [963, 130] width 99 height 30
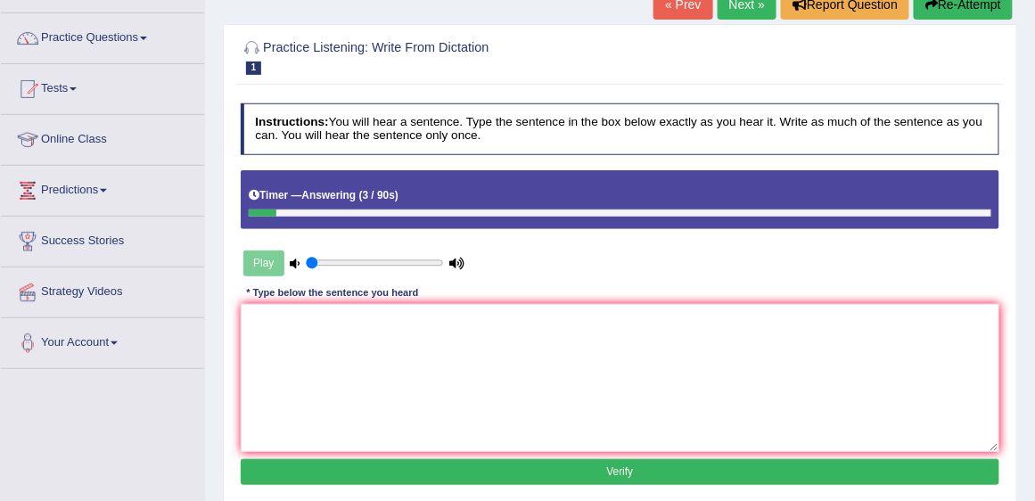
scroll to position [152, 0]
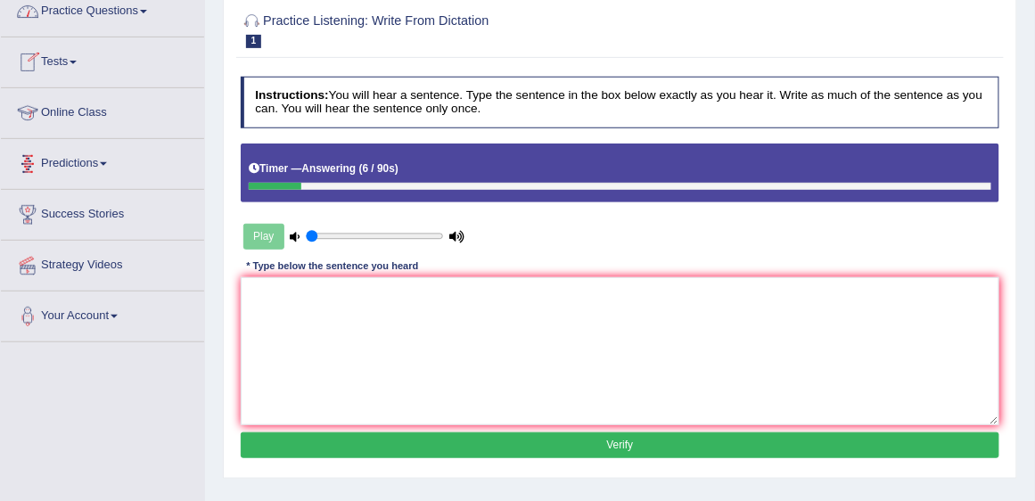
click at [86, 20] on link "Practice Questions" at bounding box center [102, 9] width 203 height 45
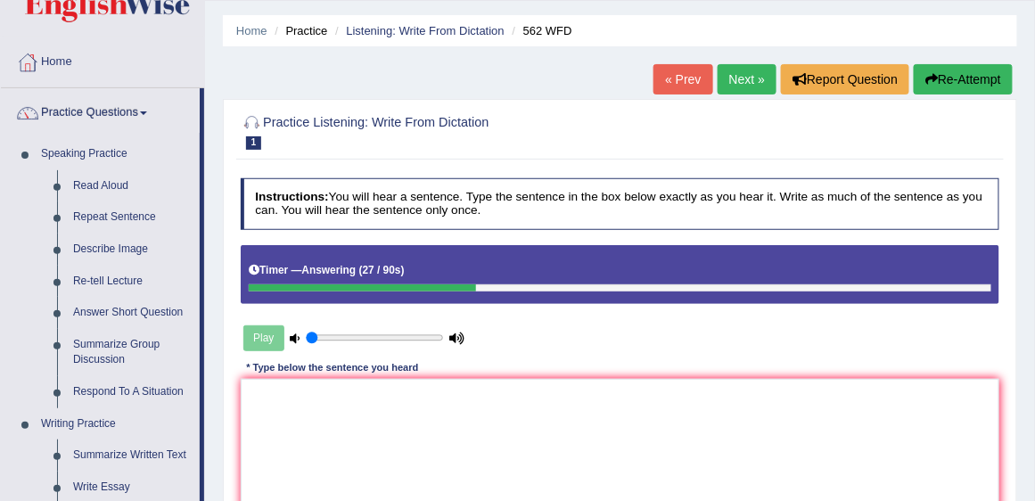
scroll to position [0, 0]
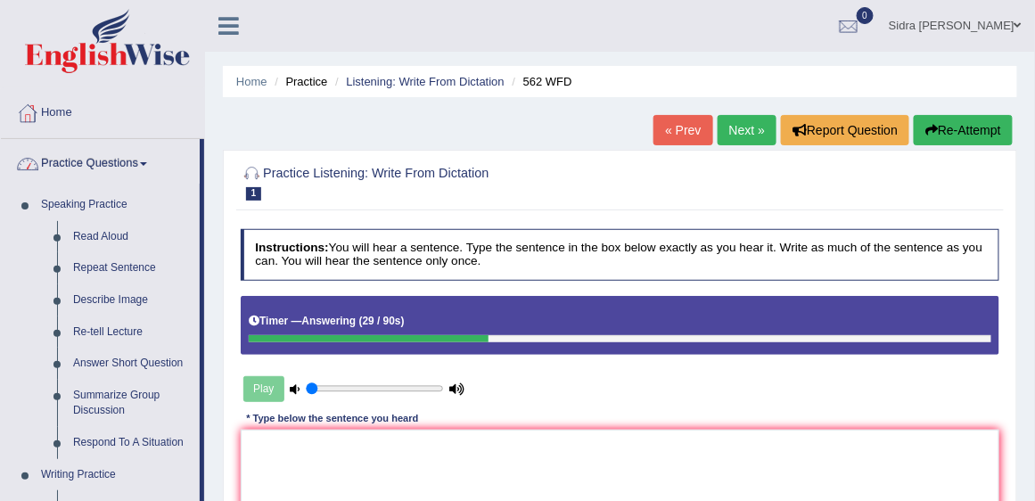
click at [84, 156] on link "Practice Questions" at bounding box center [100, 161] width 199 height 45
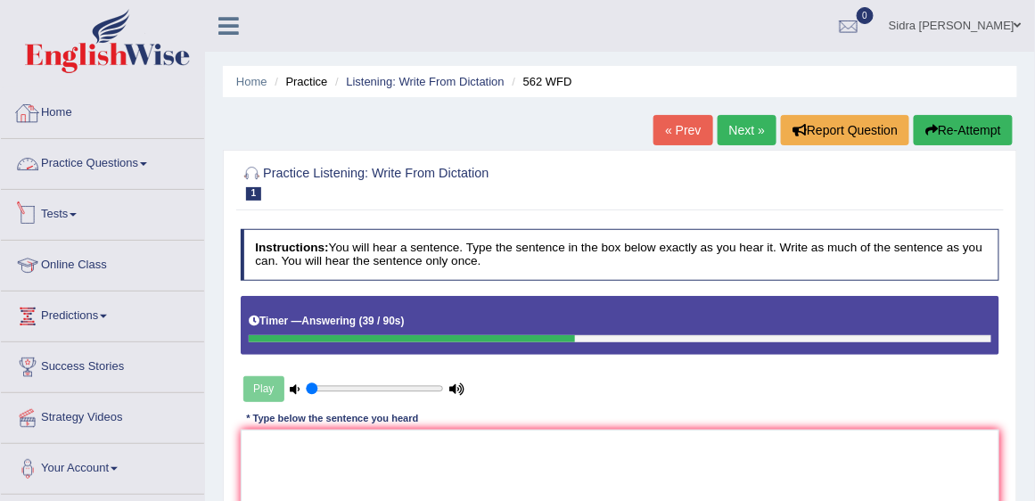
click at [63, 113] on link "Home" at bounding box center [102, 110] width 203 height 45
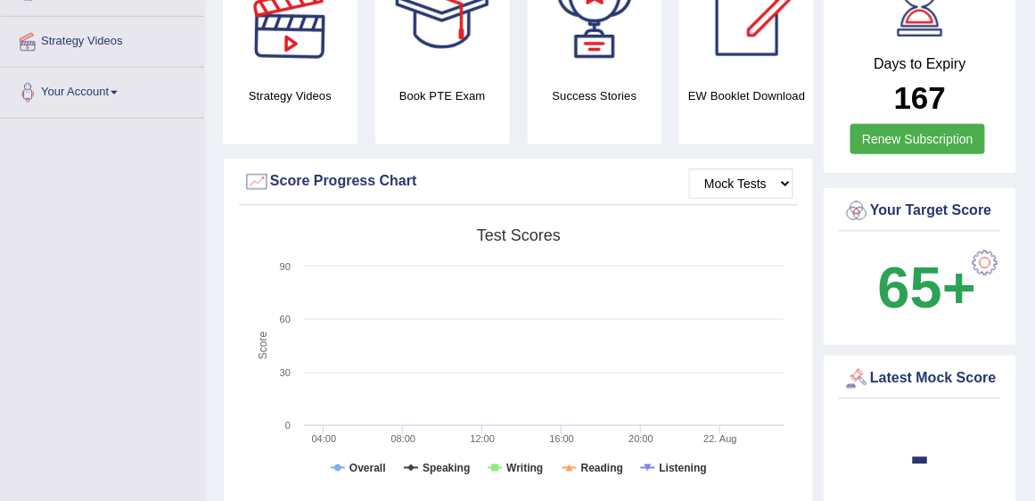
scroll to position [407, 0]
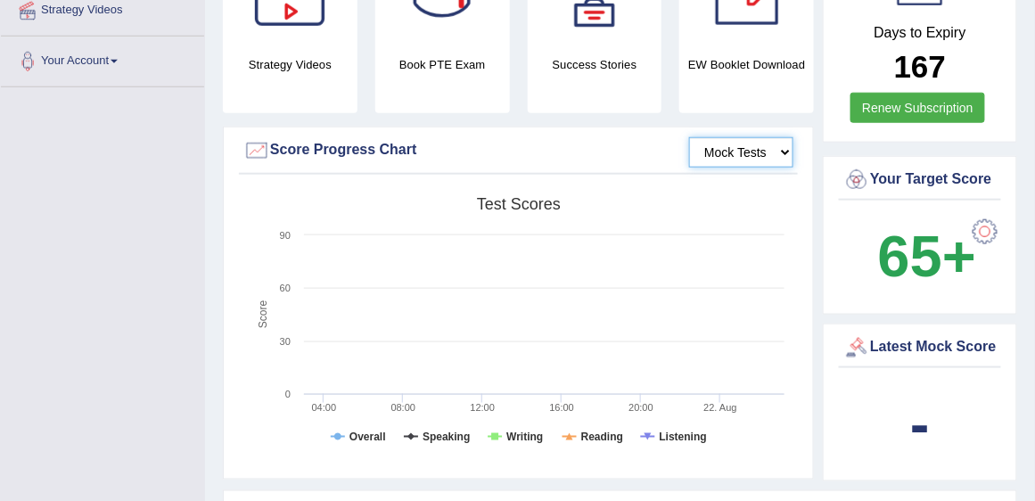
click at [742, 164] on select "Mock Tests" at bounding box center [741, 152] width 104 height 30
click at [741, 154] on select "Mock Tests" at bounding box center [741, 152] width 104 height 30
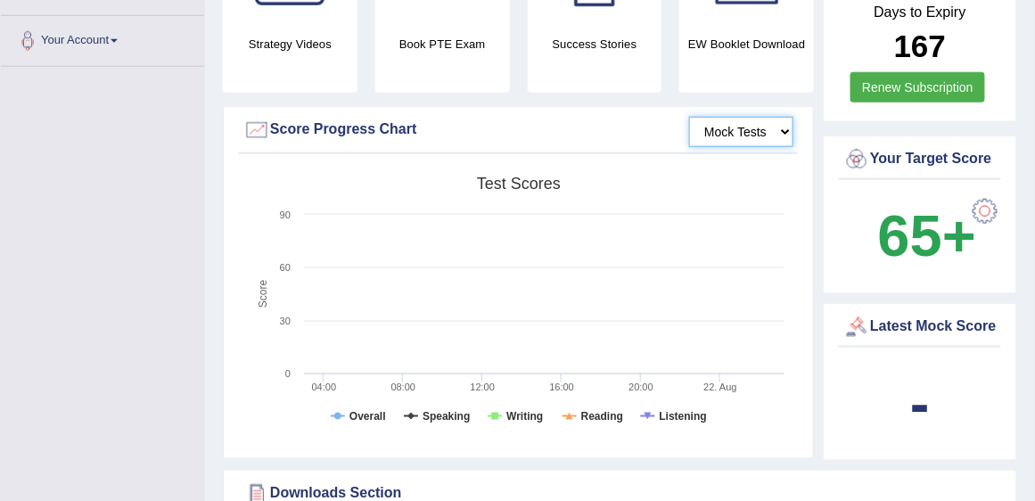
scroll to position [366, 0]
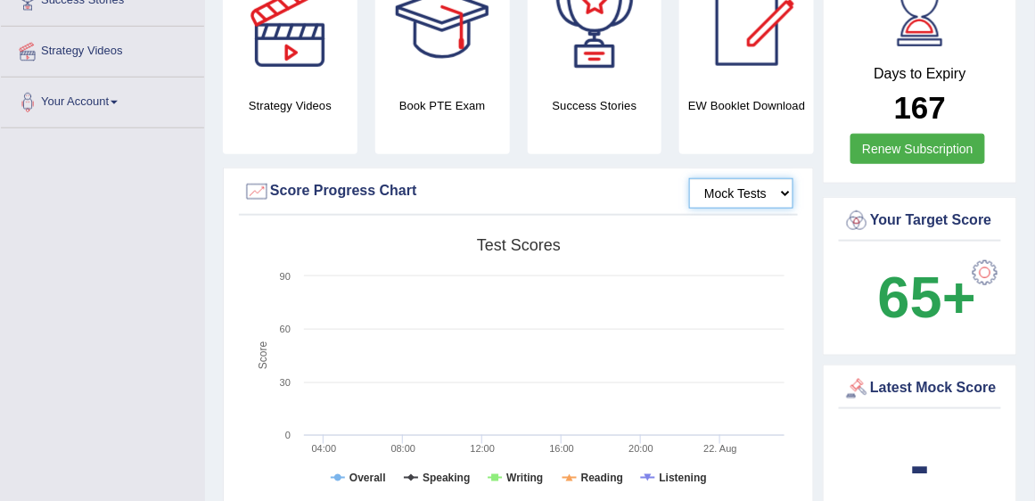
click at [738, 195] on select "Mock Tests" at bounding box center [741, 193] width 104 height 30
click at [690, 178] on select "Mock Tests" at bounding box center [741, 193] width 104 height 30
click at [366, 479] on tspan "Overall" at bounding box center [367, 477] width 37 height 12
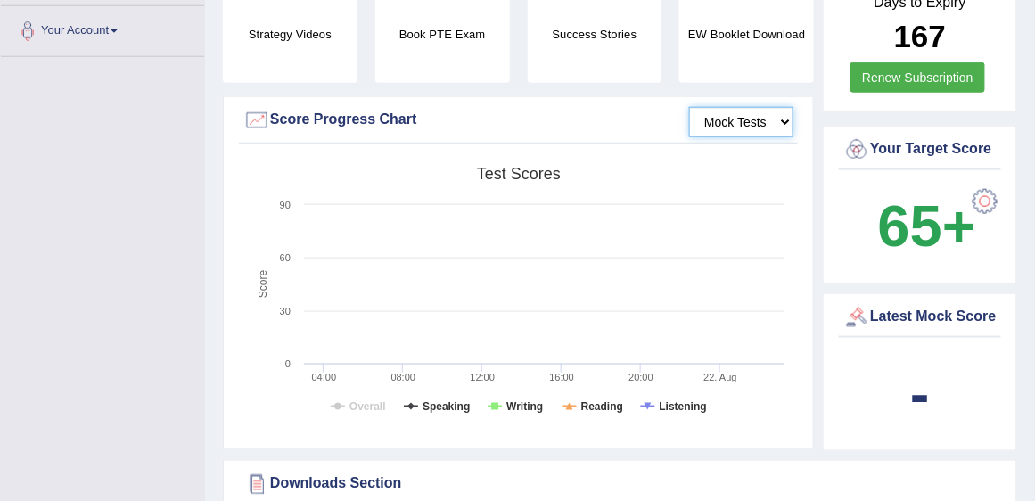
scroll to position [520, 0]
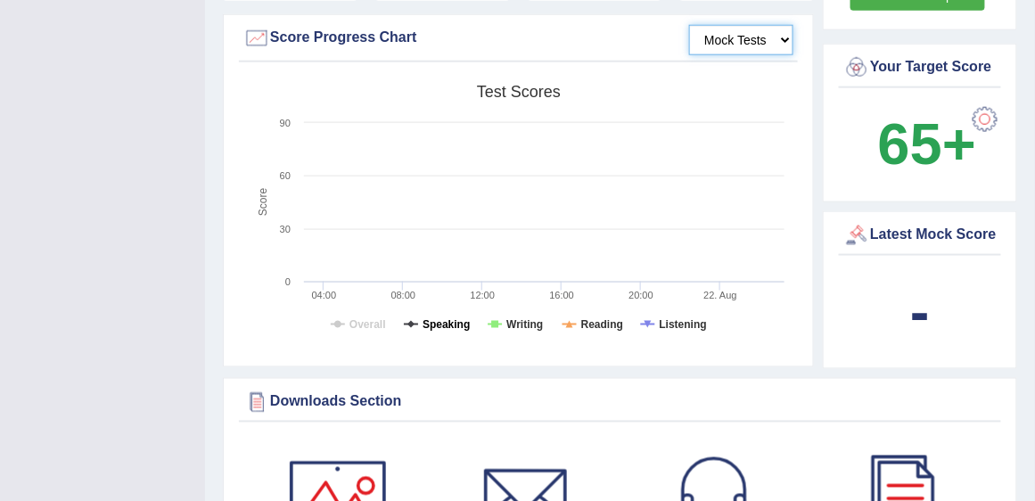
click at [450, 323] on tspan "Speaking" at bounding box center [445, 324] width 47 height 12
click at [518, 324] on tspan "Writing" at bounding box center [524, 324] width 37 height 12
click at [599, 326] on tspan "Reading" at bounding box center [602, 324] width 42 height 12
click at [688, 324] on tspan "Listening" at bounding box center [683, 324] width 47 height 12
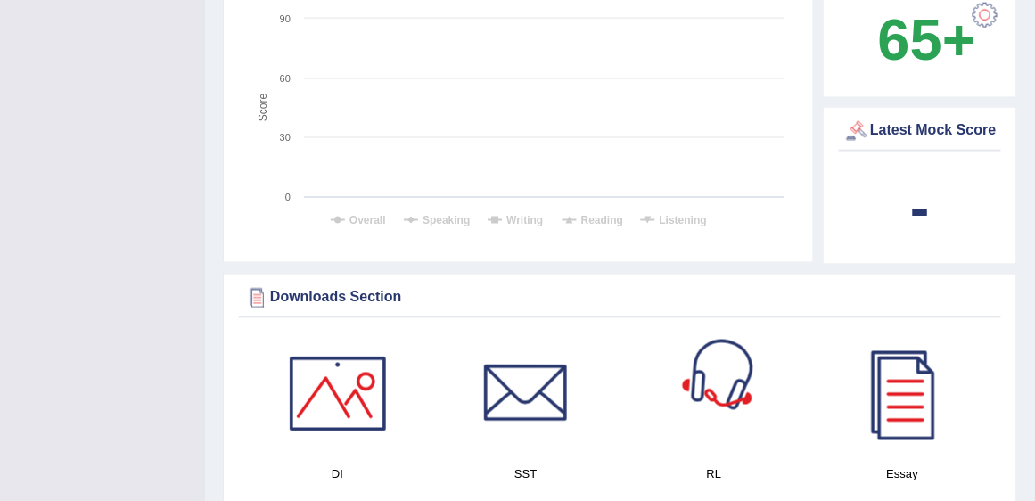
scroll to position [570, 0]
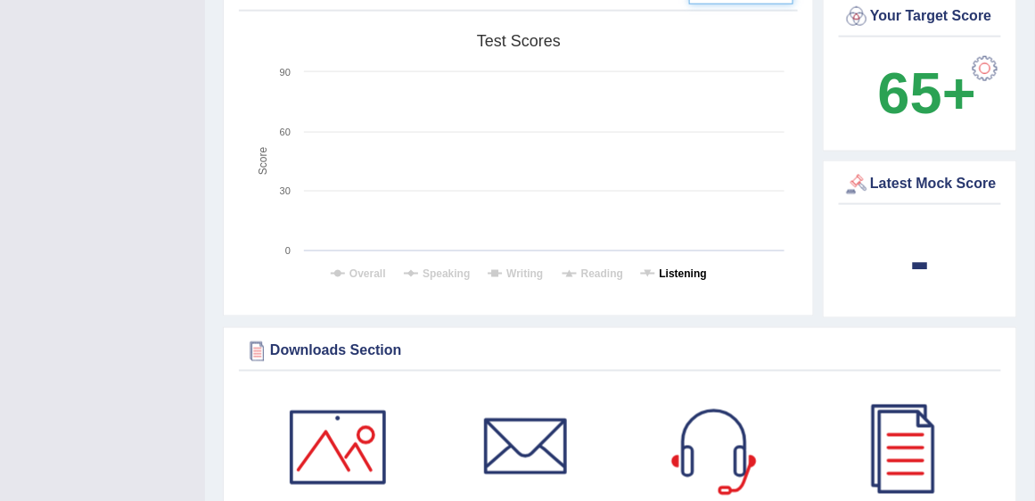
click at [682, 274] on tspan "Listening" at bounding box center [683, 273] width 47 height 12
click at [594, 271] on tspan "Reading" at bounding box center [602, 273] width 42 height 12
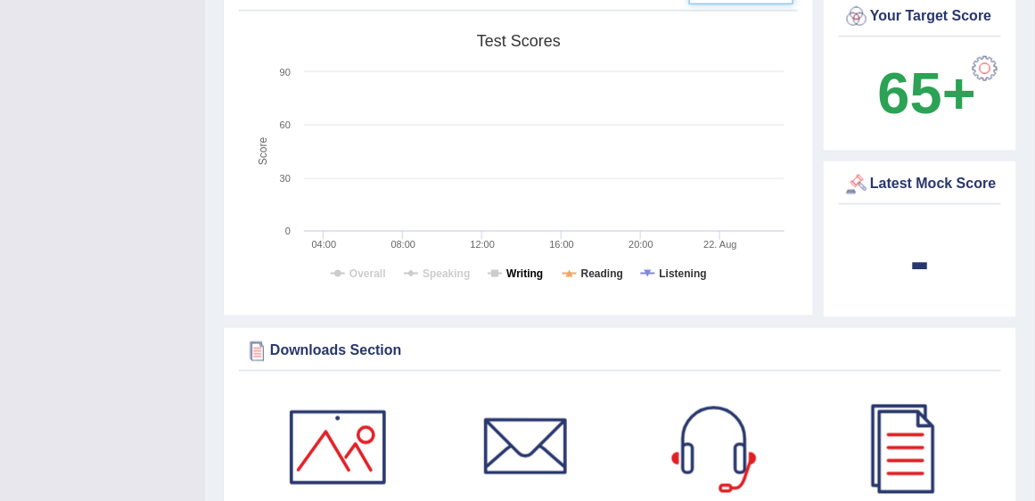
click at [536, 275] on tspan "Writing" at bounding box center [524, 273] width 37 height 12
click at [437, 274] on tspan "Speaking" at bounding box center [445, 273] width 47 height 12
click at [332, 274] on rect at bounding box center [518, 163] width 550 height 276
click at [365, 275] on tspan "Overall" at bounding box center [367, 273] width 37 height 12
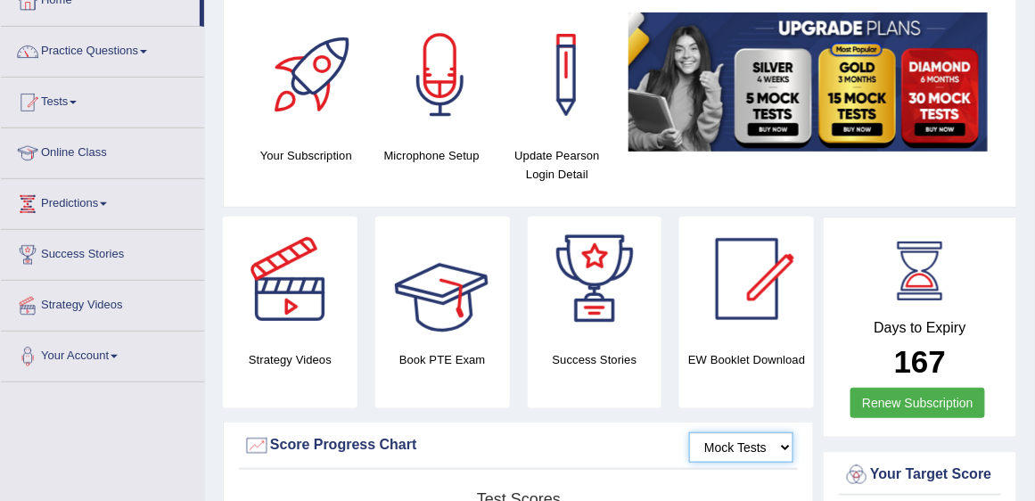
scroll to position [0, 0]
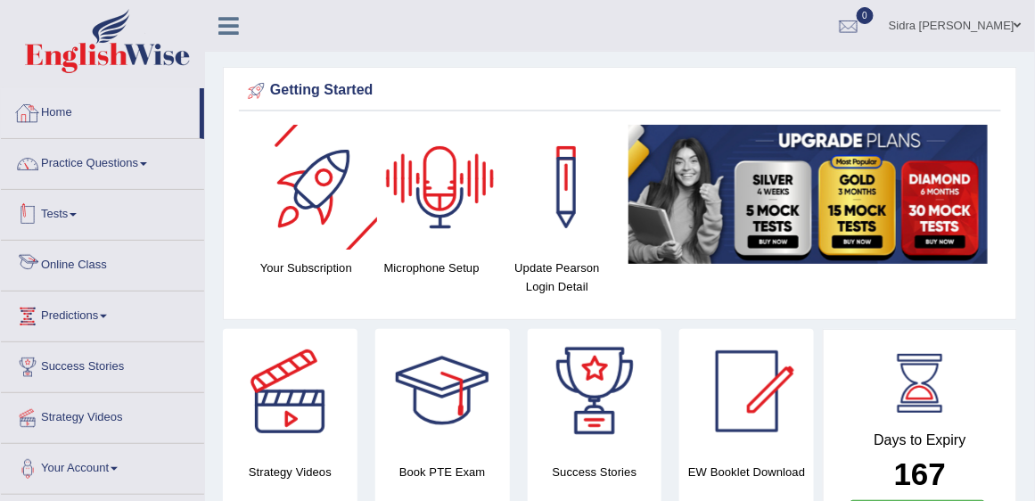
click at [64, 212] on link "Tests" at bounding box center [102, 212] width 203 height 45
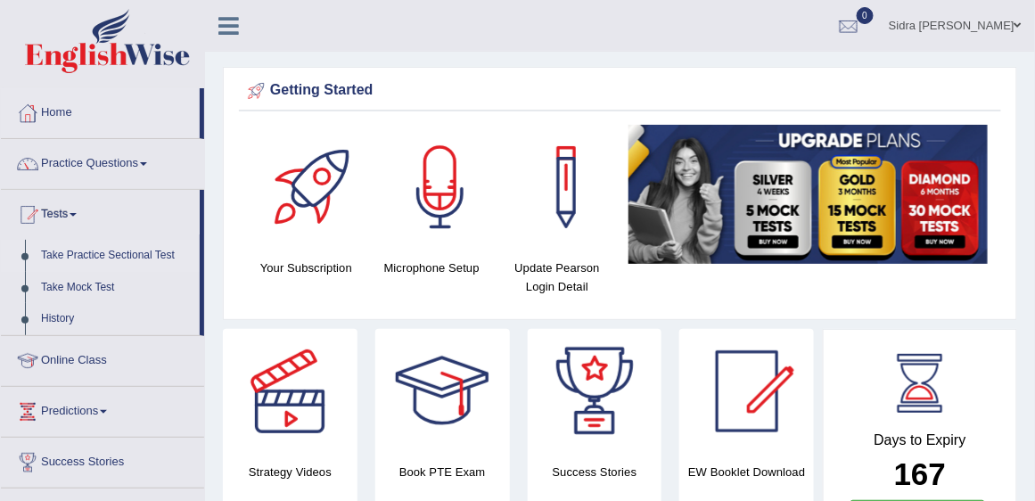
click at [86, 255] on link "Take Practice Sectional Test" at bounding box center [116, 256] width 167 height 32
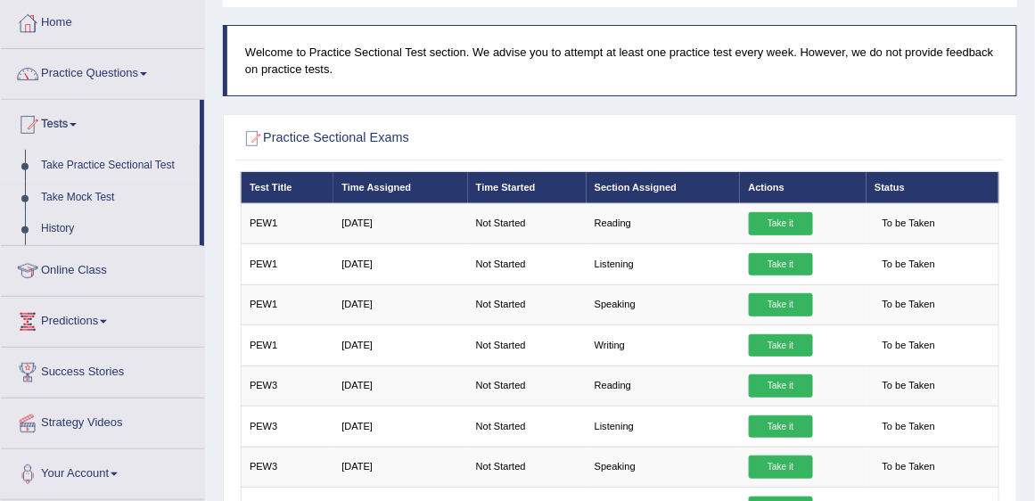
scroll to position [152, 0]
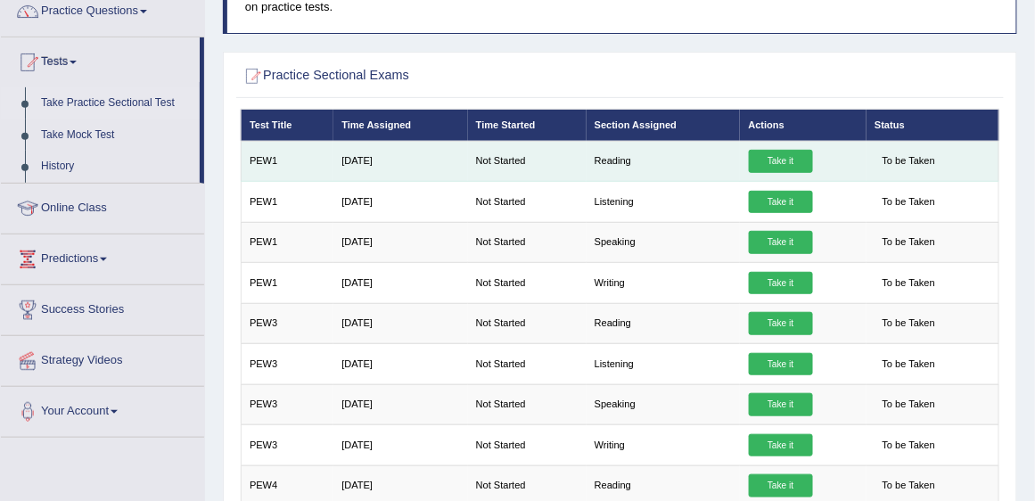
click at [774, 164] on link "Take it" at bounding box center [781, 161] width 64 height 23
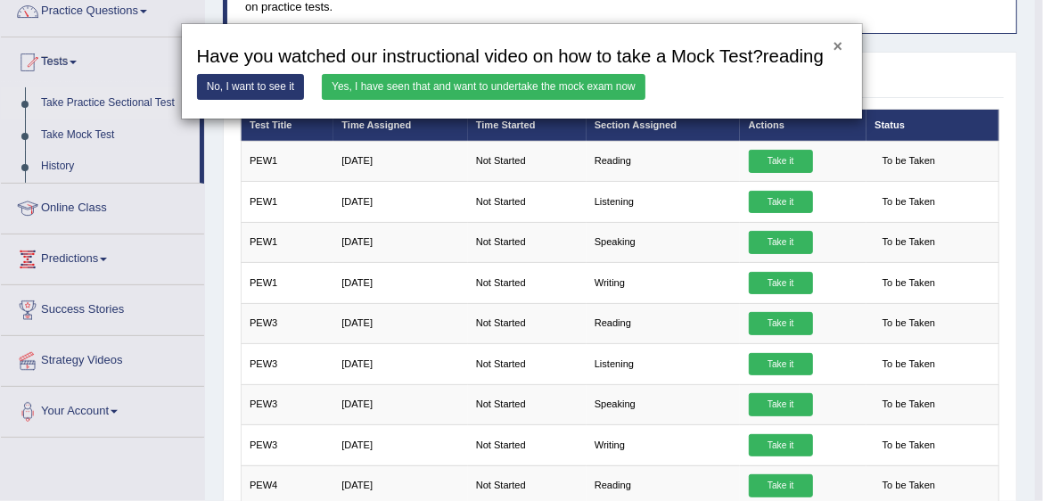
click at [836, 45] on button "×" at bounding box center [837, 47] width 9 height 16
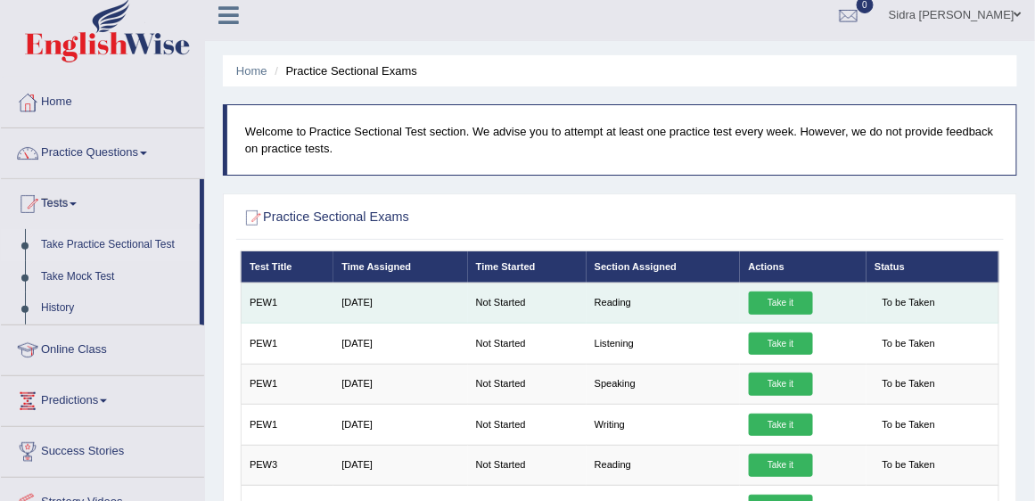
scroll to position [0, 0]
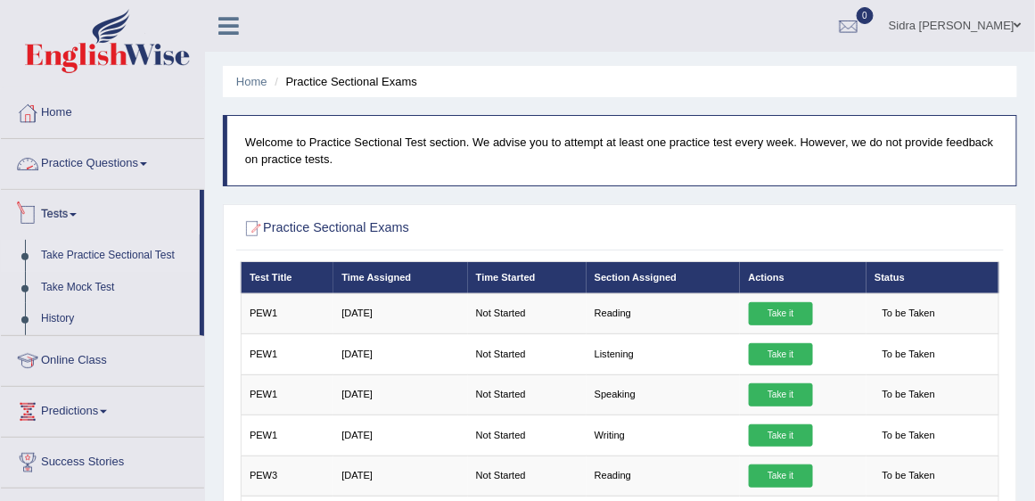
click at [86, 162] on link "Practice Questions" at bounding box center [102, 161] width 203 height 45
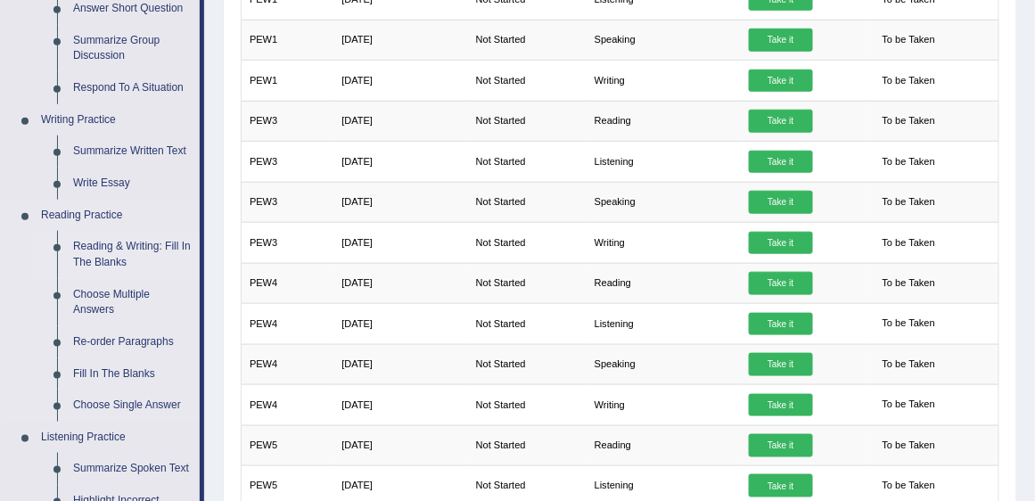
scroll to position [407, 0]
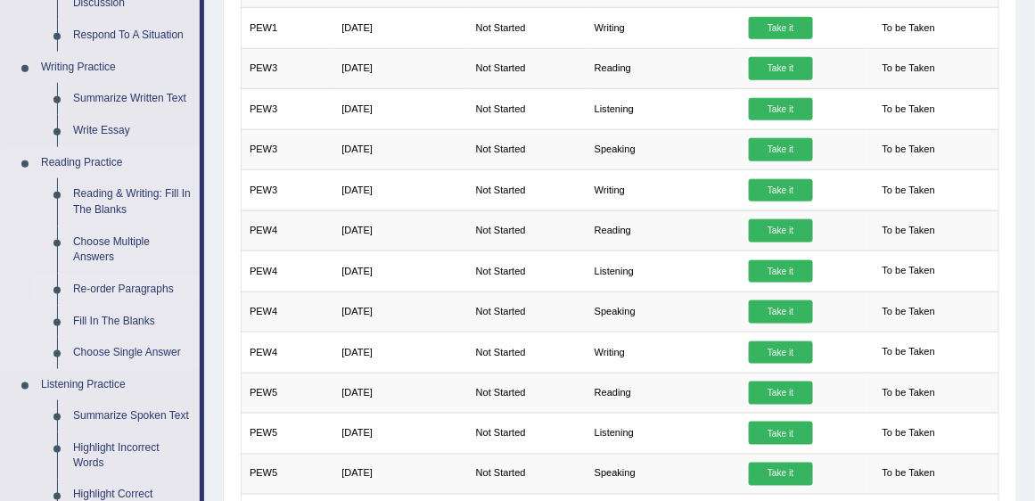
click at [117, 292] on link "Re-order Paragraphs" at bounding box center [132, 290] width 135 height 32
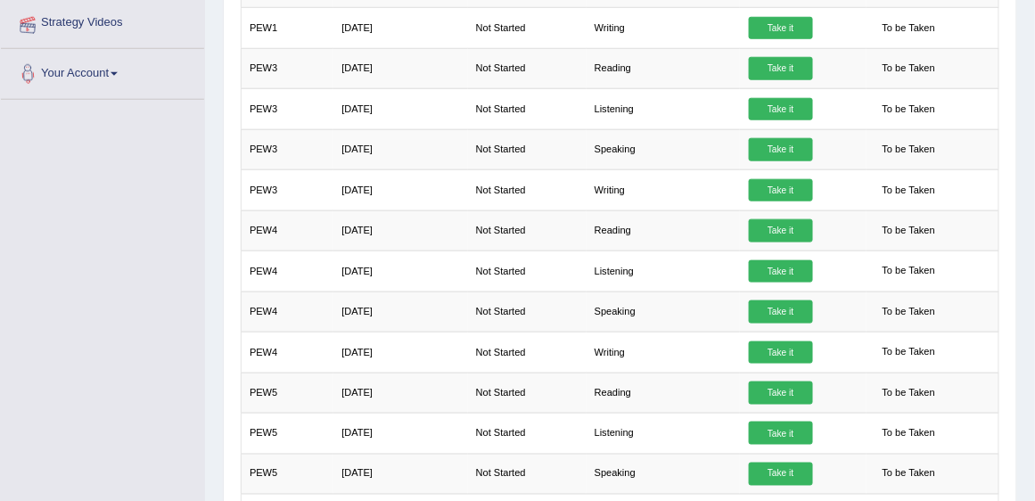
scroll to position [452, 0]
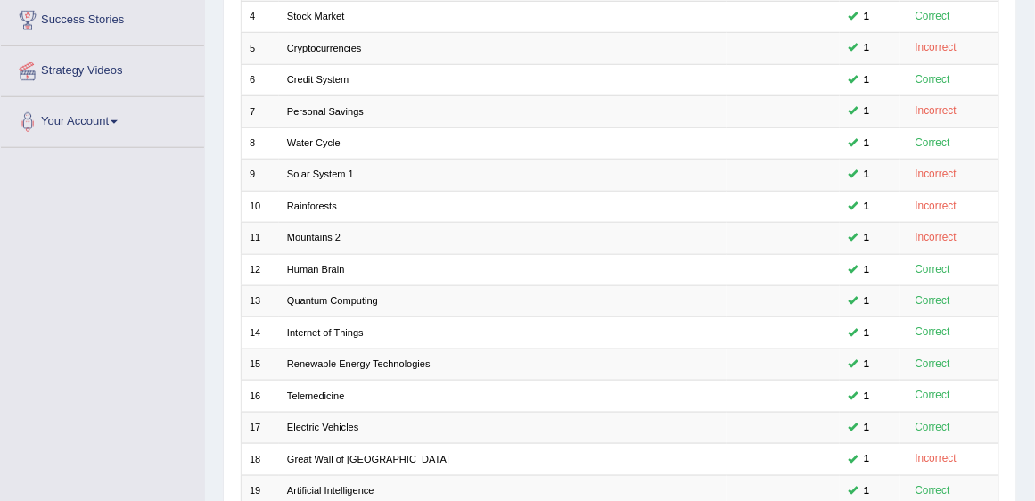
scroll to position [458, 0]
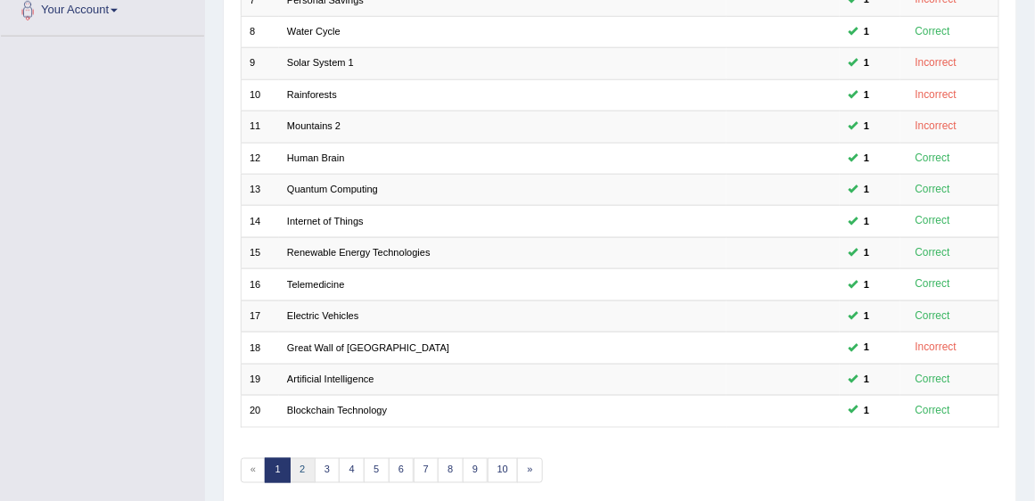
click at [299, 458] on link "2" at bounding box center [303, 470] width 26 height 25
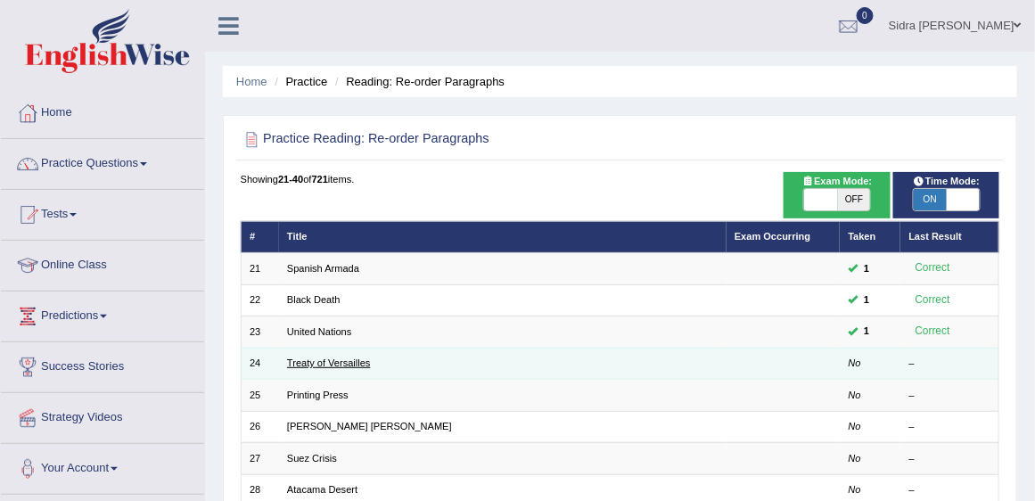
click at [345, 362] on link "Treaty of Versailles" at bounding box center [329, 362] width 84 height 11
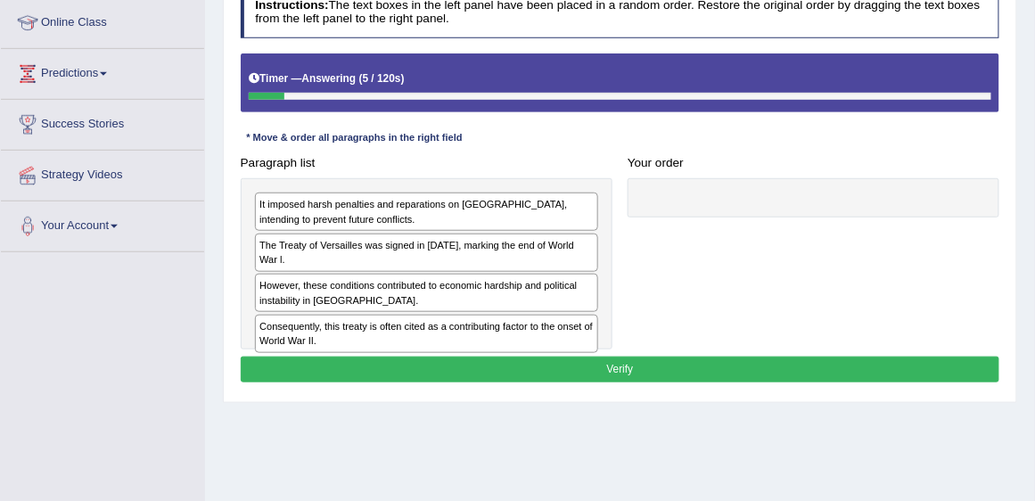
scroll to position [254, 0]
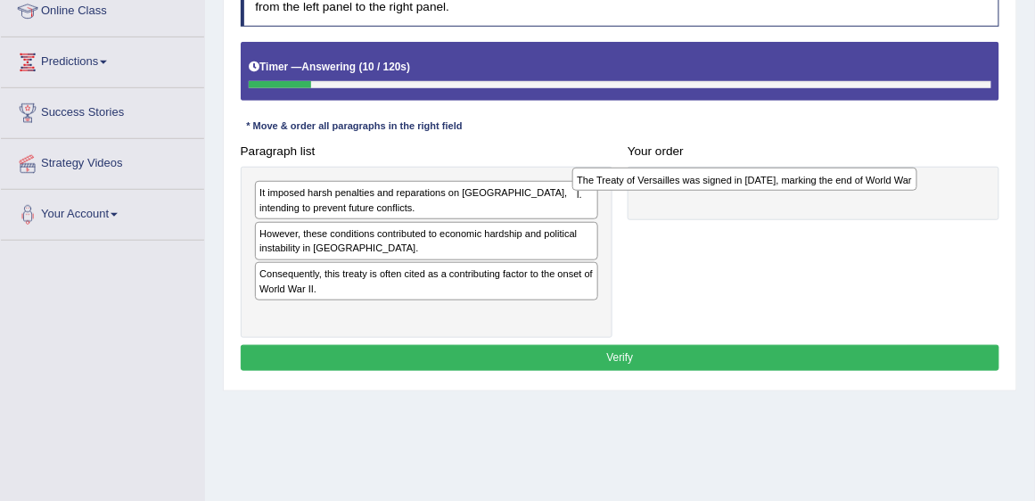
drag, startPoint x: 388, startPoint y: 236, endPoint x: 766, endPoint y: 189, distance: 380.8
click at [766, 189] on div "Paragraph list It imposed harsh penalties and reparations on Germany, intending…" at bounding box center [620, 238] width 774 height 200
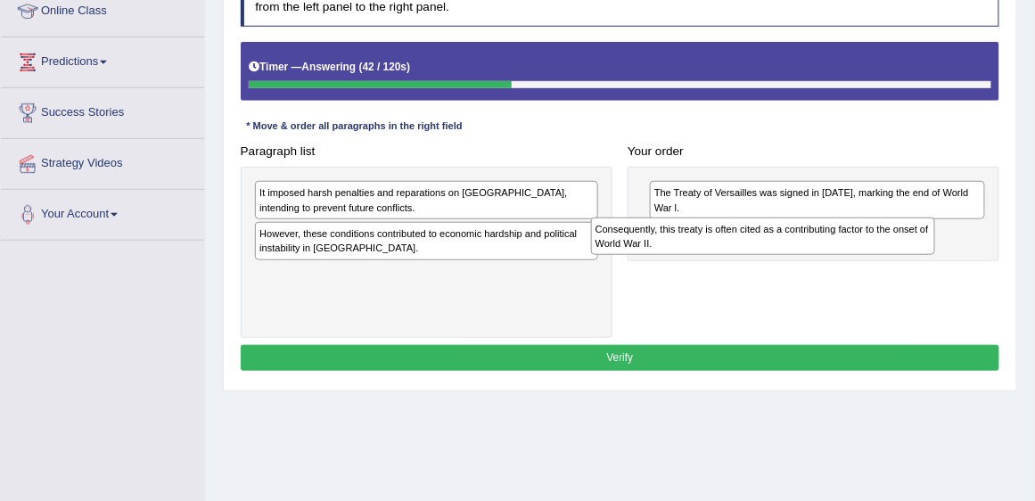
drag, startPoint x: 430, startPoint y: 269, endPoint x: 829, endPoint y: 241, distance: 400.3
click at [829, 241] on div "Consequently, this treaty is often cited as a contributing factor to the onset …" at bounding box center [763, 235] width 345 height 37
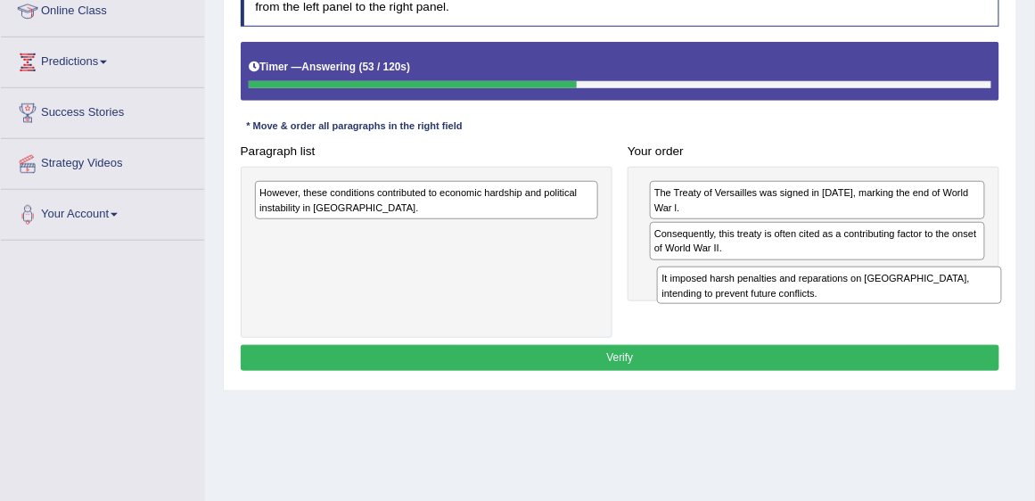
drag, startPoint x: 408, startPoint y: 193, endPoint x: 870, endPoint y: 293, distance: 472.3
click at [870, 293] on div "It imposed harsh penalties and reparations on [GEOGRAPHIC_DATA], intending to p…" at bounding box center [829, 284] width 345 height 37
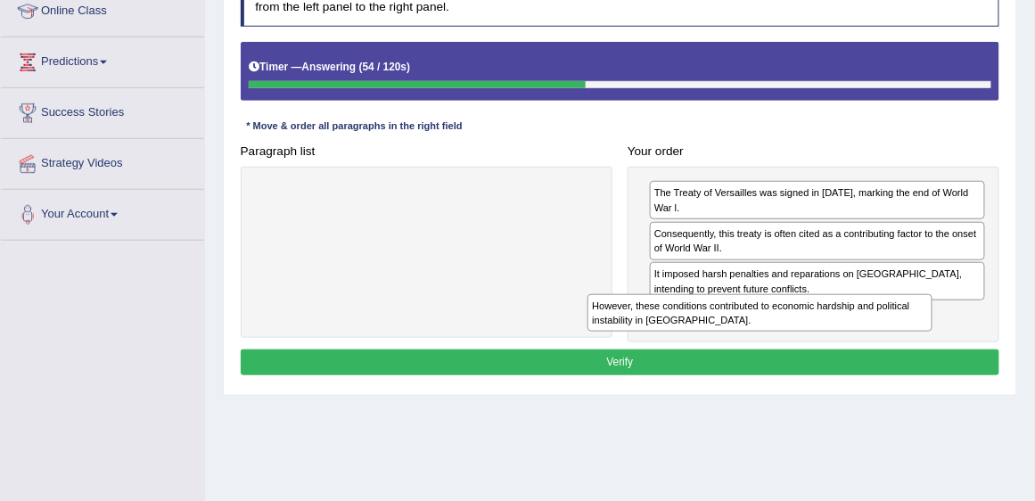
drag, startPoint x: 478, startPoint y: 197, endPoint x: 876, endPoint y: 337, distance: 422.2
click at [876, 337] on div "Instructions: The text boxes in the left panel have been placed in a random ord…" at bounding box center [619, 178] width 766 height 420
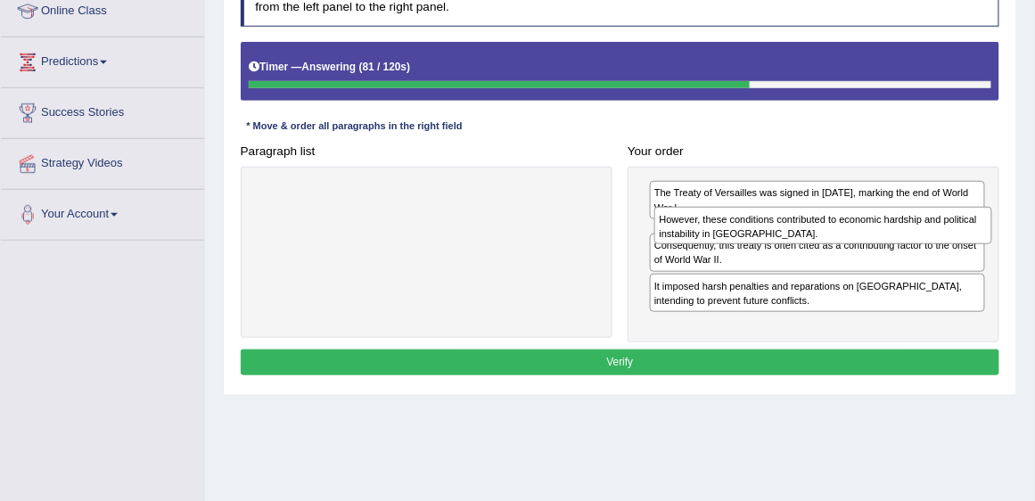
drag, startPoint x: 740, startPoint y: 317, endPoint x: 751, endPoint y: 237, distance: 81.0
click at [751, 237] on div "However, these conditions contributed to economic hardship and political instab…" at bounding box center [822, 225] width 337 height 37
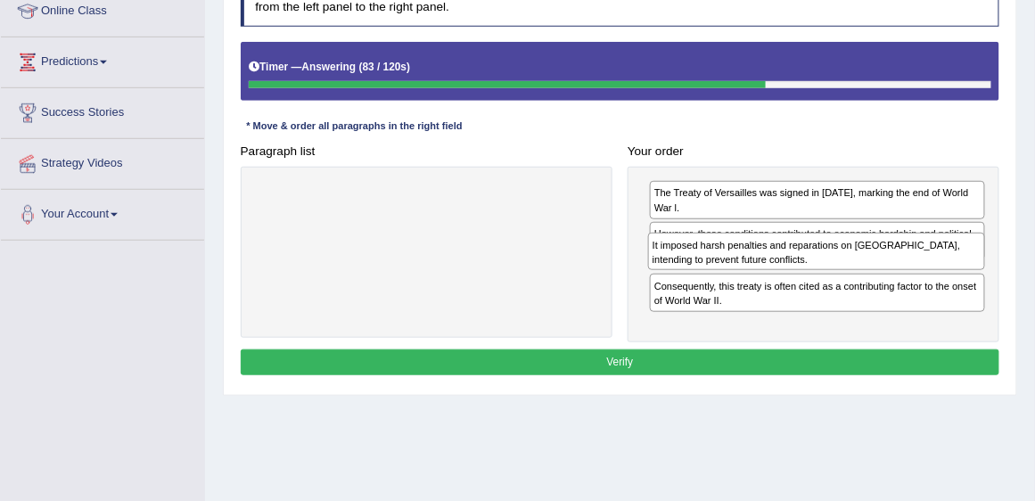
drag, startPoint x: 736, startPoint y: 316, endPoint x: 740, endPoint y: 267, distance: 49.1
click at [740, 267] on div "It imposed harsh penalties and reparations on Germany, intending to prevent fut…" at bounding box center [816, 251] width 337 height 37
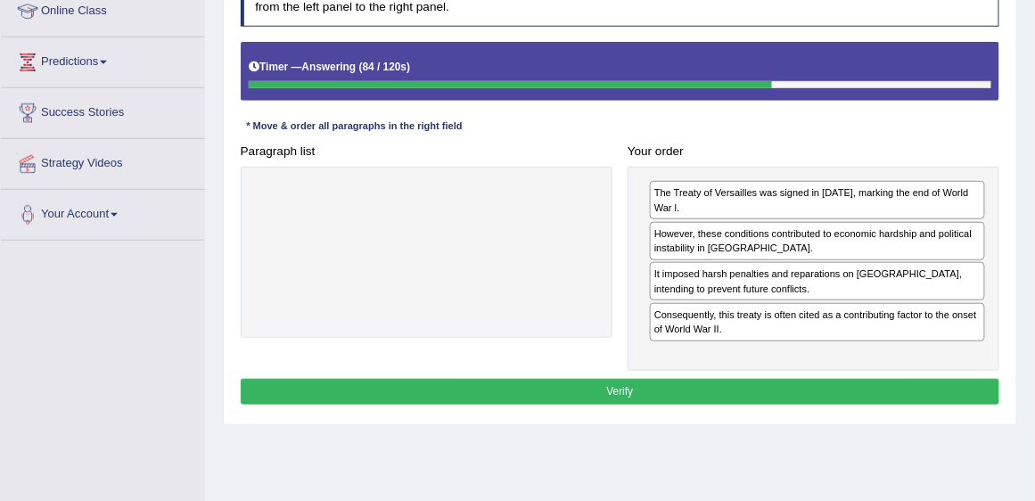
click at [696, 379] on button "Verify" at bounding box center [620, 392] width 759 height 26
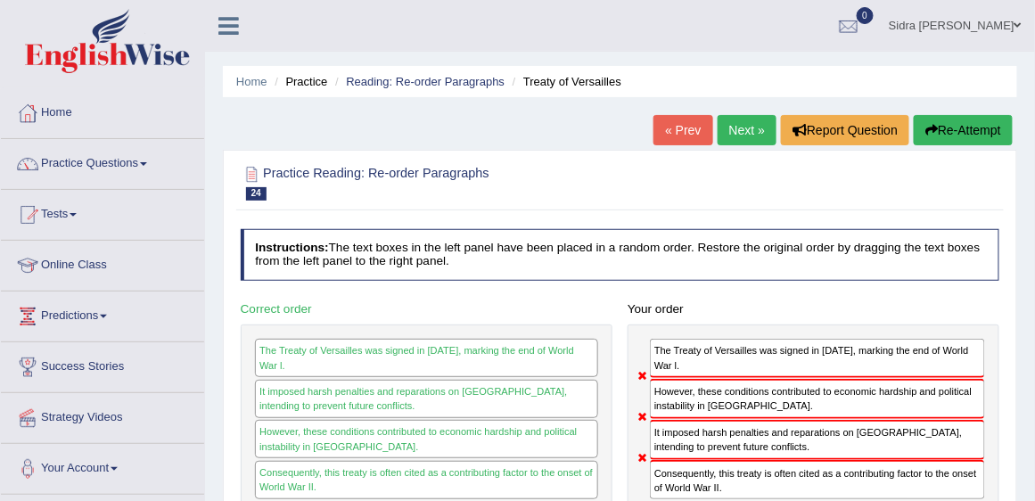
scroll to position [0, 0]
click at [1001, 128] on button "Re-Attempt" at bounding box center [963, 130] width 99 height 30
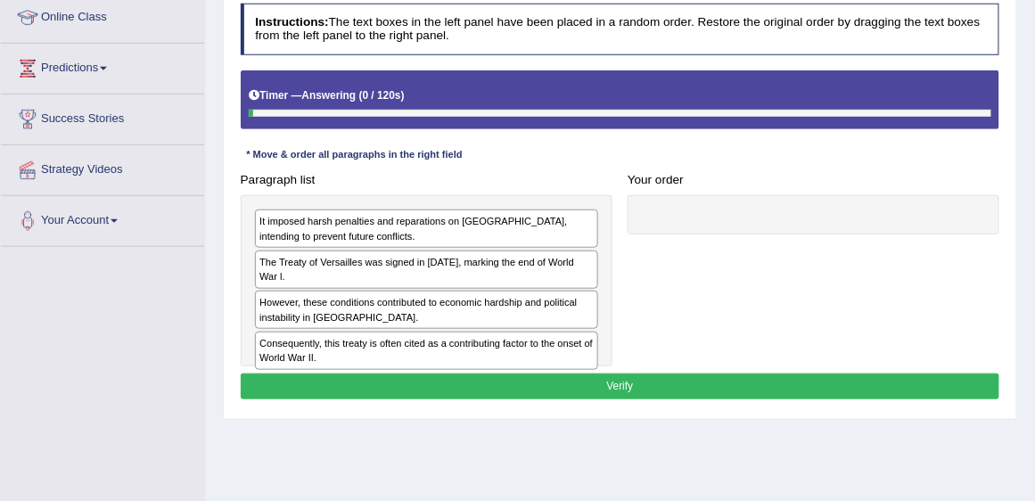
scroll to position [254, 0]
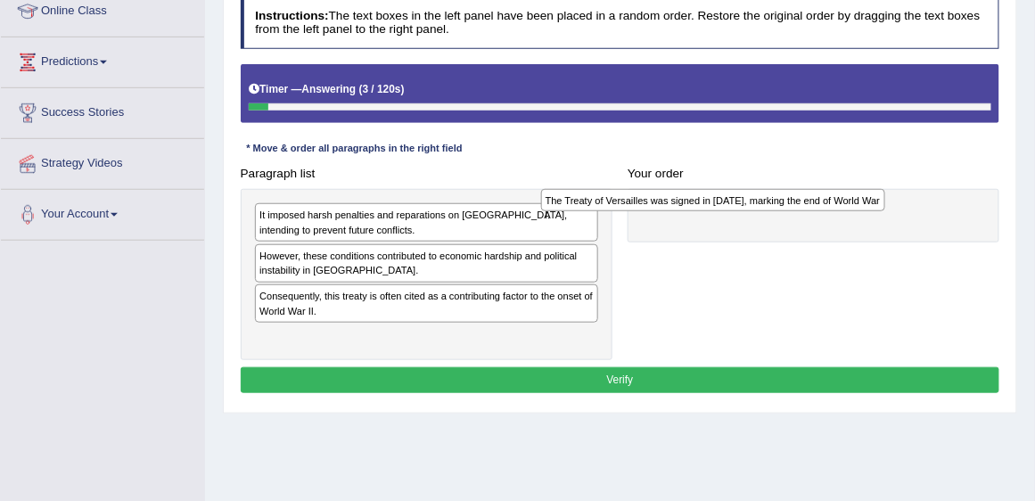
drag, startPoint x: 461, startPoint y: 254, endPoint x: 801, endPoint y: 206, distance: 343.8
click at [801, 206] on div "The Treaty of Versailles was signed in [DATE], marking the end of World War l." at bounding box center [713, 200] width 345 height 23
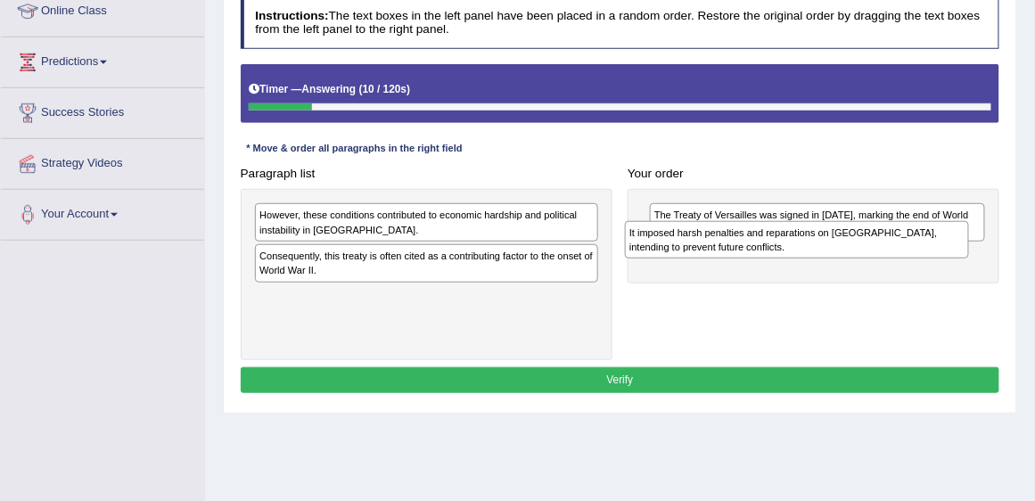
drag, startPoint x: 403, startPoint y: 218, endPoint x: 842, endPoint y: 247, distance: 440.3
click at [842, 247] on div "It imposed harsh penalties and reparations on [GEOGRAPHIC_DATA], intending to p…" at bounding box center [797, 239] width 345 height 37
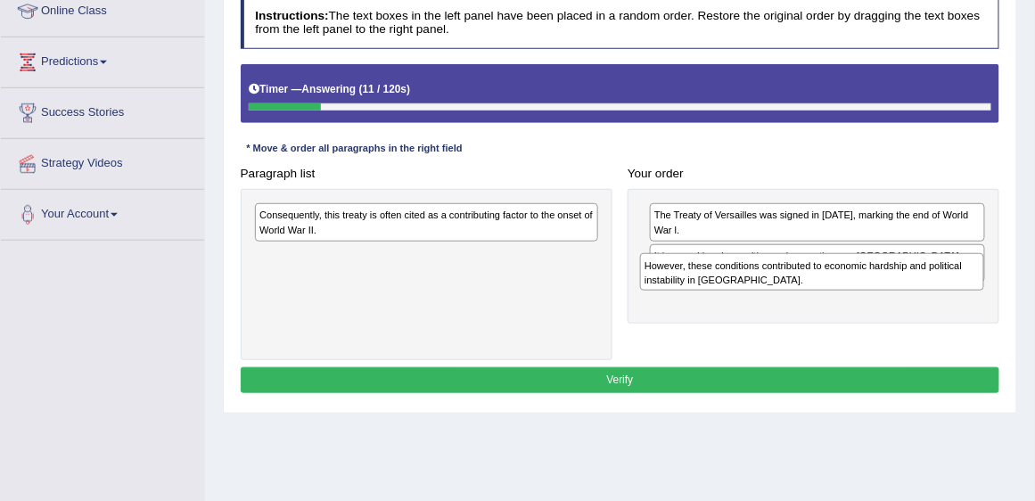
drag, startPoint x: 430, startPoint y: 222, endPoint x: 910, endPoint y: 292, distance: 485.5
click at [910, 292] on div "Paragraph list However, these conditions contributed to economic hardship and p…" at bounding box center [620, 260] width 774 height 200
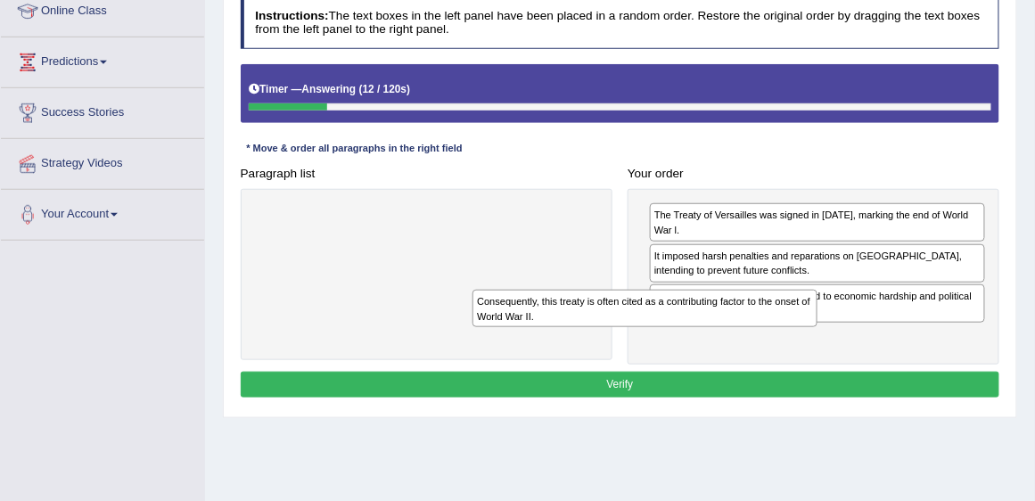
drag, startPoint x: 511, startPoint y: 218, endPoint x: 946, endPoint y: 350, distance: 454.5
click at [944, 350] on div "Paragraph list Consequently, this treaty is often cited as a contributing facto…" at bounding box center [620, 262] width 774 height 204
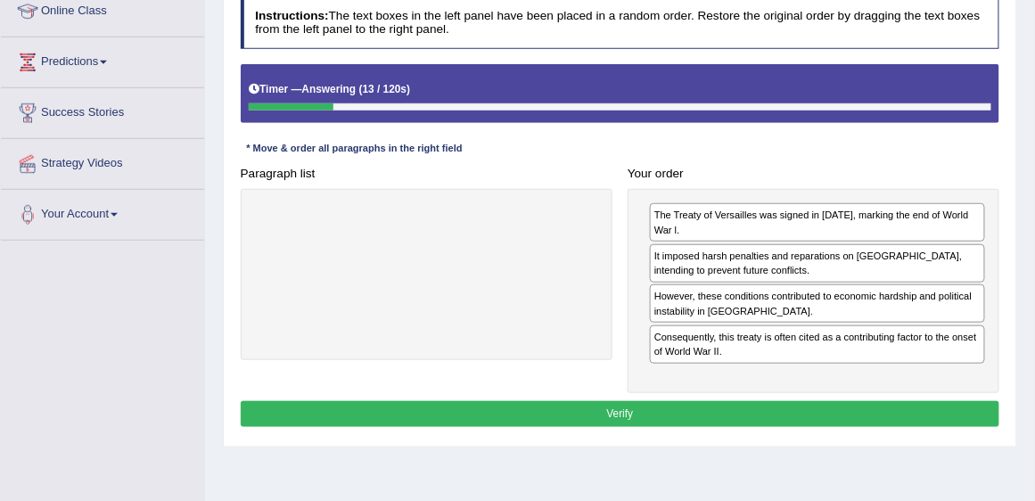
click at [750, 401] on button "Verify" at bounding box center [620, 414] width 759 height 26
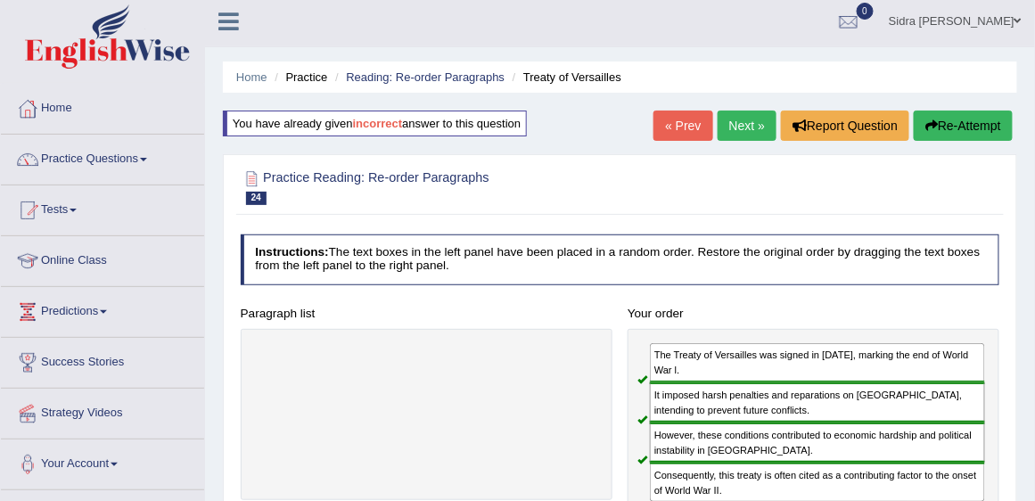
scroll to position [0, 0]
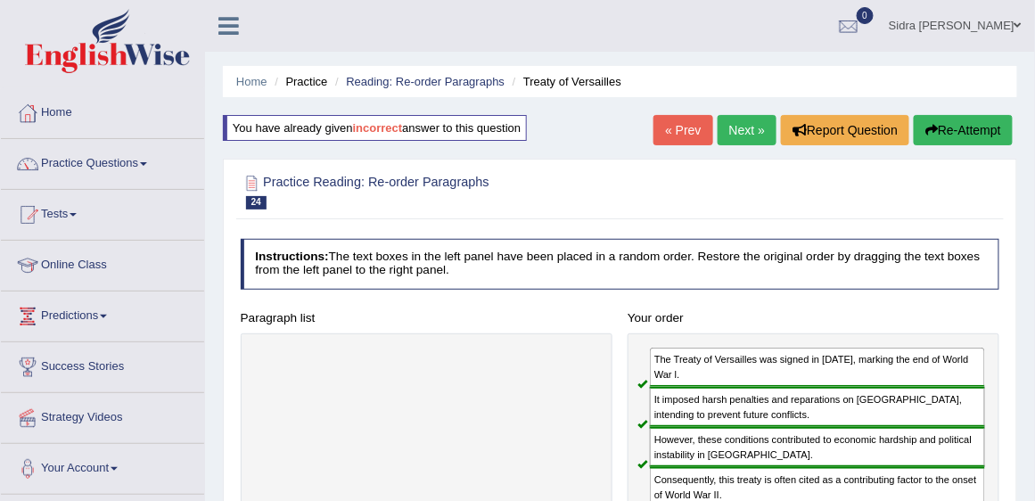
click at [746, 138] on link "Next »" at bounding box center [746, 130] width 59 height 30
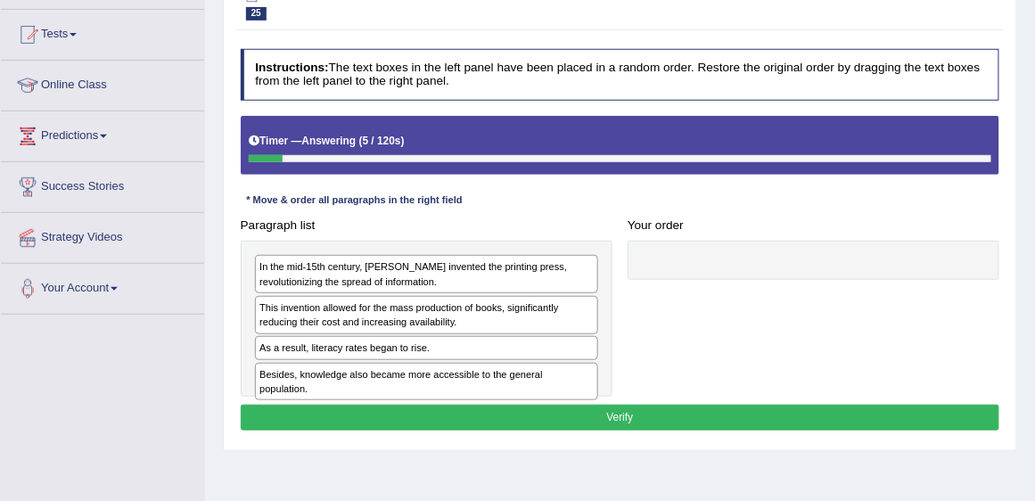
scroll to position [203, 0]
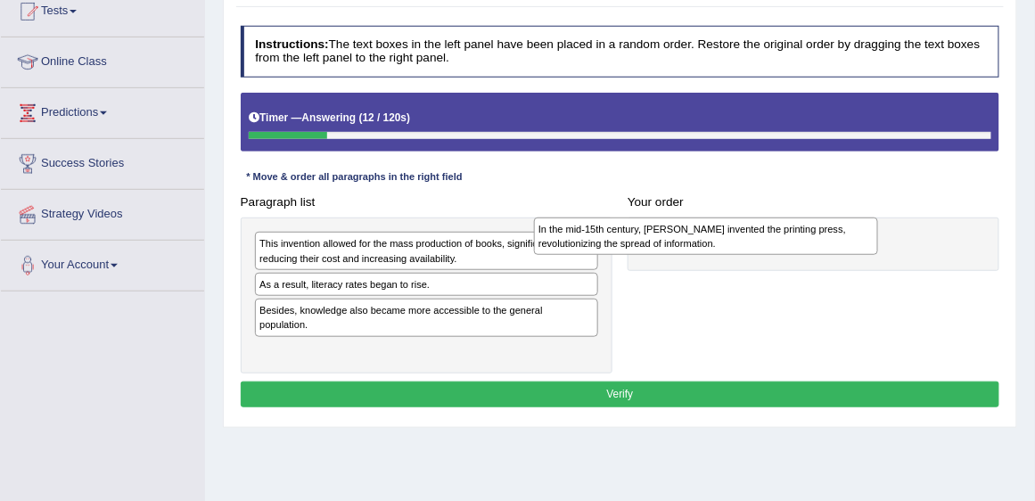
drag, startPoint x: 488, startPoint y: 252, endPoint x: 823, endPoint y: 242, distance: 334.4
click at [823, 242] on div "In the mid-15th century, [PERSON_NAME] invented the printing press, revolutioni…" at bounding box center [706, 235] width 345 height 37
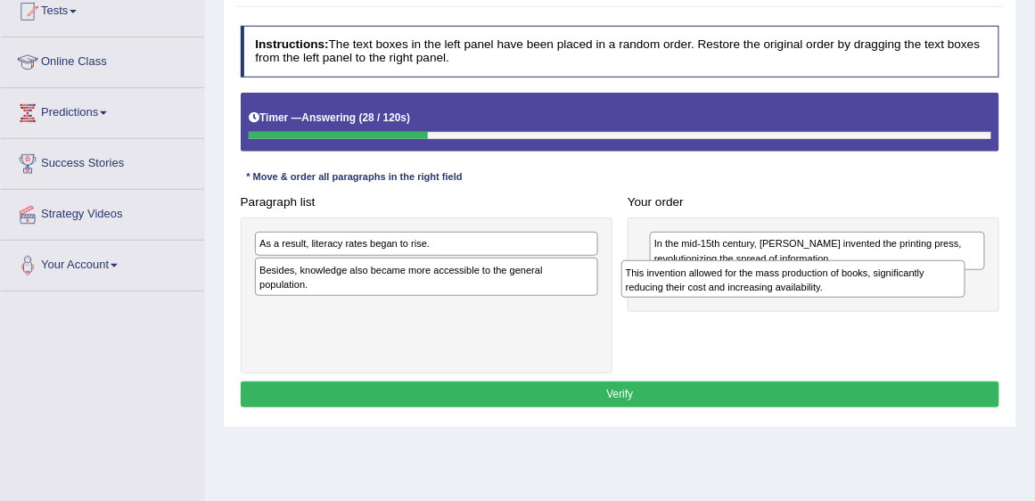
drag, startPoint x: 424, startPoint y: 248, endPoint x: 859, endPoint y: 289, distance: 436.8
click at [859, 289] on div "This invention allowed for the mass production of books, significantly reducing…" at bounding box center [793, 278] width 345 height 37
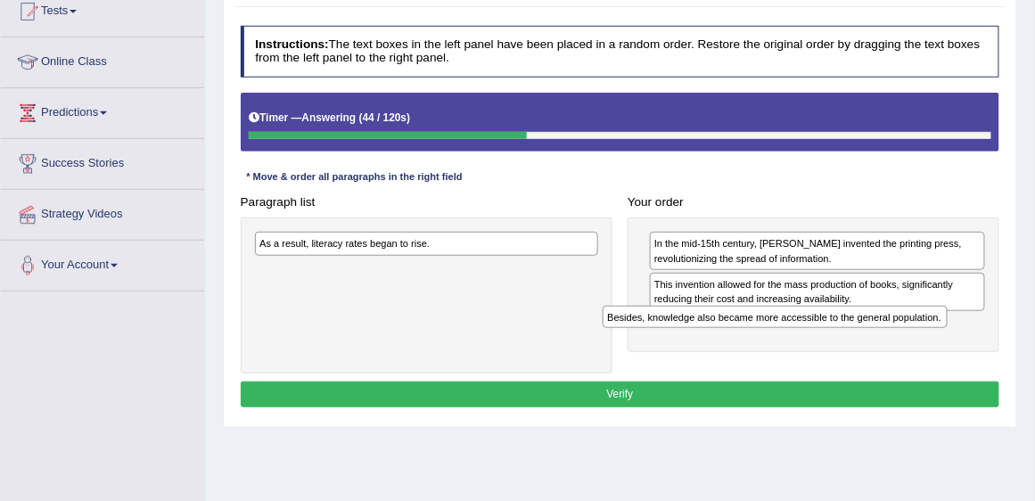
drag, startPoint x: 446, startPoint y: 270, endPoint x: 859, endPoint y: 339, distance: 419.2
click at [859, 339] on div "Paragraph list As a result, literacy rates began to rise. Besides, knowledge al…" at bounding box center [620, 281] width 774 height 184
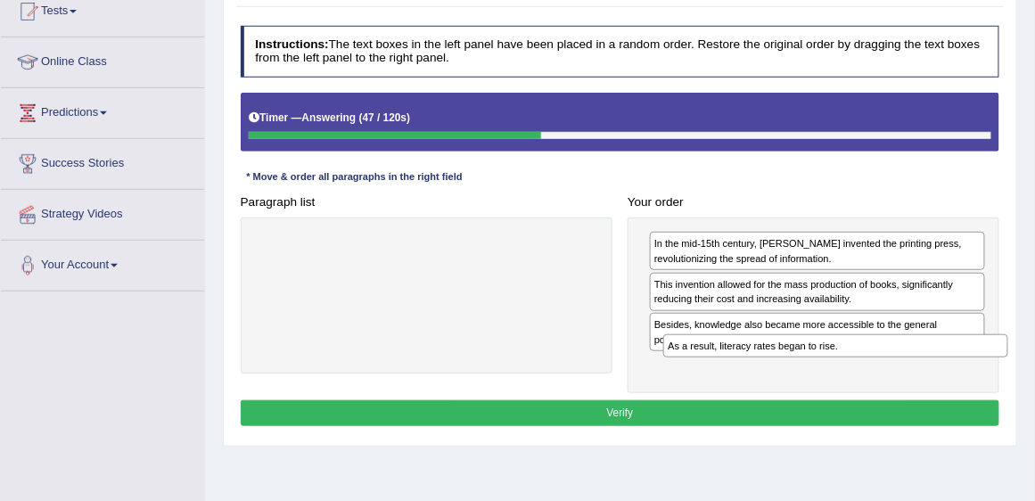
drag, startPoint x: 440, startPoint y: 242, endPoint x: 924, endPoint y: 370, distance: 500.4
click at [924, 370] on div "Paragraph list As a result, literacy rates began to rise. Correct order In the …" at bounding box center [620, 291] width 774 height 204
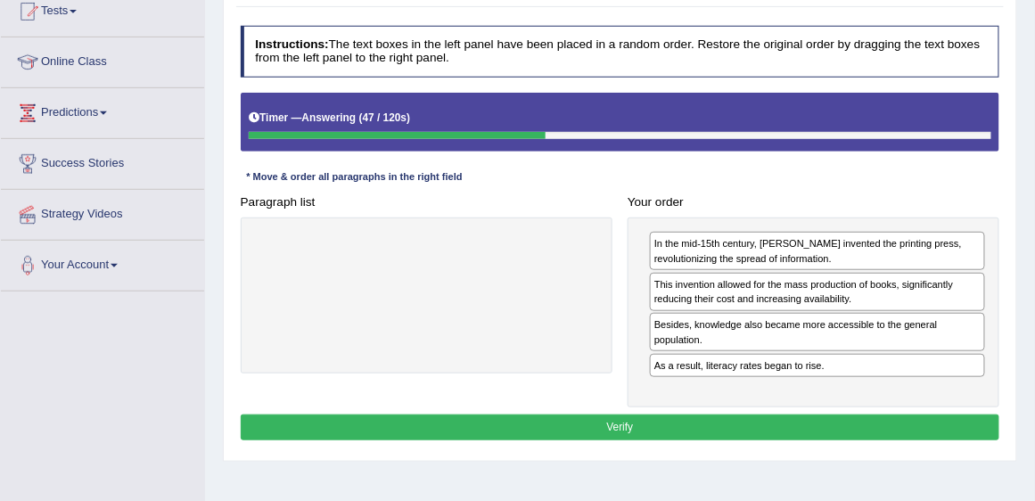
click at [783, 414] on button "Verify" at bounding box center [620, 427] width 759 height 26
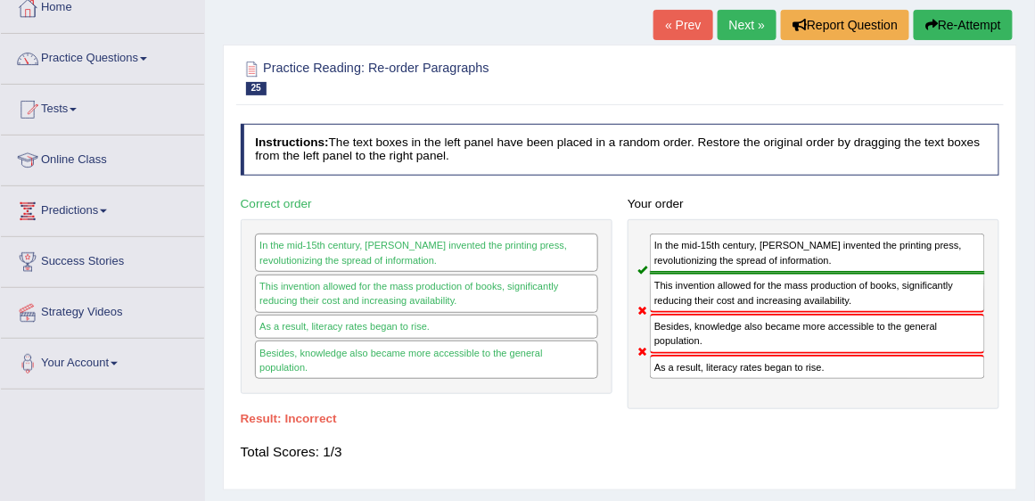
scroll to position [102, 0]
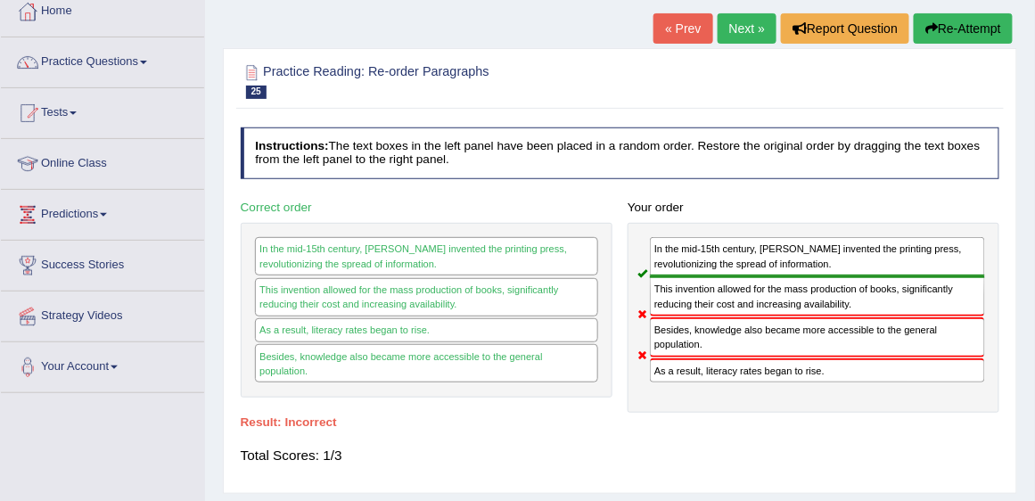
click at [751, 20] on link "Next »" at bounding box center [746, 28] width 59 height 30
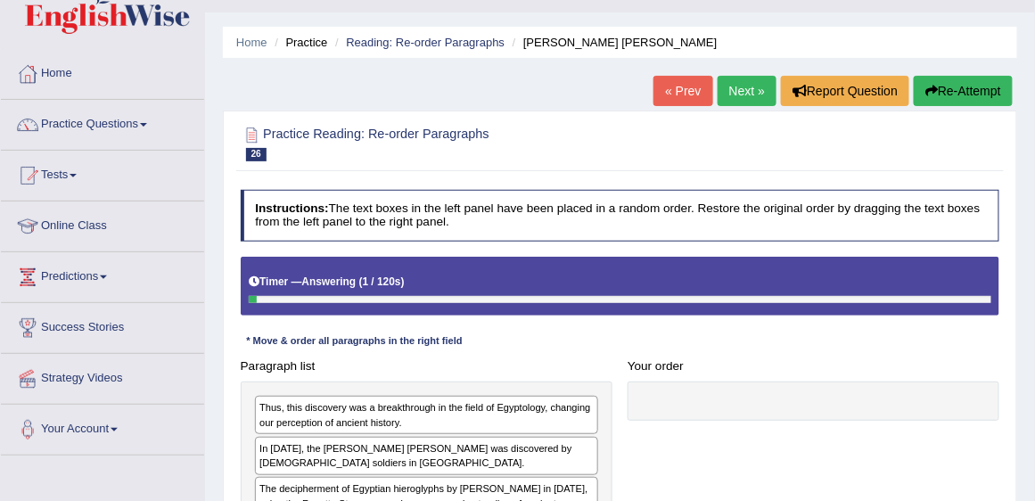
scroll to position [203, 0]
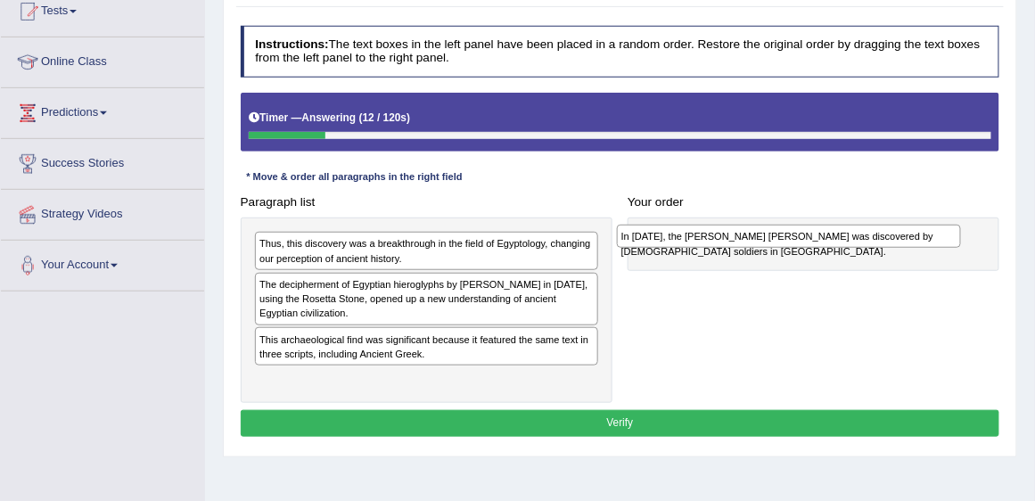
drag, startPoint x: 354, startPoint y: 283, endPoint x: 783, endPoint y: 244, distance: 431.4
click at [783, 244] on div "In [DATE], the [PERSON_NAME] [PERSON_NAME] was discovered by [DEMOGRAPHIC_DATA]…" at bounding box center [789, 236] width 345 height 23
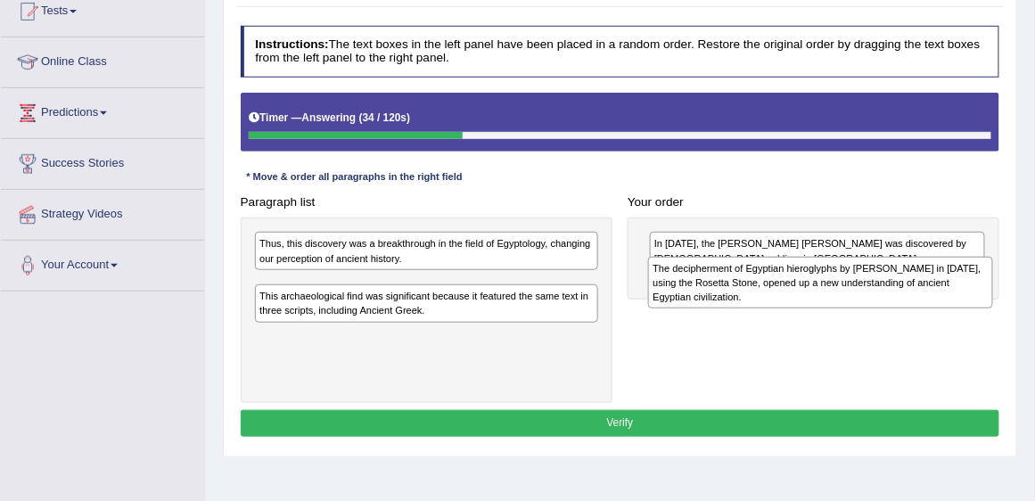
drag, startPoint x: 468, startPoint y: 289, endPoint x: 935, endPoint y: 286, distance: 467.0
click at [935, 286] on div "The decipherment of Egyptian hieroglyphs by [PERSON_NAME] in [DATE], using the …" at bounding box center [820, 283] width 345 height 52
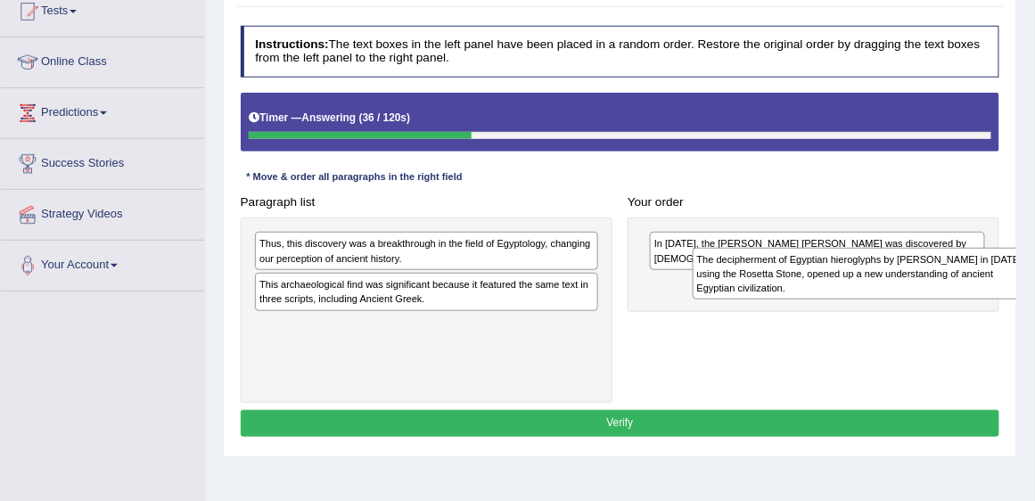
drag, startPoint x: 537, startPoint y: 299, endPoint x: 1021, endPoint y: 286, distance: 484.1
click at [1021, 286] on div "Home Practice Reading: Re-order Paragraphs [PERSON_NAME] [PERSON_NAME] « Prev N…" at bounding box center [620, 242] width 830 height 891
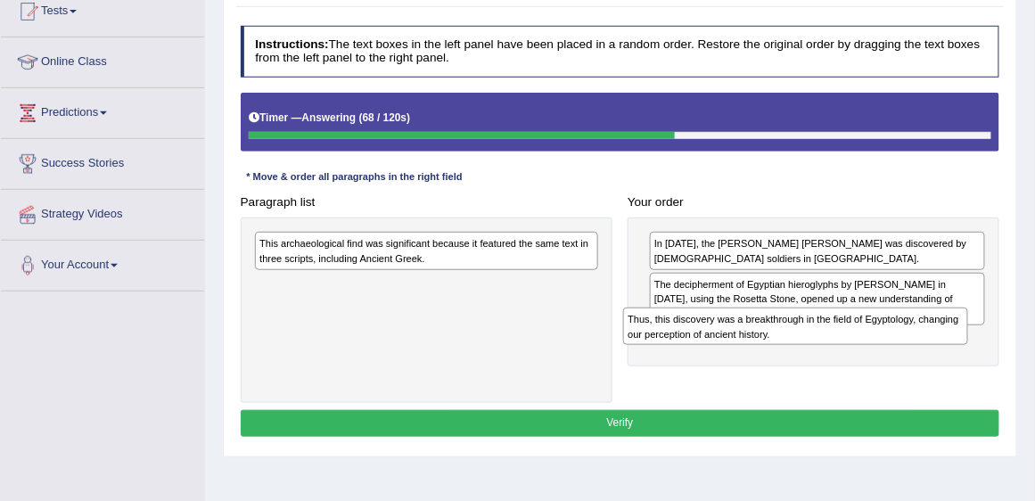
drag, startPoint x: 479, startPoint y: 255, endPoint x: 917, endPoint y: 353, distance: 448.4
click at [917, 353] on div "Paragraph list Thus, this discovery was a breakthrough in the field of Egyptolo…" at bounding box center [620, 296] width 774 height 214
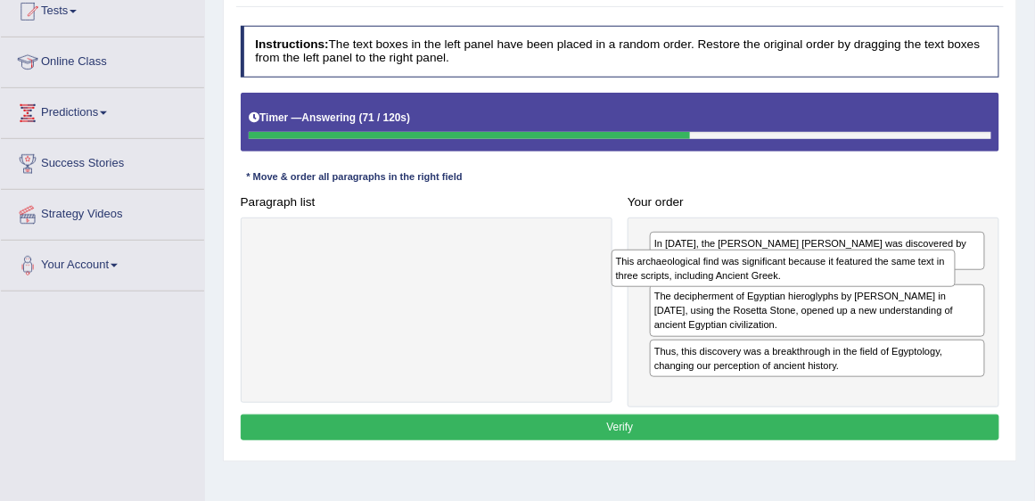
drag, startPoint x: 555, startPoint y: 242, endPoint x: 979, endPoint y: 272, distance: 424.4
click at [979, 272] on div "Paragraph list This archaeological find was significant because it featured the…" at bounding box center [620, 298] width 774 height 218
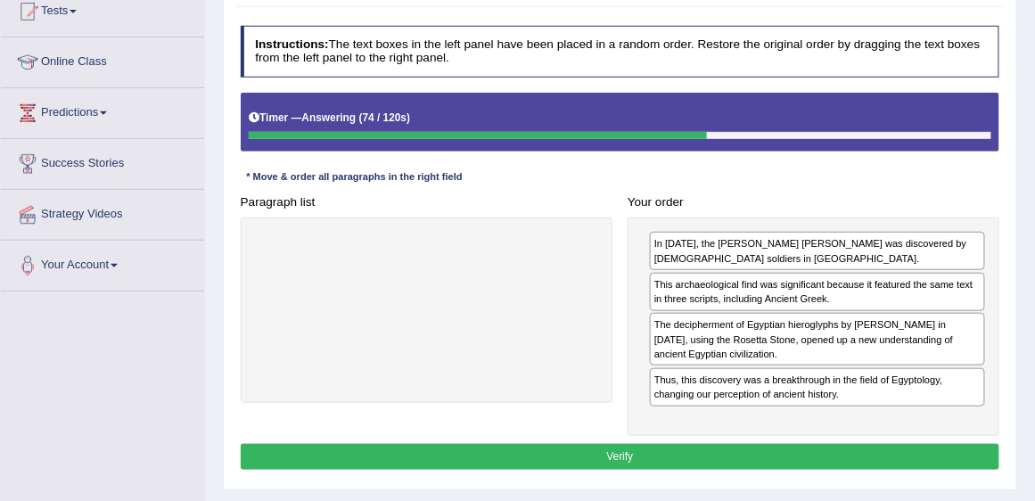
click at [777, 444] on button "Verify" at bounding box center [620, 457] width 759 height 26
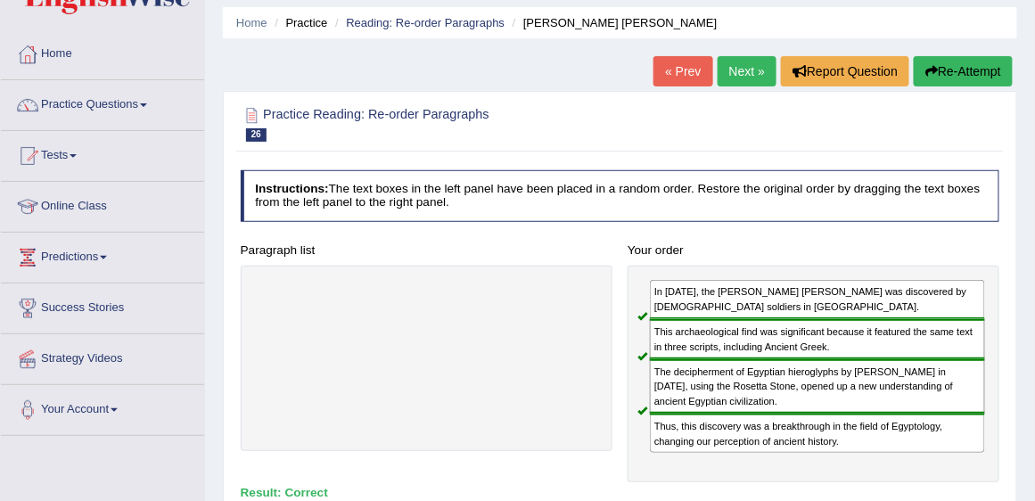
scroll to position [51, 0]
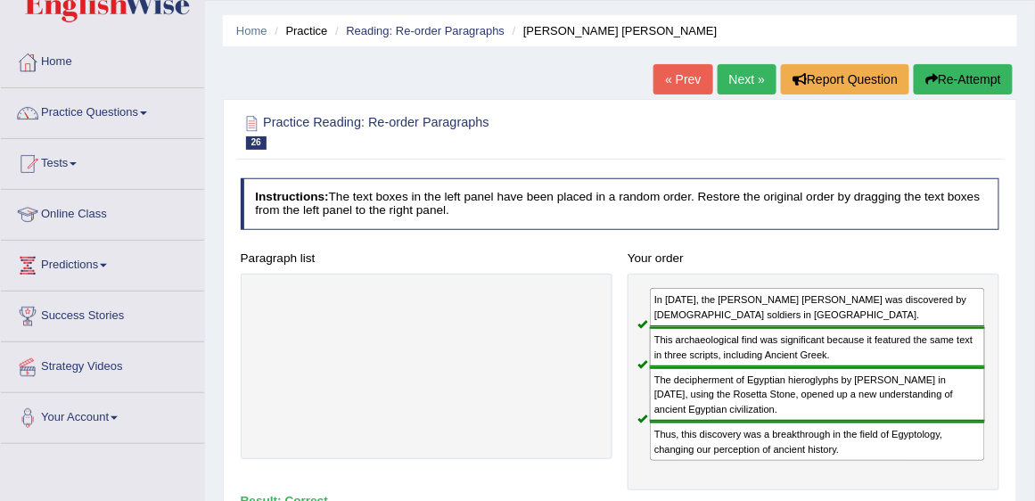
click at [750, 86] on link "Next »" at bounding box center [746, 79] width 59 height 30
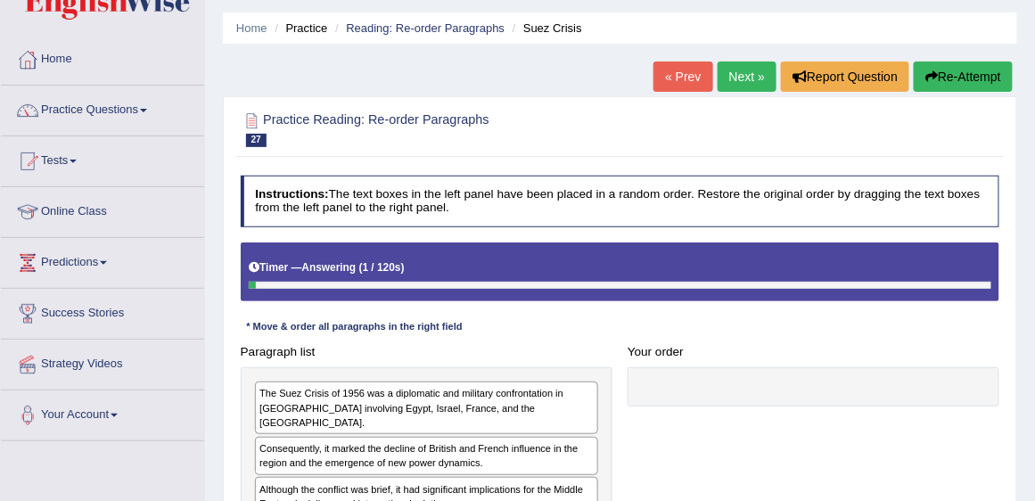
scroll to position [203, 0]
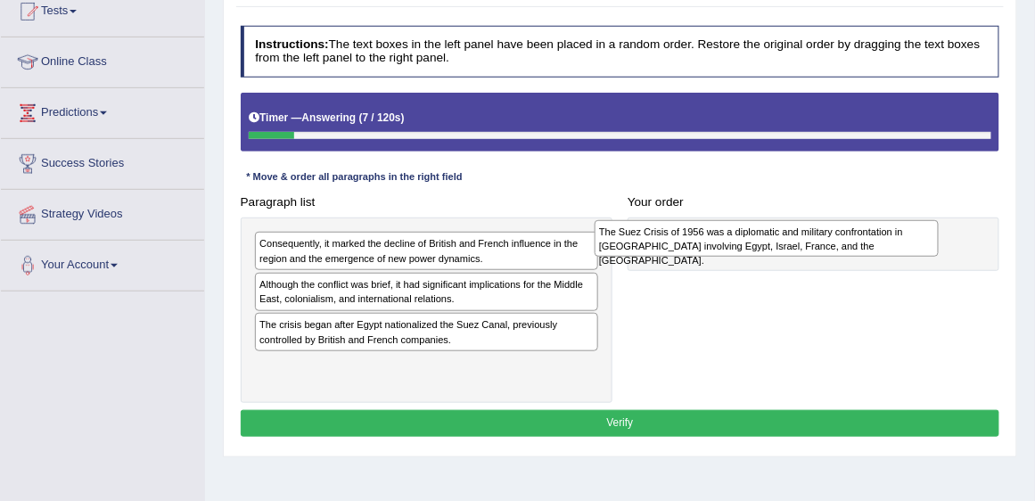
drag, startPoint x: 461, startPoint y: 251, endPoint x: 864, endPoint y: 245, distance: 403.8
click at [864, 245] on div "The Suez Crisis of 1956 was a diplomatic and military confrontation in [GEOGRAP…" at bounding box center [766, 238] width 345 height 37
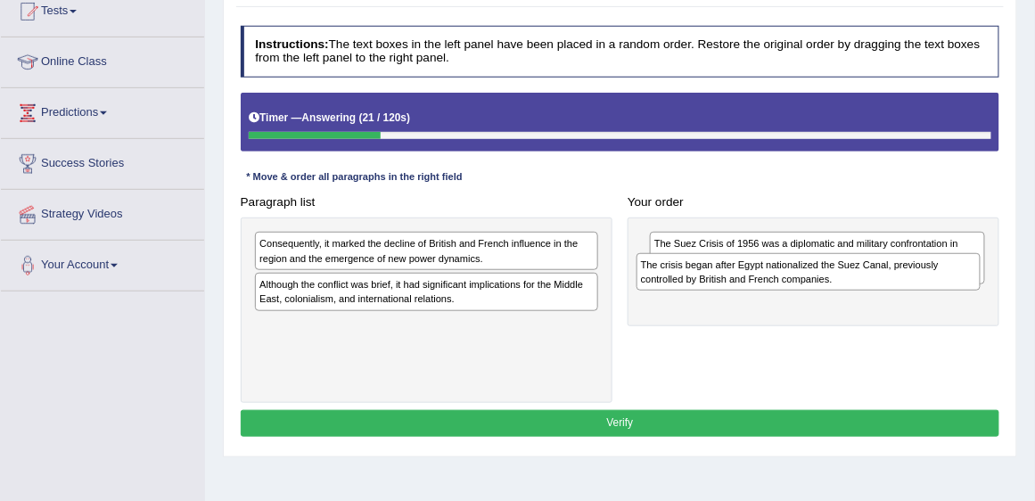
drag, startPoint x: 406, startPoint y: 322, endPoint x: 858, endPoint y: 283, distance: 454.4
click at [858, 283] on div "The crisis began after Egypt nationalized the Suez Canal, previously controlled…" at bounding box center [808, 271] width 345 height 37
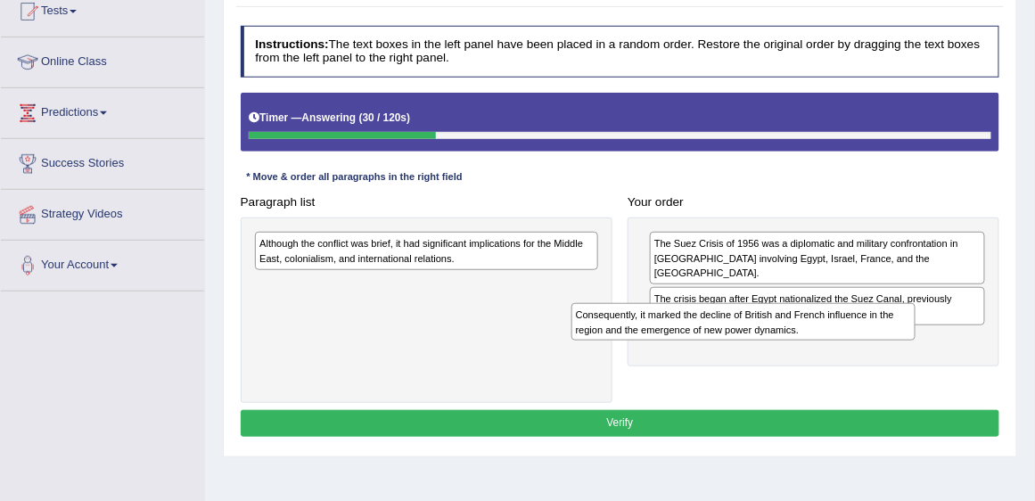
drag, startPoint x: 520, startPoint y: 244, endPoint x: 905, endPoint y: 337, distance: 396.0
click at [905, 337] on div "Consequently, it marked the decline of British and French influence in the regi…" at bounding box center [743, 321] width 345 height 37
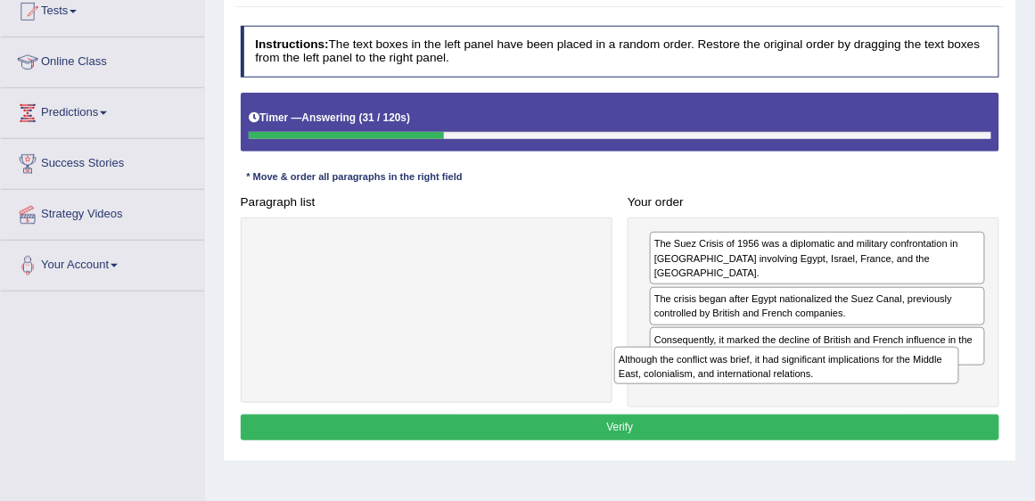
drag, startPoint x: 509, startPoint y: 253, endPoint x: 951, endPoint y: 404, distance: 467.0
click at [951, 404] on div "Instructions: The text boxes in the left panel have been placed in a random ord…" at bounding box center [619, 236] width 766 height 434
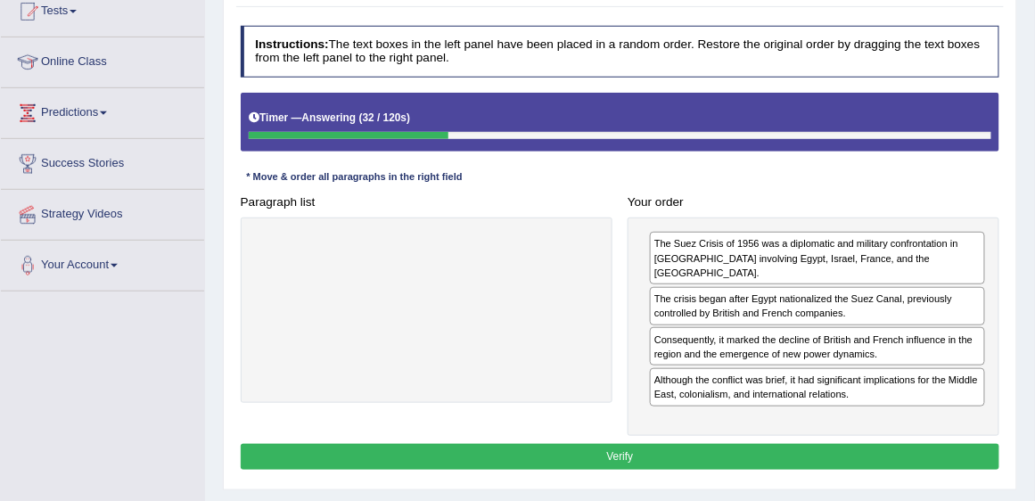
click at [915, 444] on button "Verify" at bounding box center [620, 457] width 759 height 26
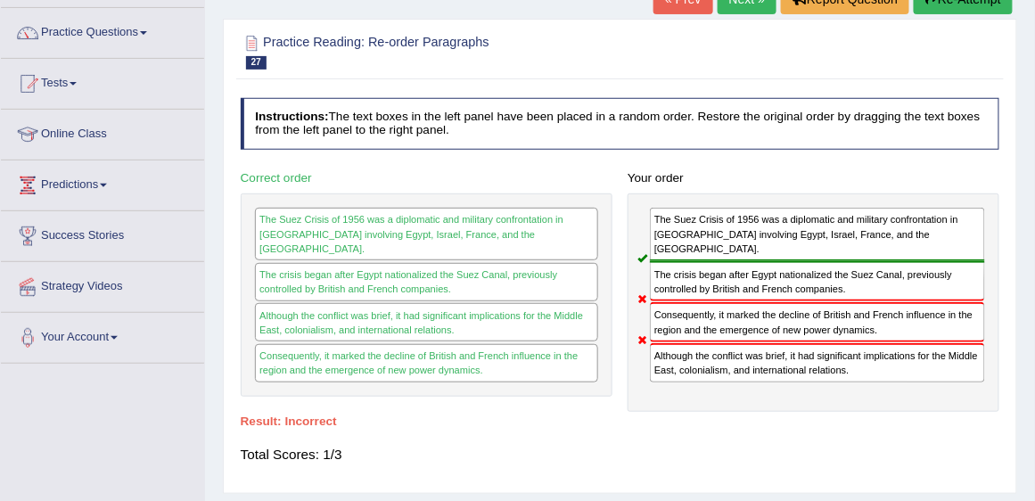
scroll to position [0, 0]
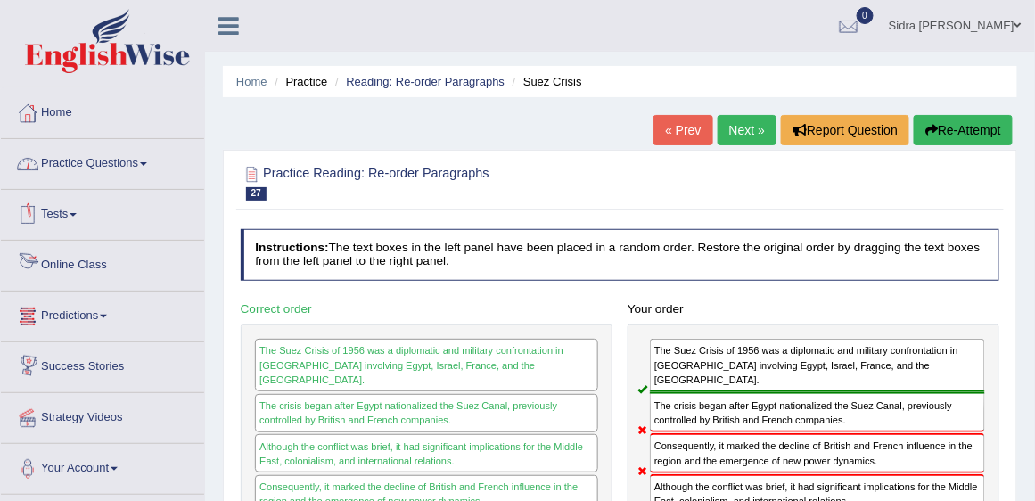
click at [93, 166] on link "Practice Questions" at bounding box center [102, 161] width 203 height 45
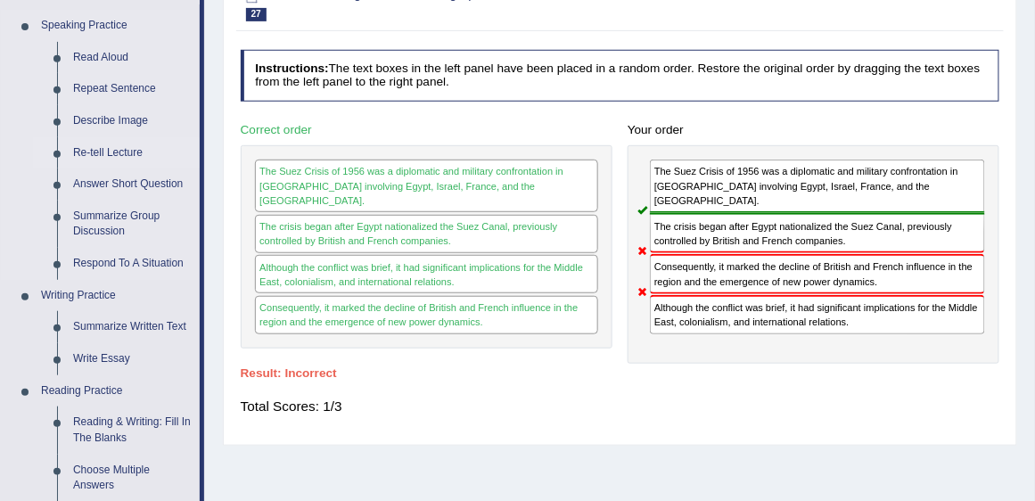
scroll to position [203, 0]
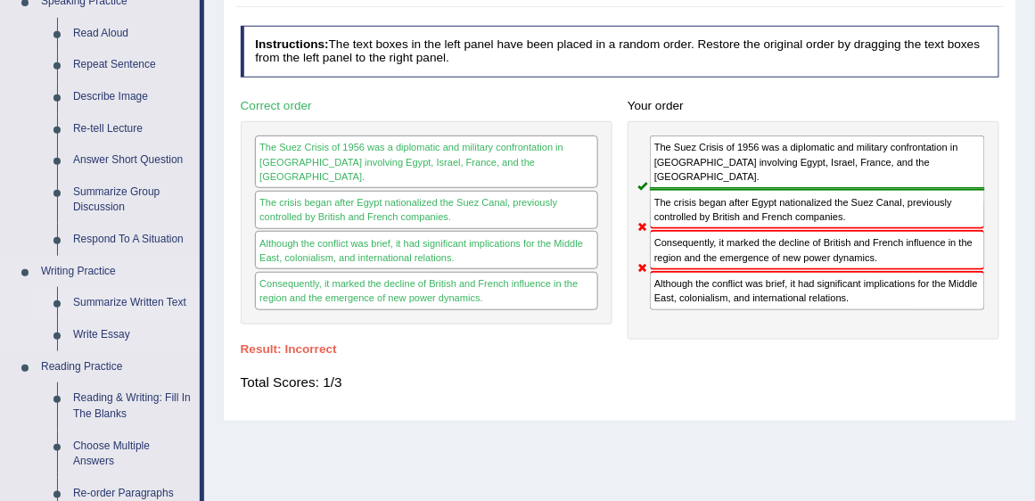
click at [118, 310] on link "Summarize Written Text" at bounding box center [132, 303] width 135 height 32
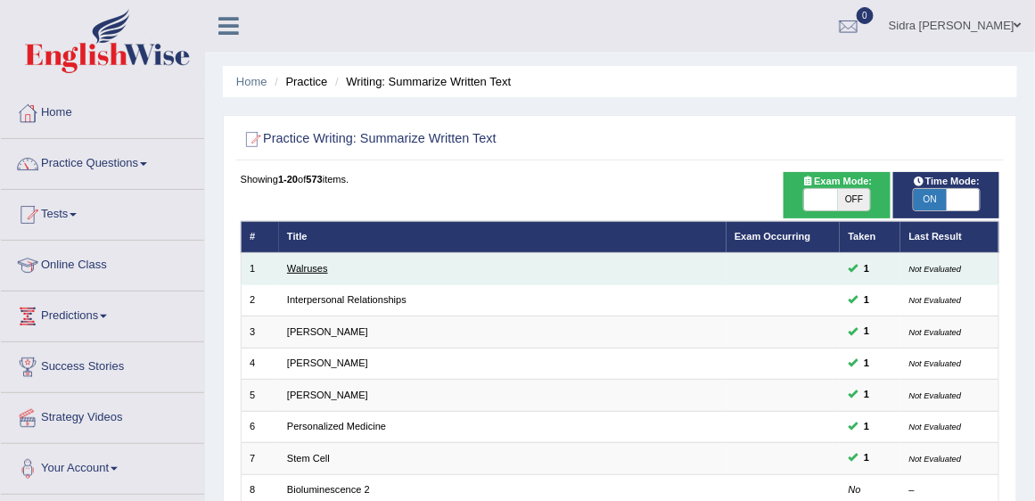
click at [309, 265] on link "Walruses" at bounding box center [307, 268] width 41 height 11
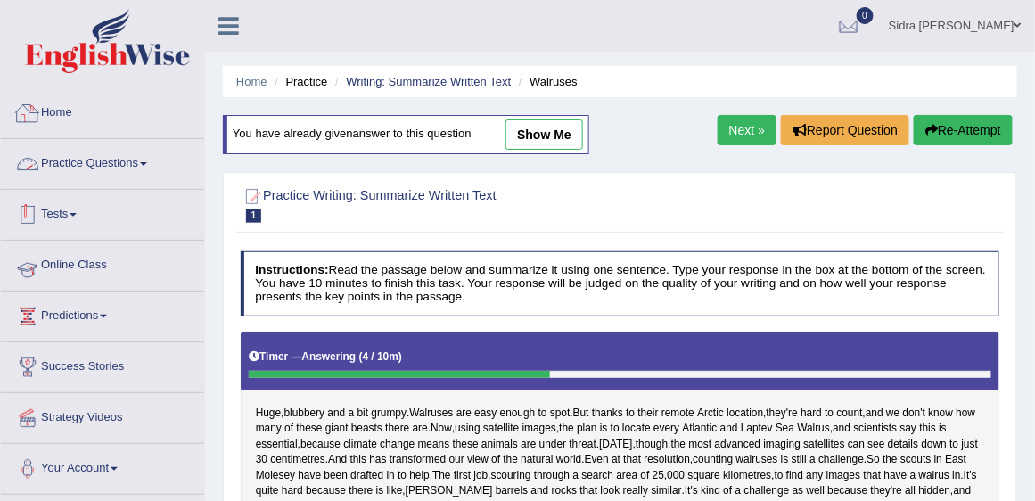
click at [90, 265] on link "Online Class" at bounding box center [102, 263] width 203 height 45
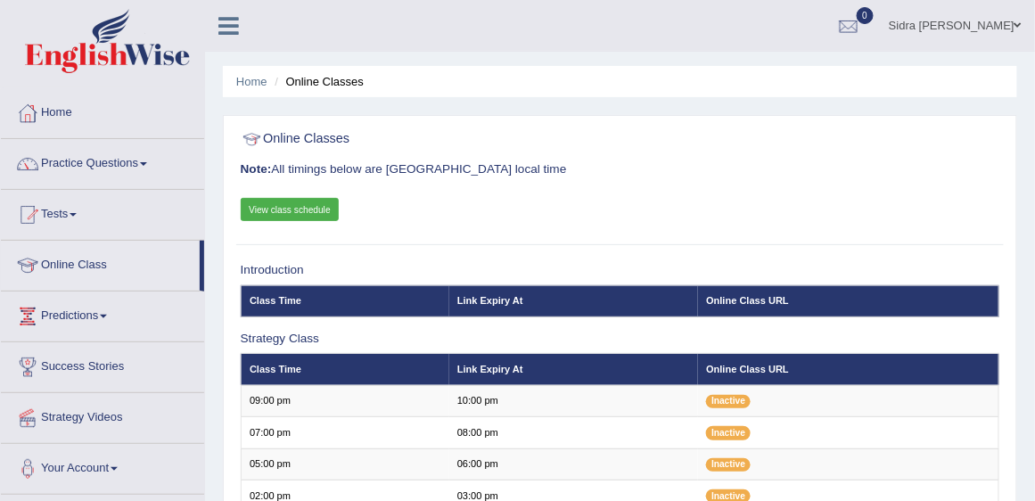
click at [309, 212] on link "View class schedule" at bounding box center [290, 209] width 99 height 23
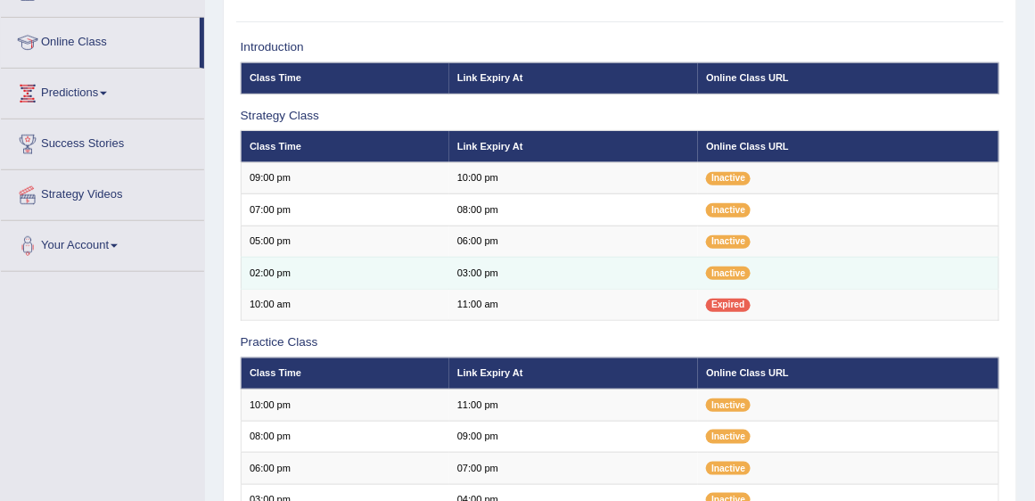
scroll to position [96, 0]
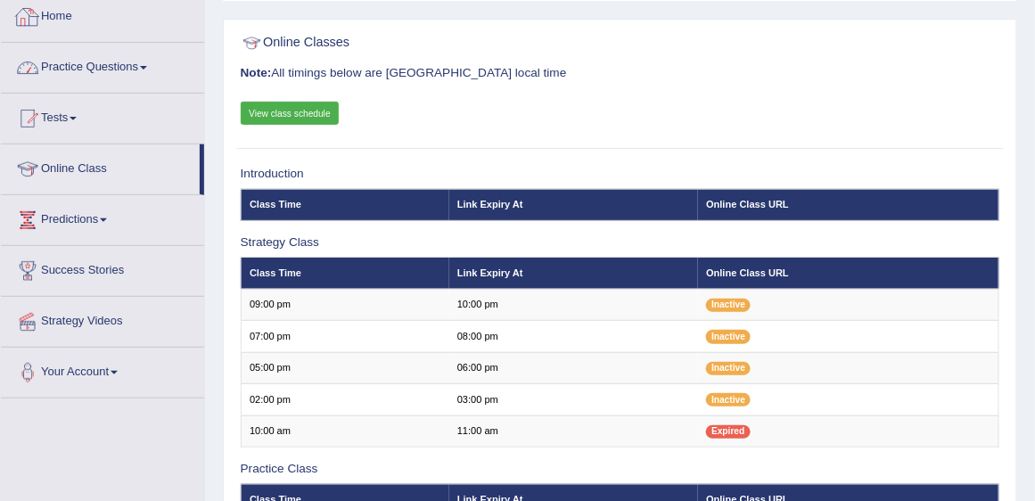
click at [97, 62] on link "Practice Questions" at bounding box center [102, 65] width 203 height 45
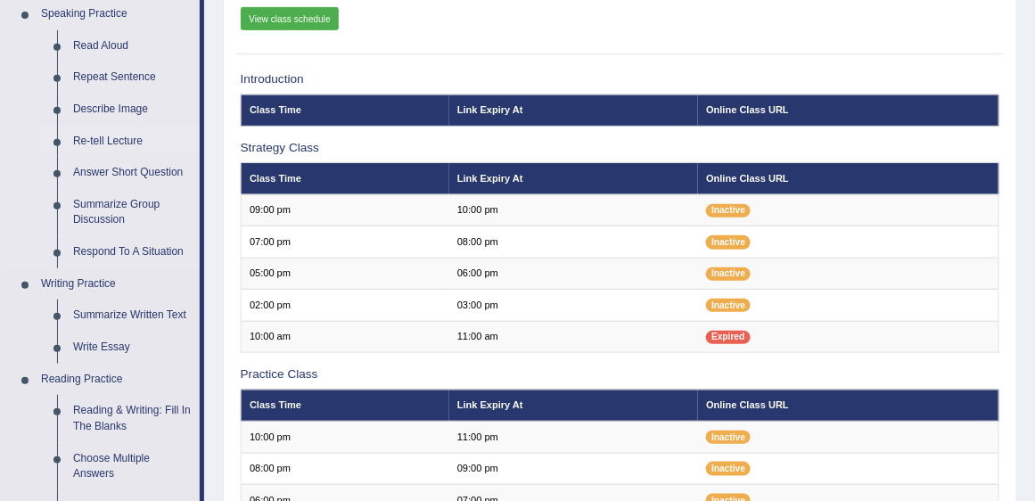
scroll to position [351, 0]
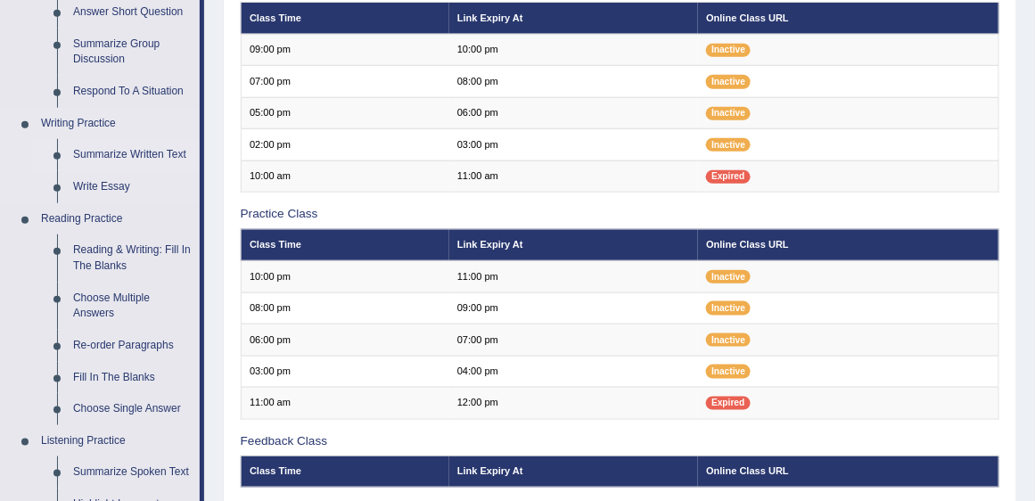
click at [133, 150] on link "Summarize Written Text" at bounding box center [132, 155] width 135 height 32
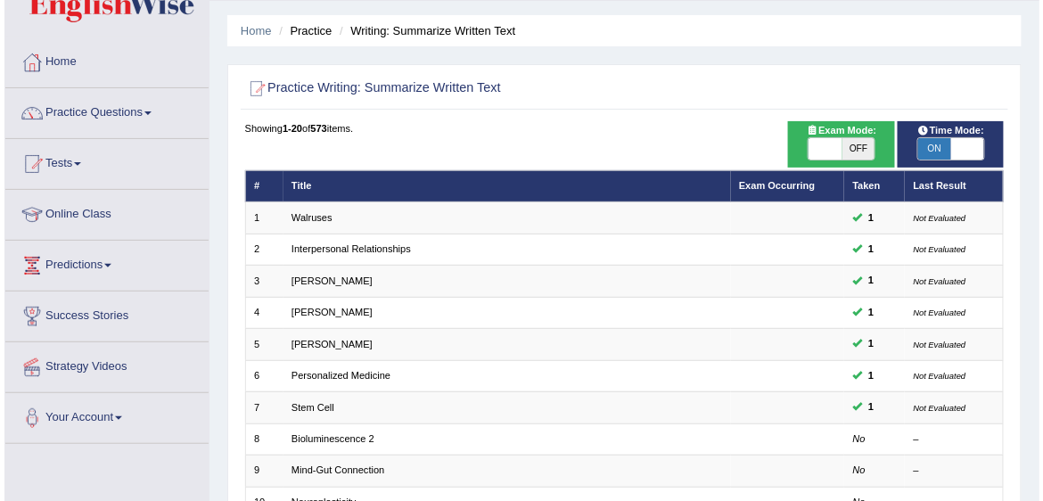
scroll to position [51, 0]
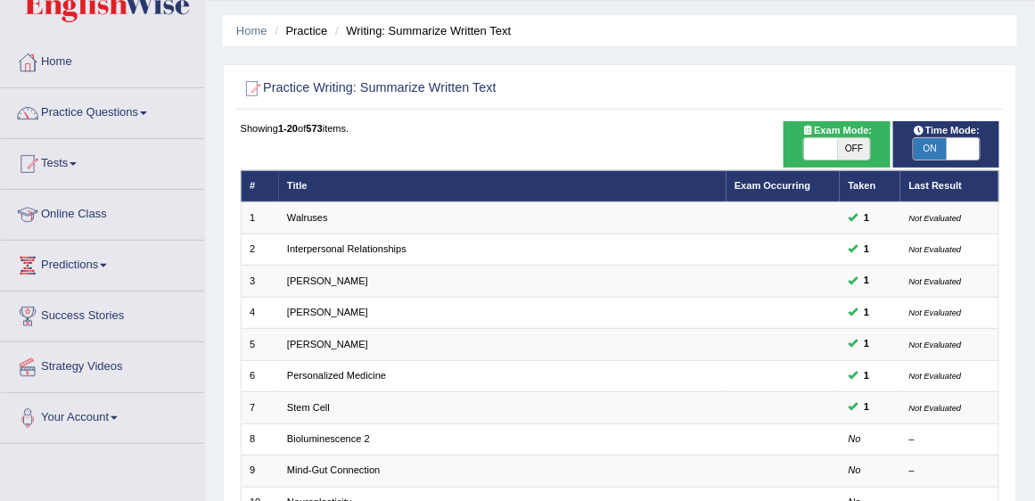
click at [860, 143] on span "OFF" at bounding box center [854, 148] width 33 height 21
checkbox input "true"
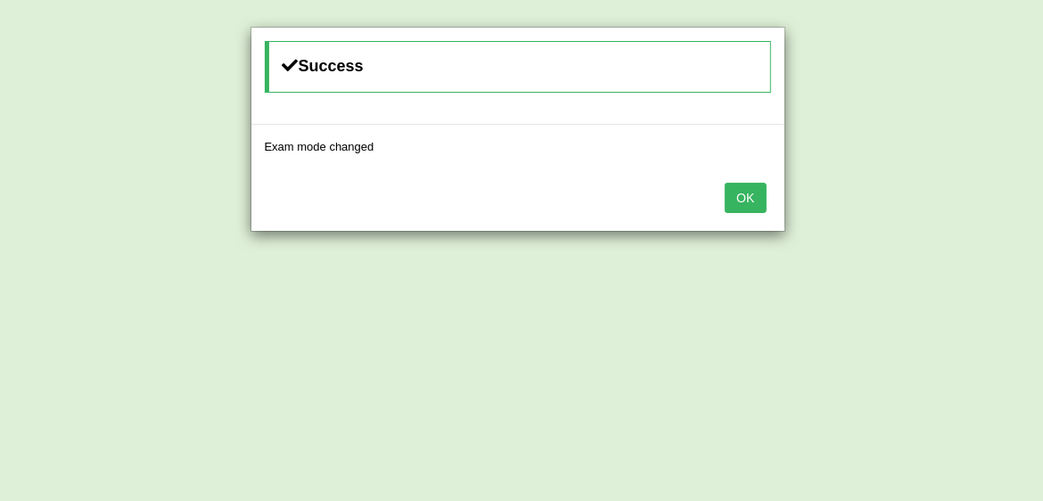
click at [736, 211] on button "OK" at bounding box center [745, 198] width 41 height 30
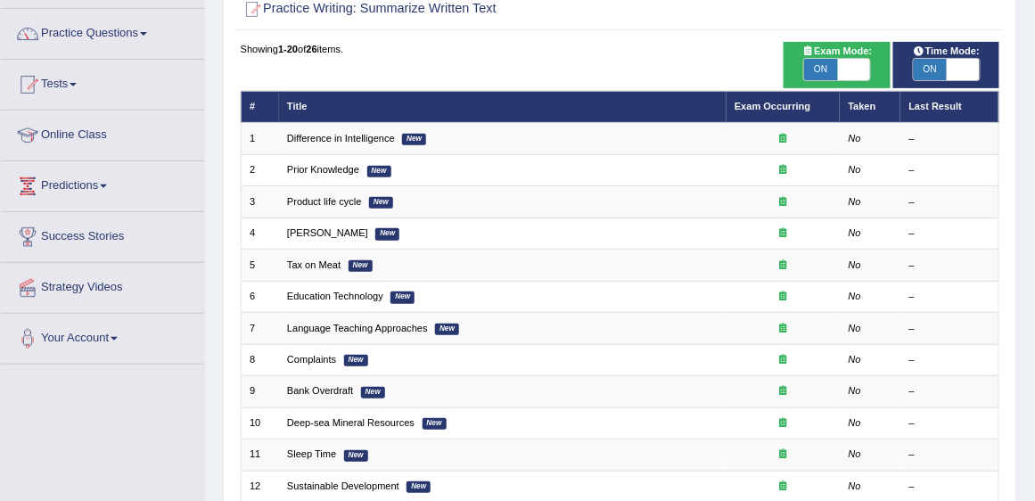
scroll to position [152, 0]
